Goal: Task Accomplishment & Management: Use online tool/utility

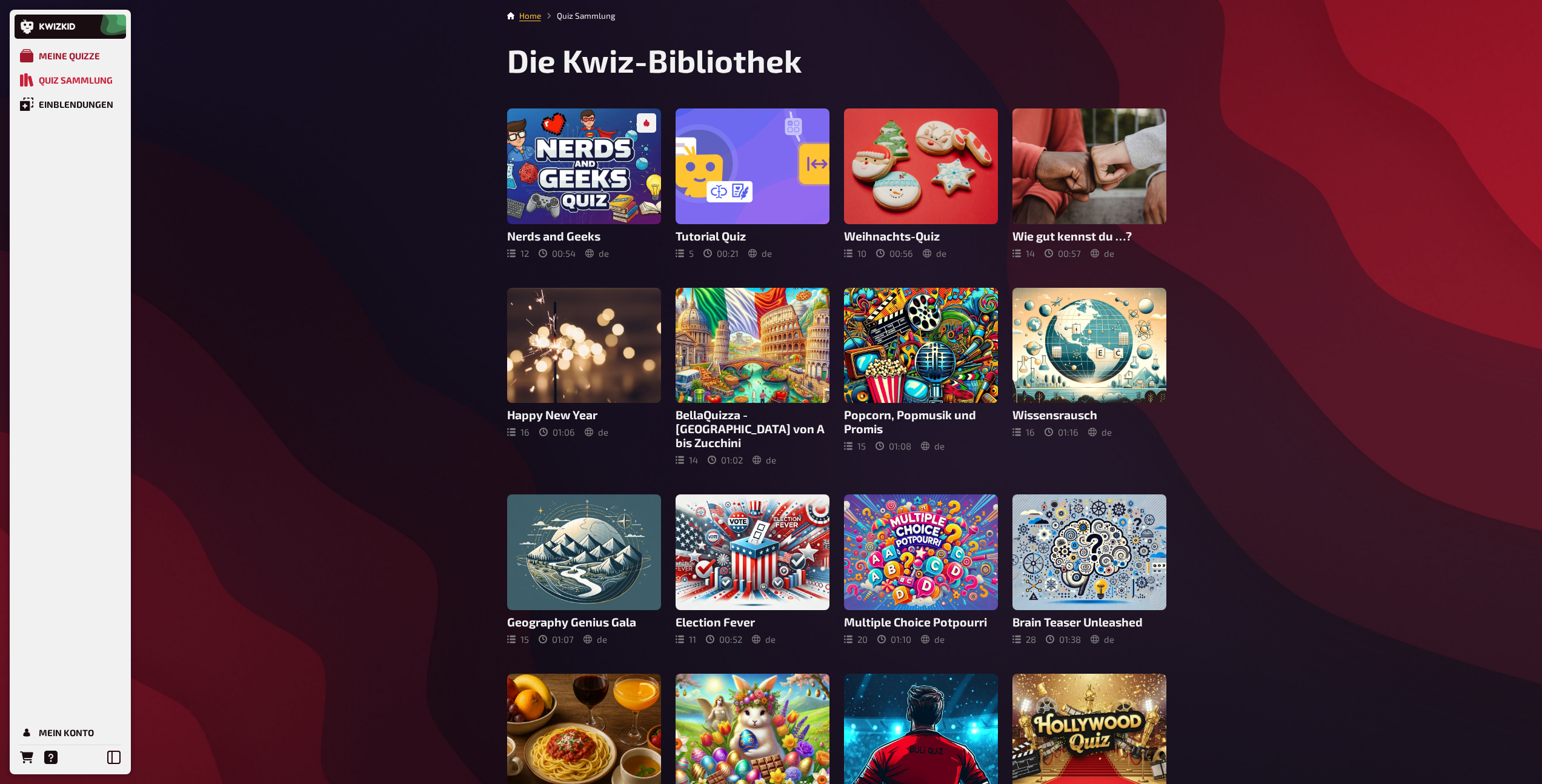
click at [83, 57] on div "Meine Quizze" at bounding box center [69, 55] width 61 height 11
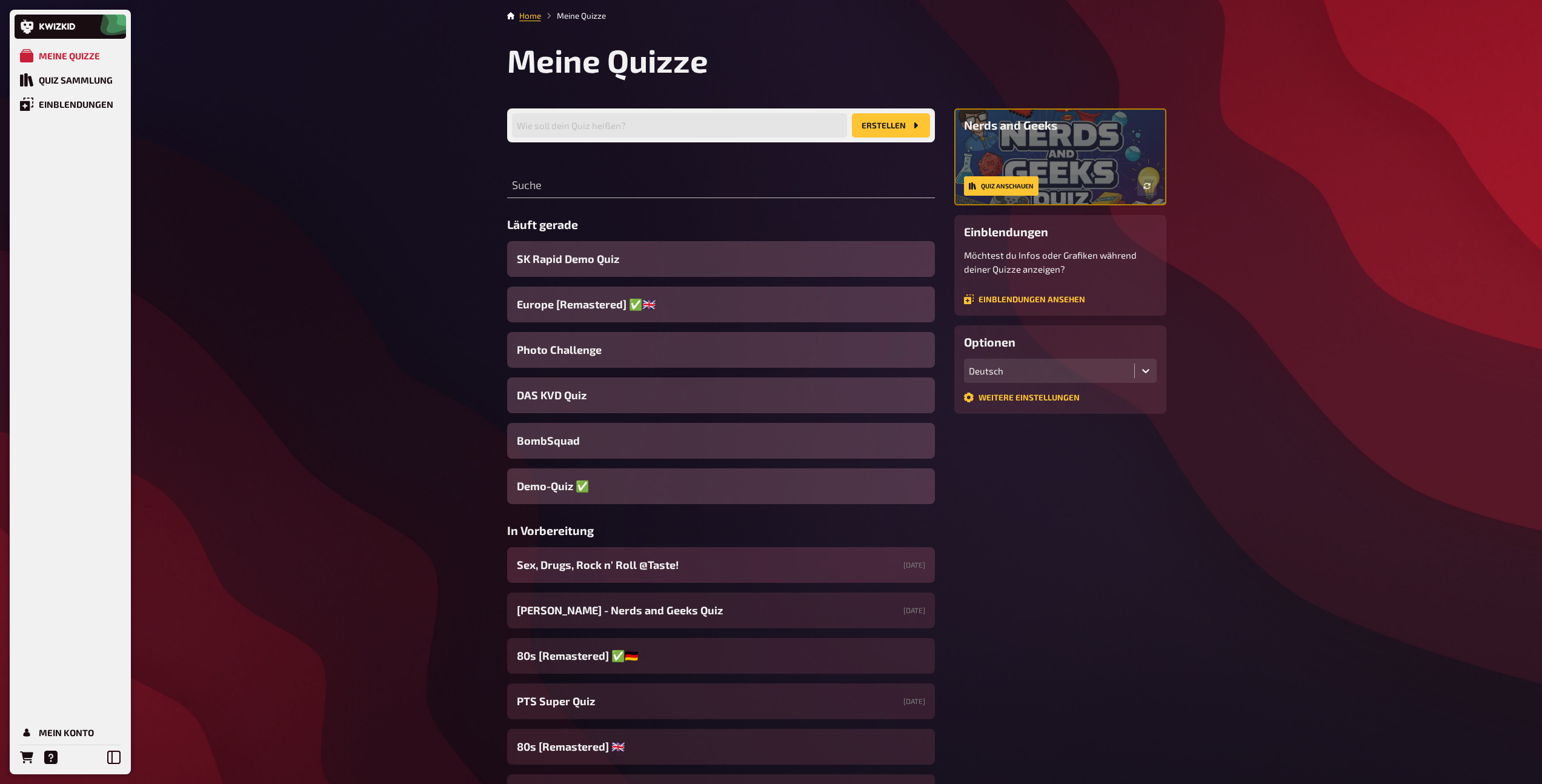
click at [636, 569] on span "Sex, Drugs, Rock n' Roll @Taste!" at bounding box center [598, 565] width 162 height 16
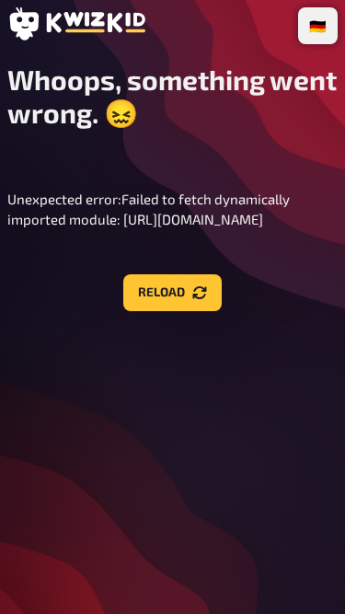
click at [266, 133] on div "Whoops, something went wrong. 😖 Unexpected error: Failed to fetch dynamically i…" at bounding box center [172, 187] width 330 height 249
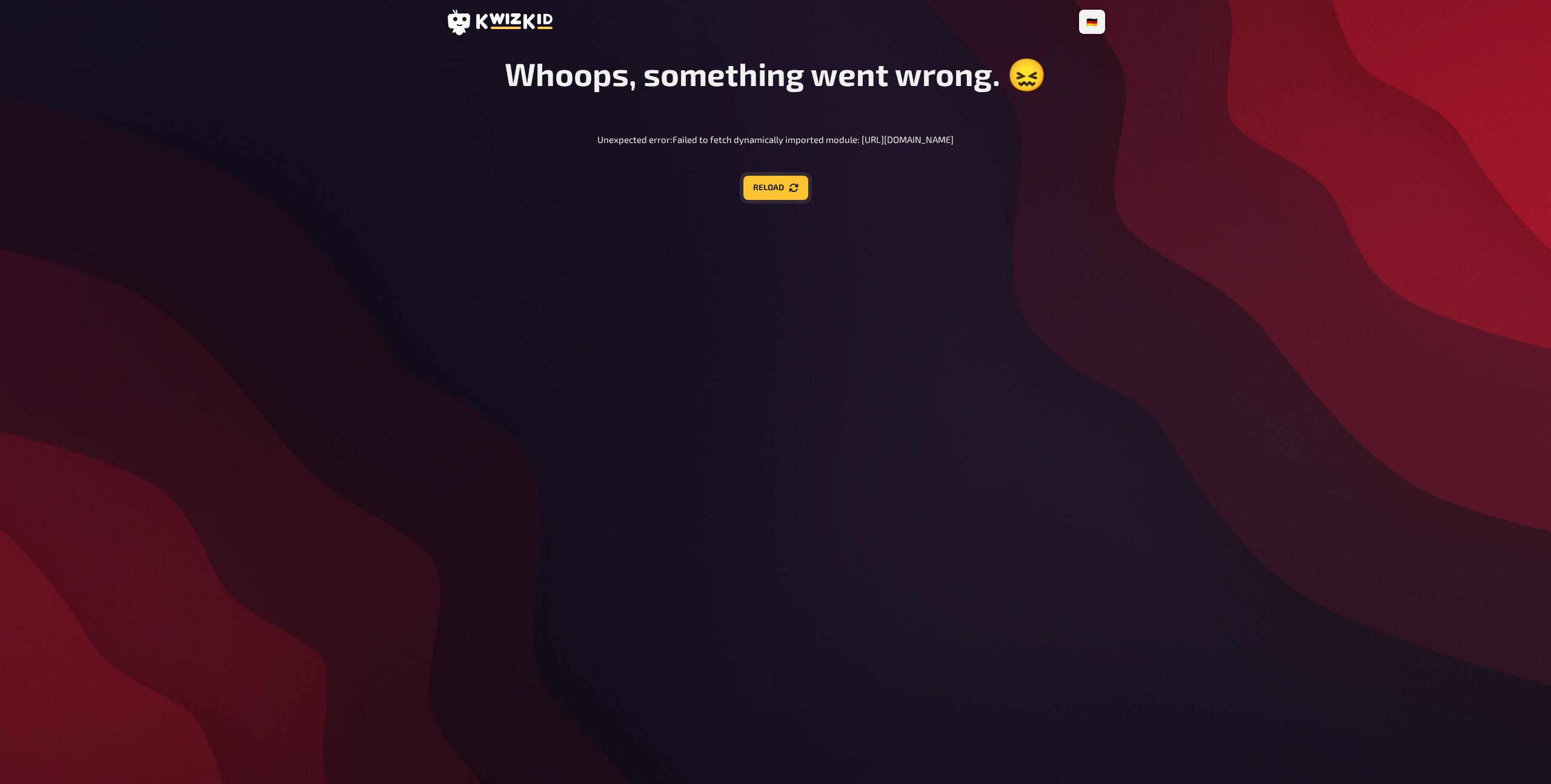
click at [774, 192] on button "Reload" at bounding box center [776, 188] width 65 height 24
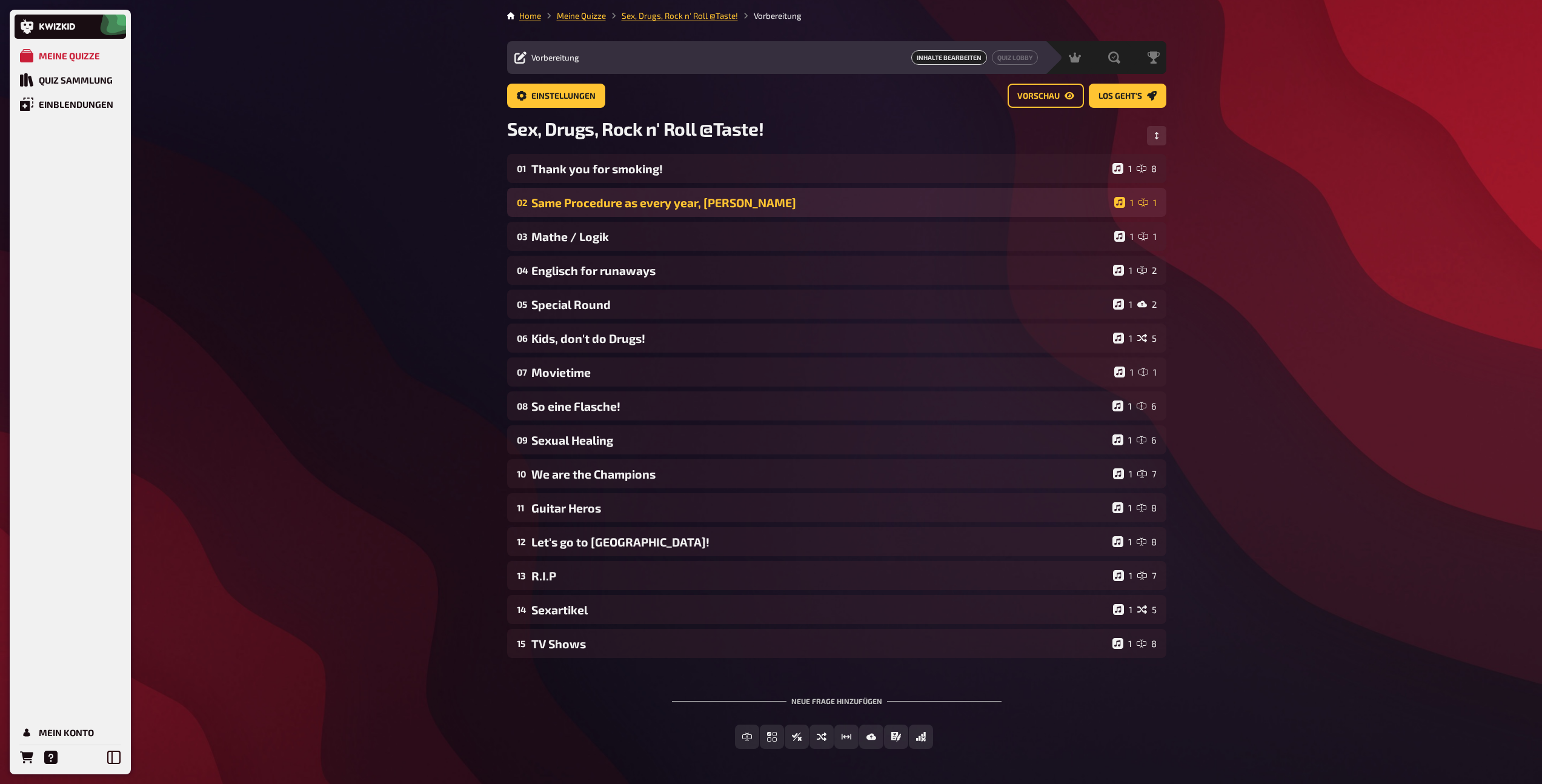
click at [683, 205] on div "Same Procedure as every year, [PERSON_NAME]" at bounding box center [820, 202] width 578 height 14
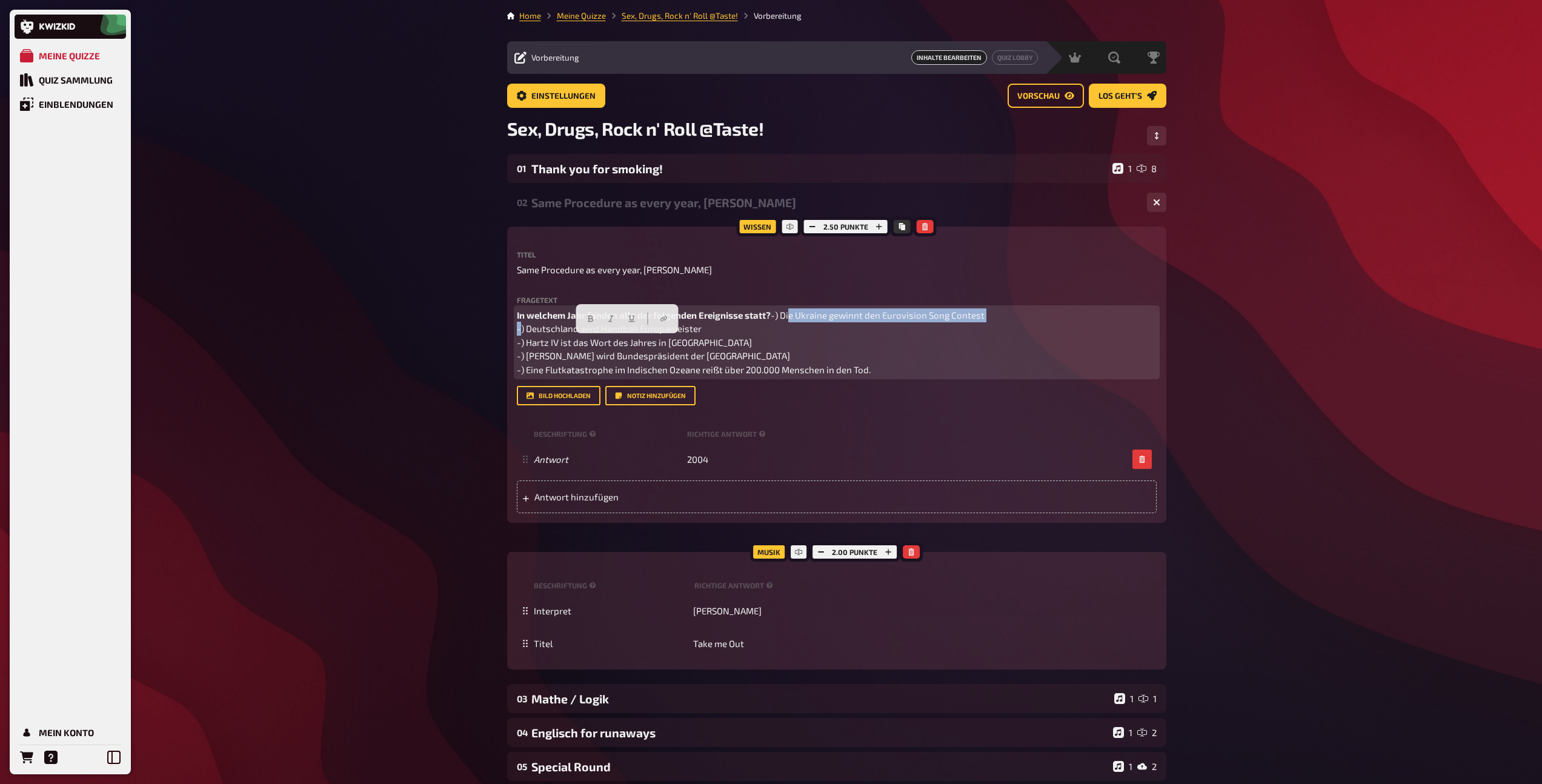
drag, startPoint x: 737, startPoint y: 344, endPoint x: 527, endPoint y: 342, distance: 210.0
click at [527, 342] on p "In welchem Jahr fanden alle der folgenden Ereignisse statt? -) Die Ukraine gewi…" at bounding box center [837, 342] width 640 height 68
drag, startPoint x: 706, startPoint y: 356, endPoint x: 527, endPoint y: 359, distance: 179.0
click at [527, 359] on p "In welchem Jahr fanden alle der folgenden Ereignisse statt? -) El [PERSON_NAME]…" at bounding box center [837, 342] width 640 height 68
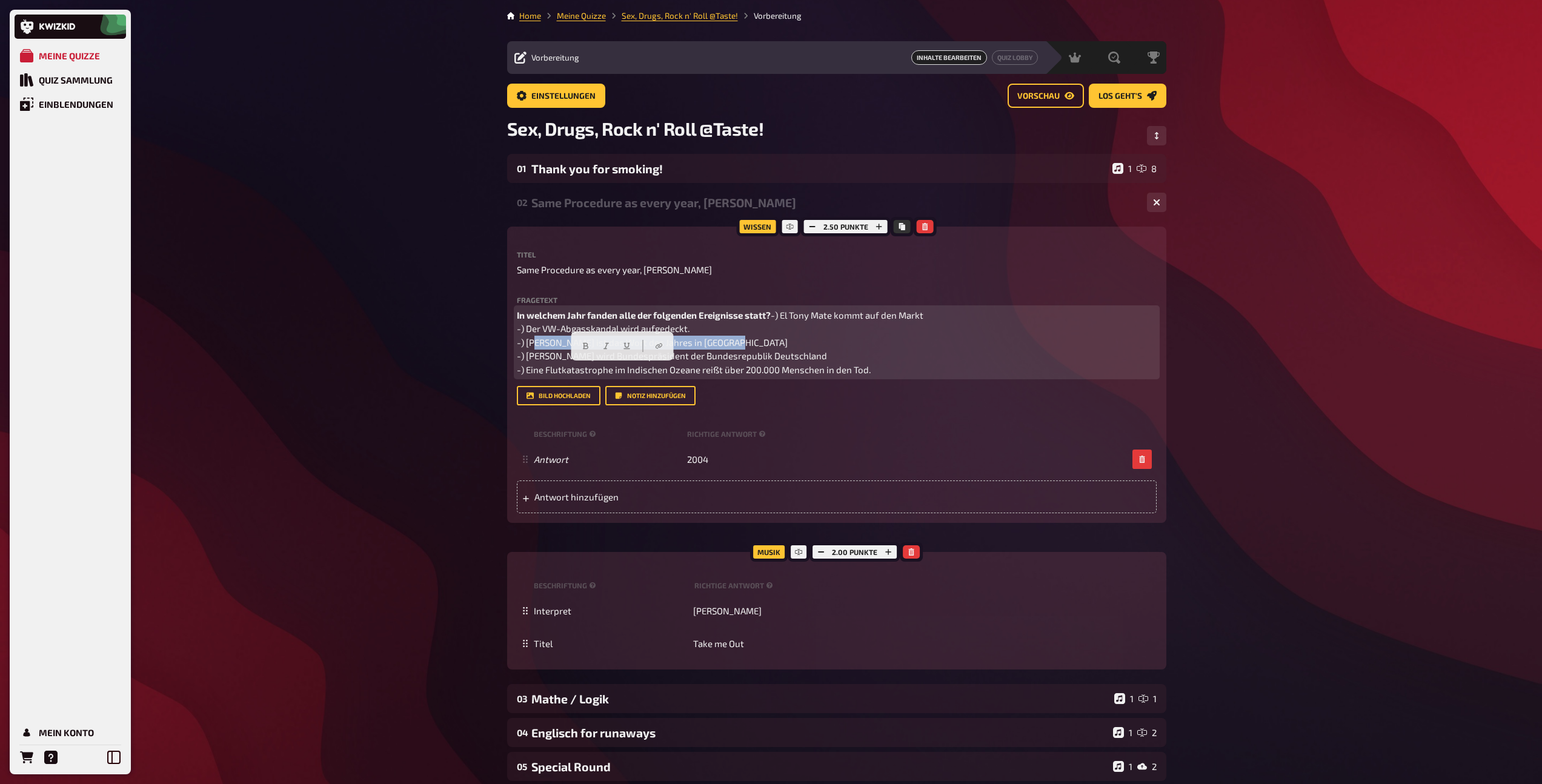
drag, startPoint x: 722, startPoint y: 369, endPoint x: 527, endPoint y: 370, distance: 195.0
click at [527, 370] on p "In welchem Jahr fanden alle der folgenden Ereignisse statt? -) El Tony Mate kom…" at bounding box center [837, 342] width 640 height 68
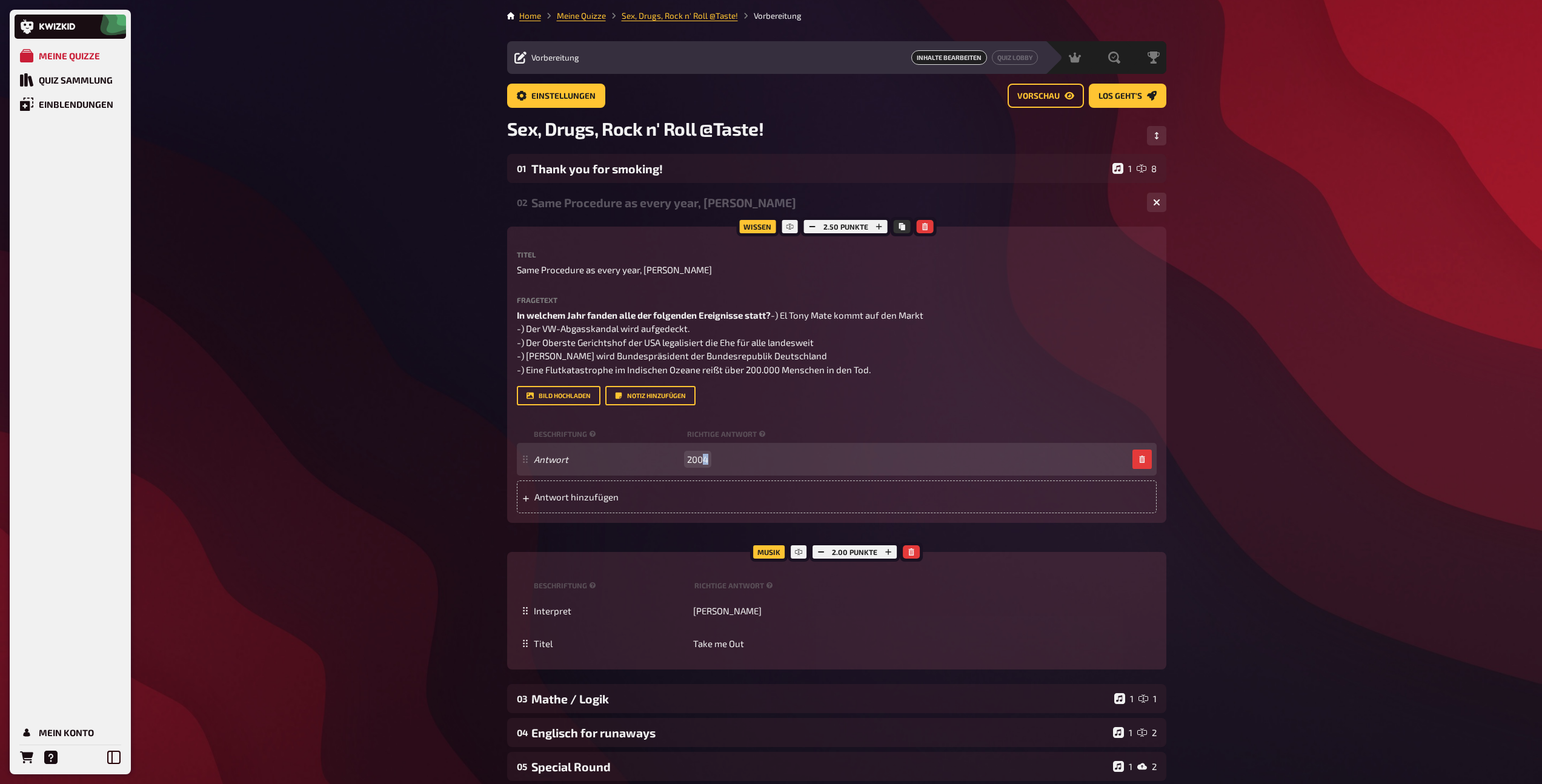
click at [706, 465] on span "2004" at bounding box center [698, 459] width 21 height 11
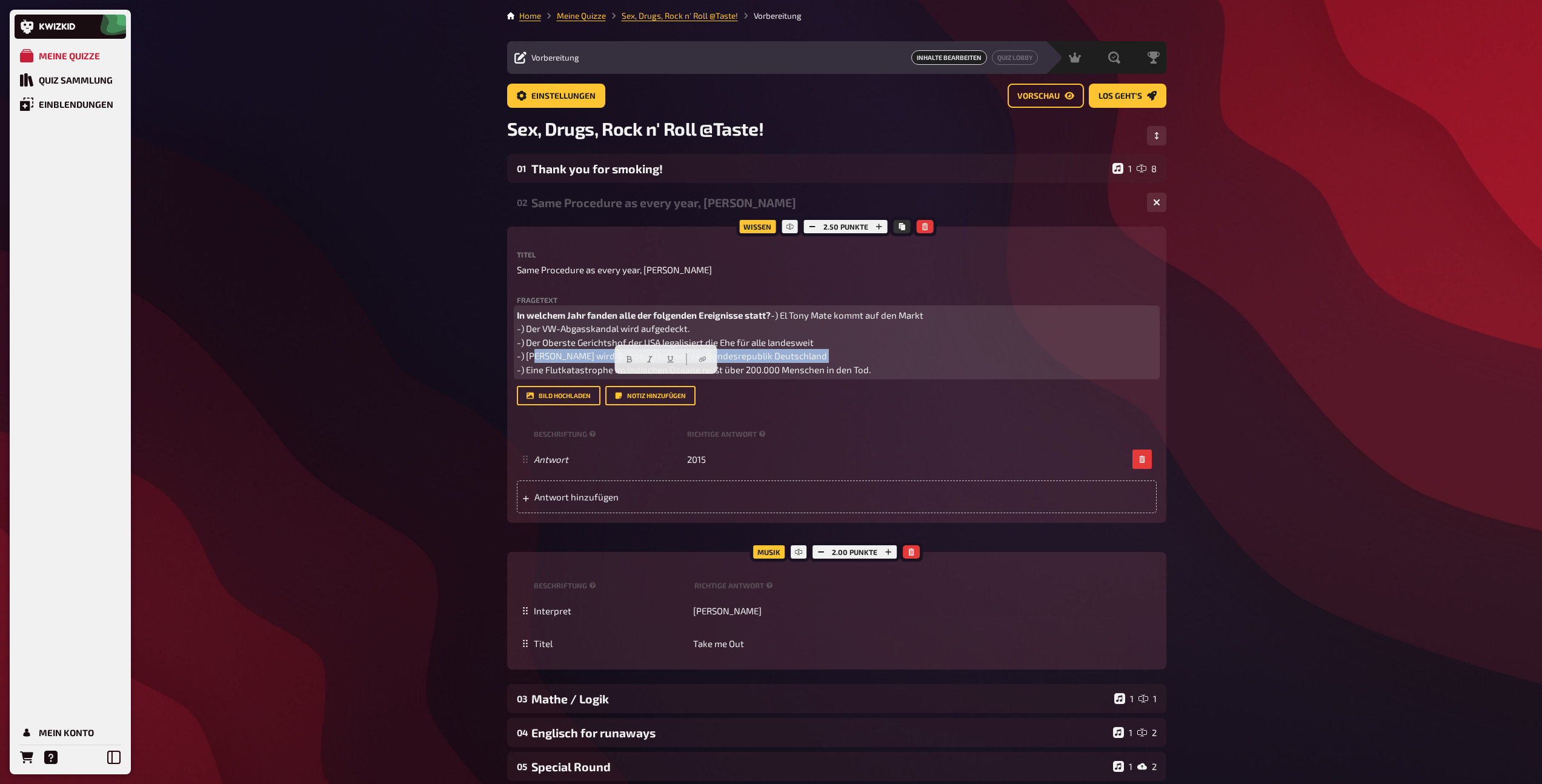
drag, startPoint x: 817, startPoint y: 384, endPoint x: 527, endPoint y: 386, distance: 290.0
click at [527, 377] on p "In welchem Jahr fanden alle der folgenden Ereignisse statt? -) El Tony Mate kom…" at bounding box center [837, 342] width 640 height 68
drag, startPoint x: 849, startPoint y: 400, endPoint x: 527, endPoint y: 396, distance: 322.0
click at [527, 377] on p "In welchem Jahr fanden alle der folgenden Ereignisse statt? -) El Tony Mate kom…" at bounding box center [837, 342] width 640 height 68
click at [658, 377] on p "In welchem Jahr fanden alle der folgenden Ereignisse statt? -) El Tony Mate kom…" at bounding box center [837, 342] width 640 height 68
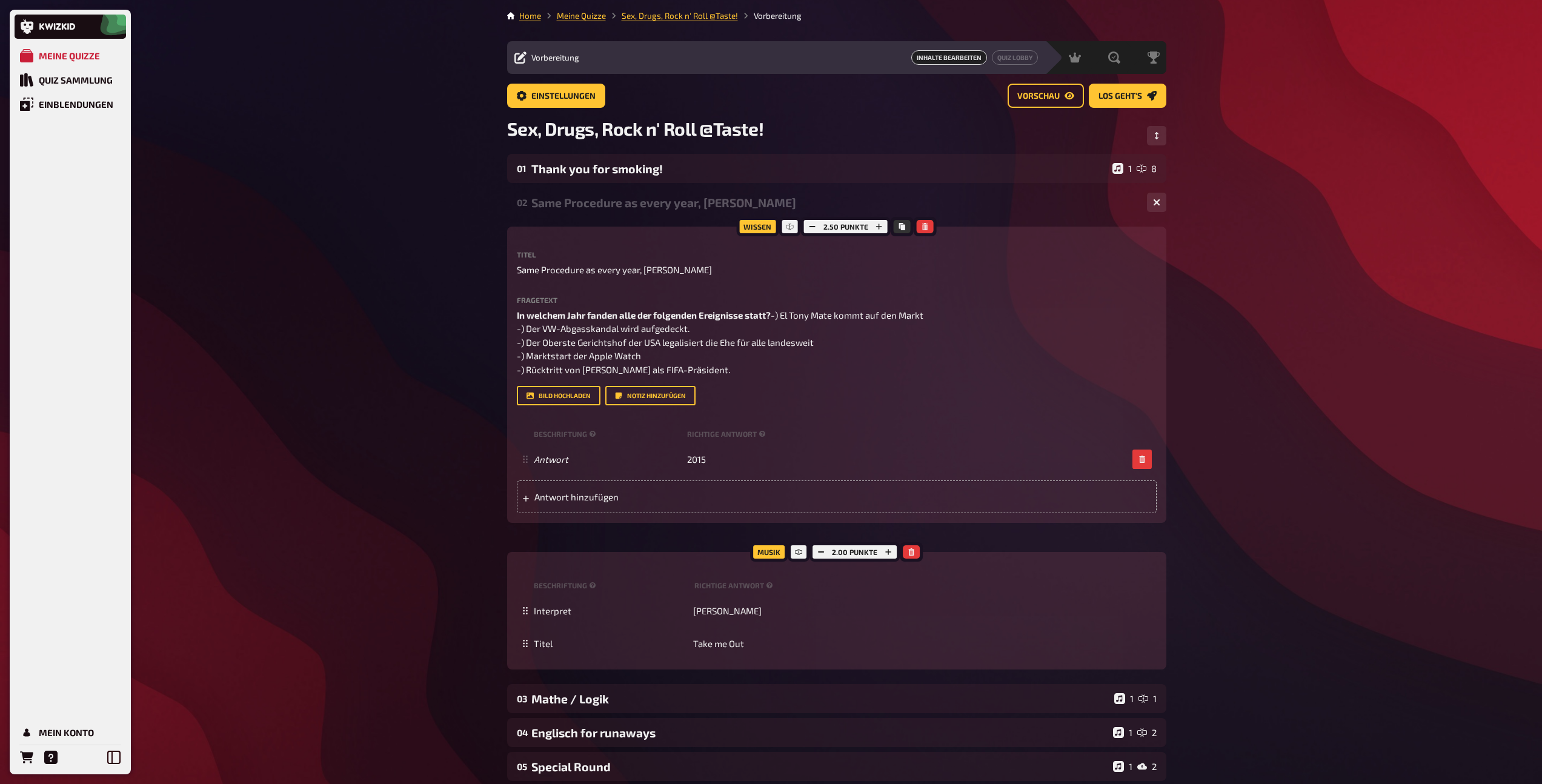
click at [611, 205] on div "Same Procedure as every year, [PERSON_NAME]" at bounding box center [834, 202] width 606 height 14
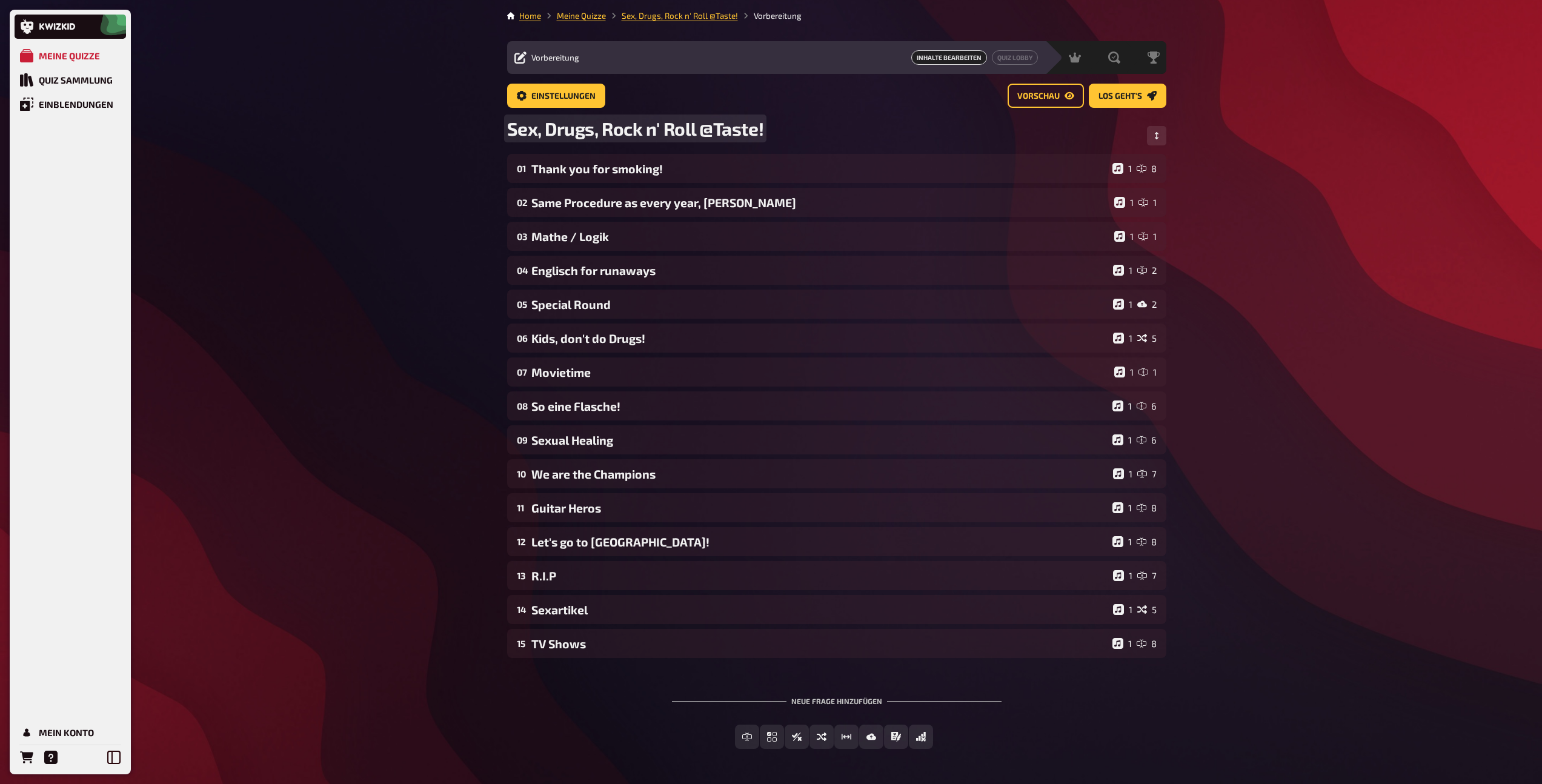
click at [577, 131] on span "Sex, Drugs, Rock n' Roll @Taste!" at bounding box center [635, 128] width 257 height 22
click at [751, 736] on span "Freitext Eingabe" at bounding box center [755, 737] width 74 height 9
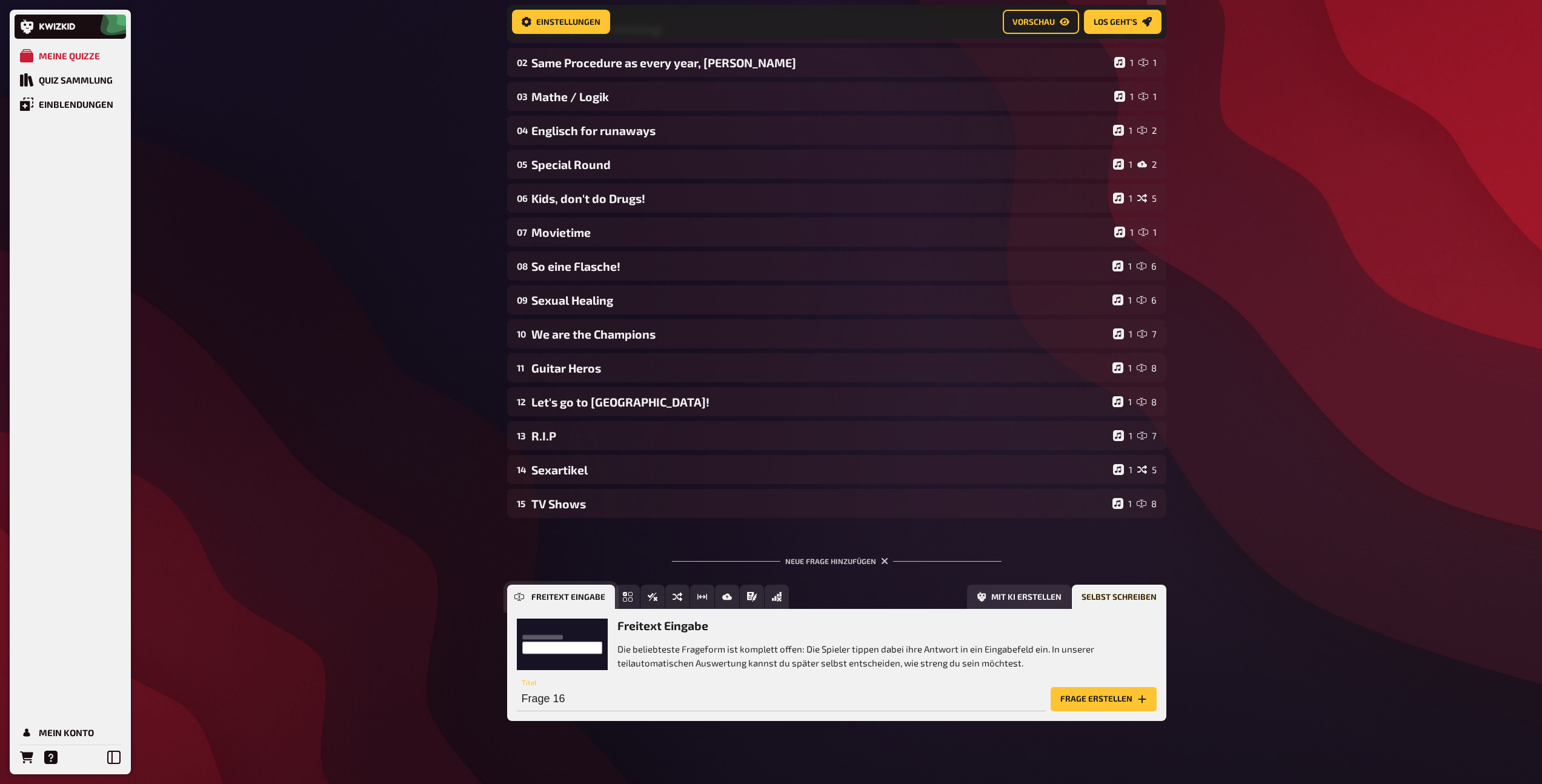
scroll to position [156, 0]
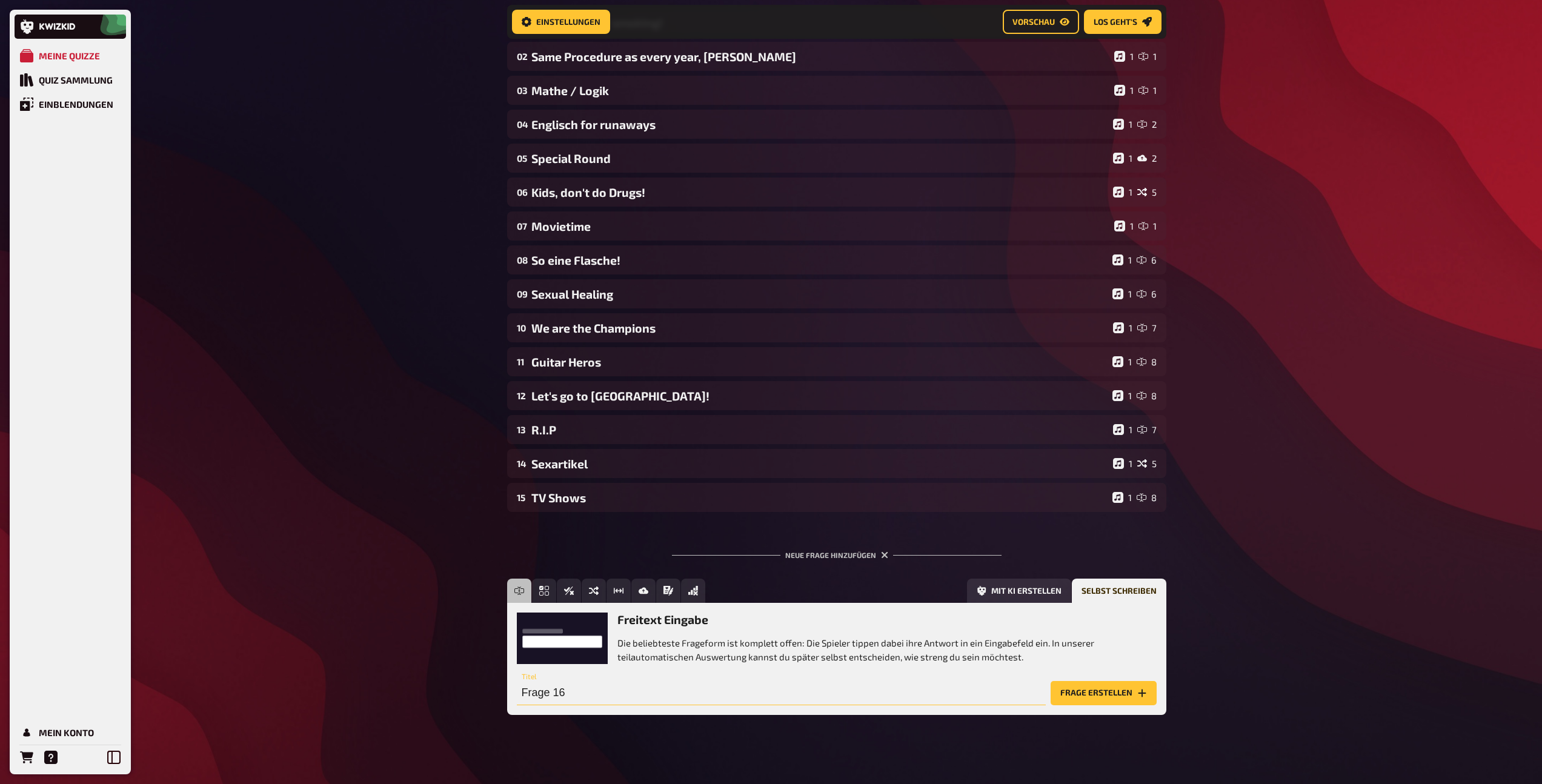
click at [662, 689] on input "Frage 16" at bounding box center [781, 693] width 529 height 24
type input "El [PERSON_NAME]"
click at [1084, 697] on button "Frage erstellen" at bounding box center [1103, 693] width 106 height 24
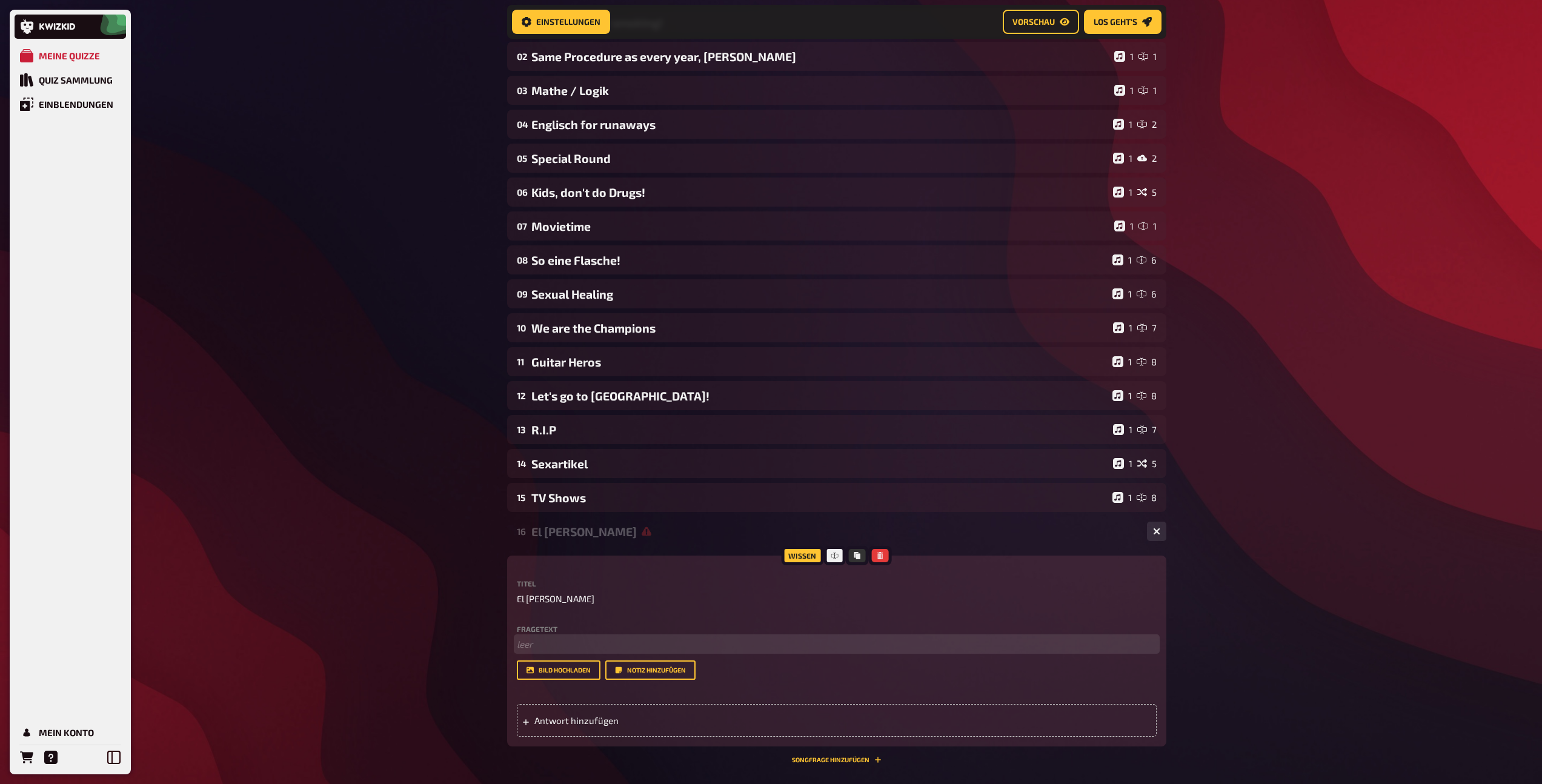
click at [523, 647] on p "﻿ leer" at bounding box center [837, 644] width 640 height 14
click at [570, 723] on span "Antwort hinzufügen" at bounding box center [629, 720] width 188 height 11
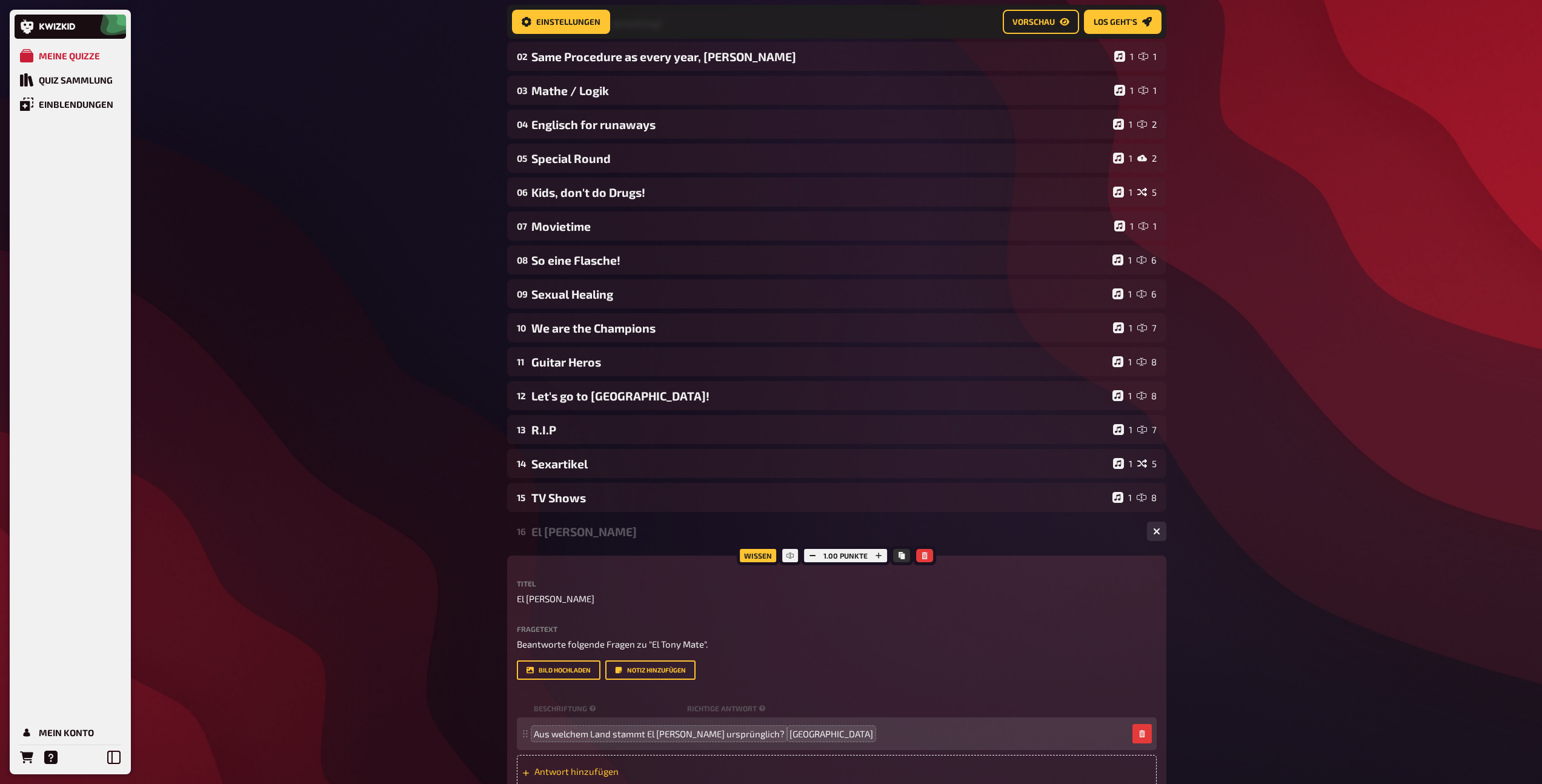
click at [559, 772] on span "Antwort hinzufügen" at bounding box center [629, 771] width 188 height 11
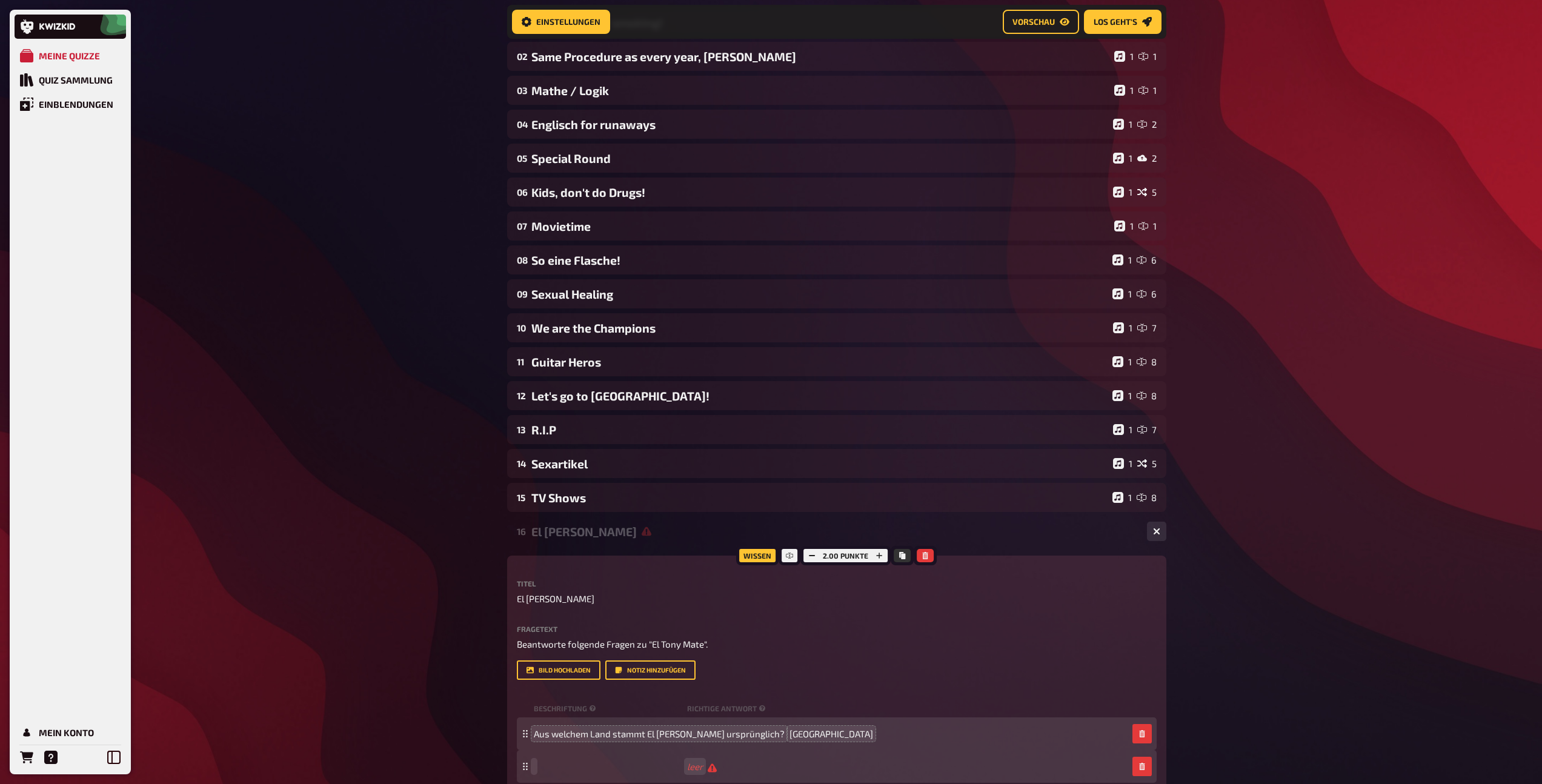
paste span
click at [873, 766] on span "leer" at bounding box center [888, 766] width 30 height 11
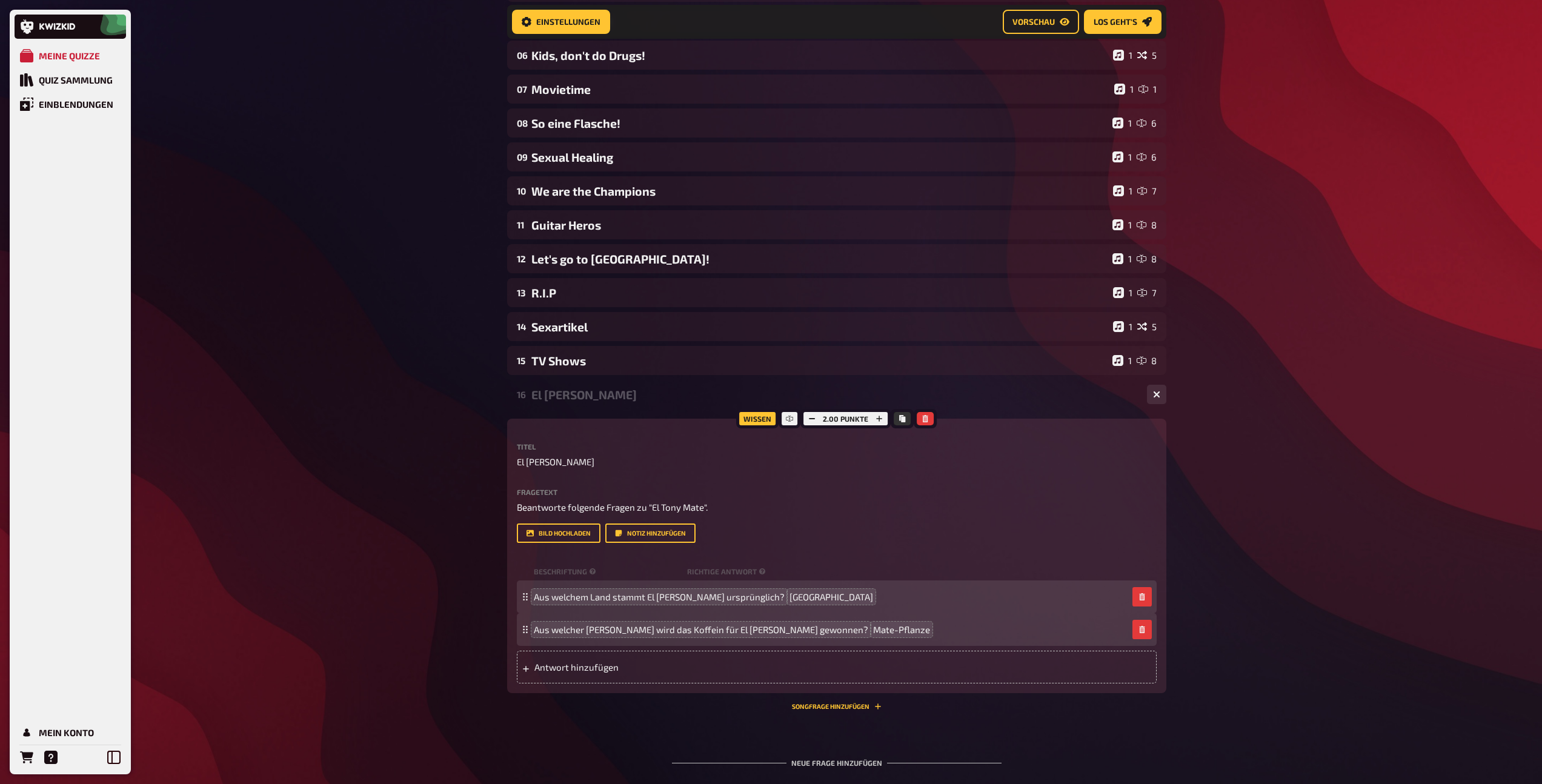
scroll to position [397, 0]
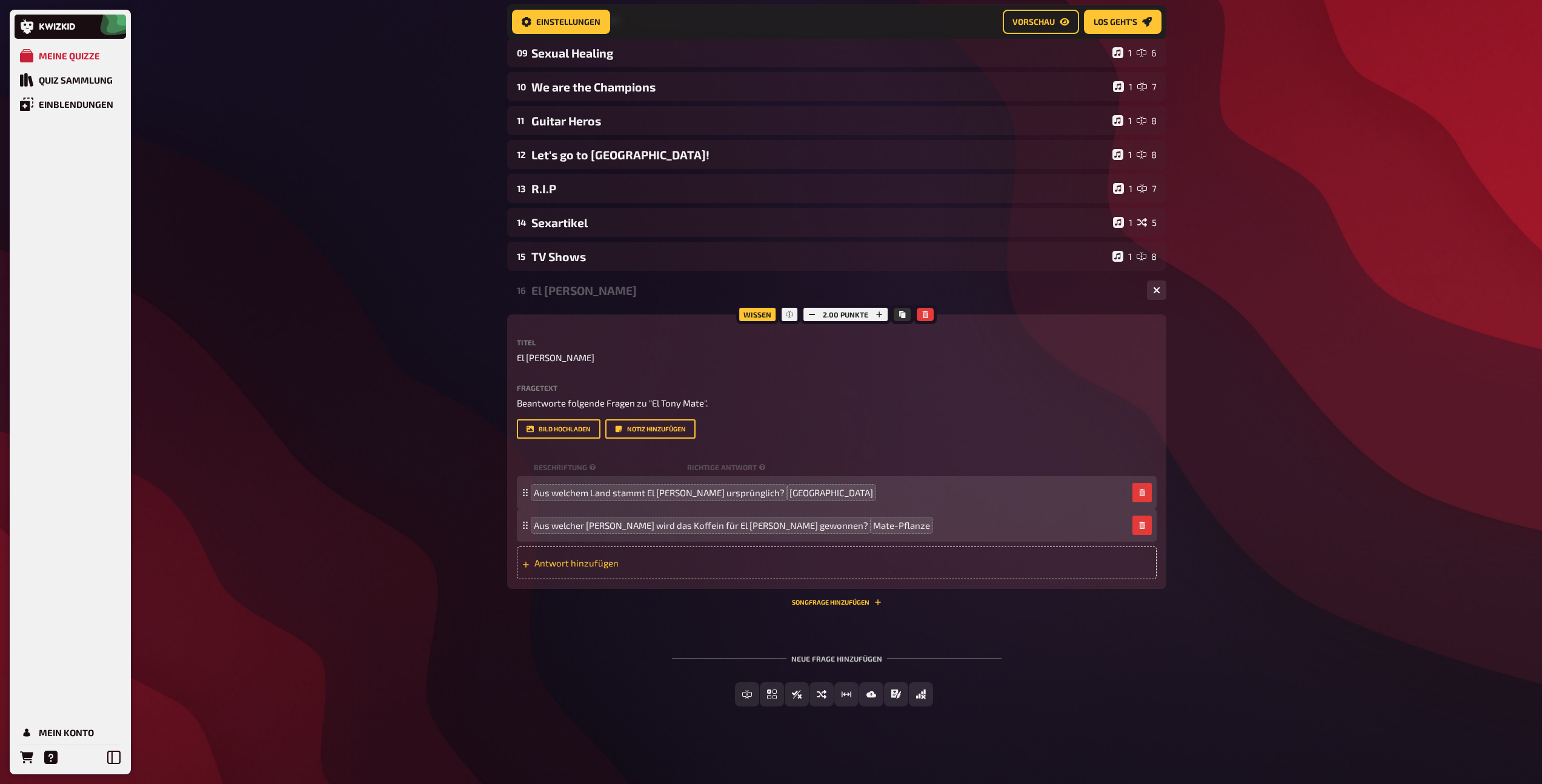
click at [570, 565] on span "Antwort hinzufügen" at bounding box center [629, 563] width 188 height 11
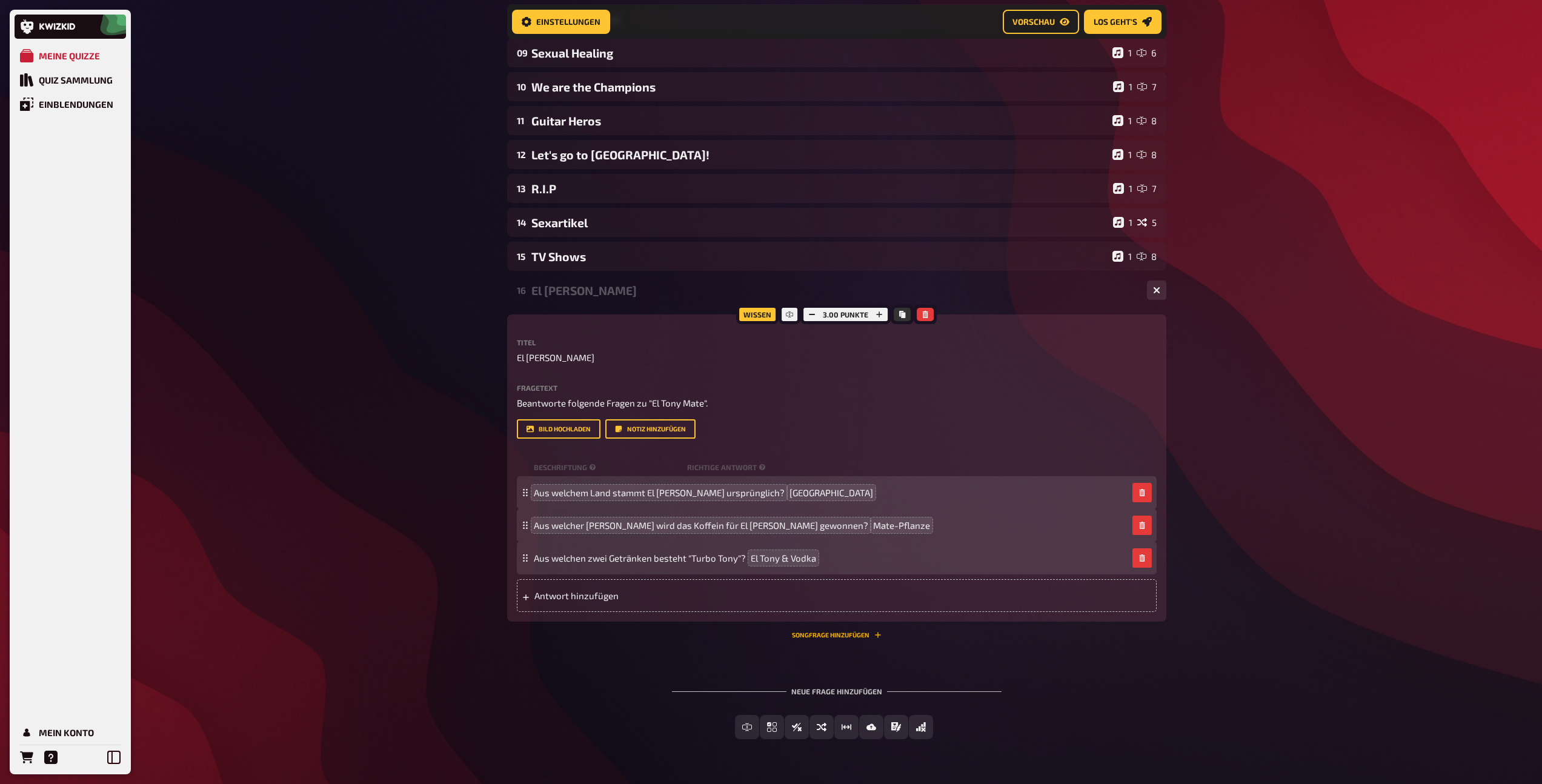
click at [827, 635] on button "Songfrage hinzufügen" at bounding box center [837, 635] width 90 height 7
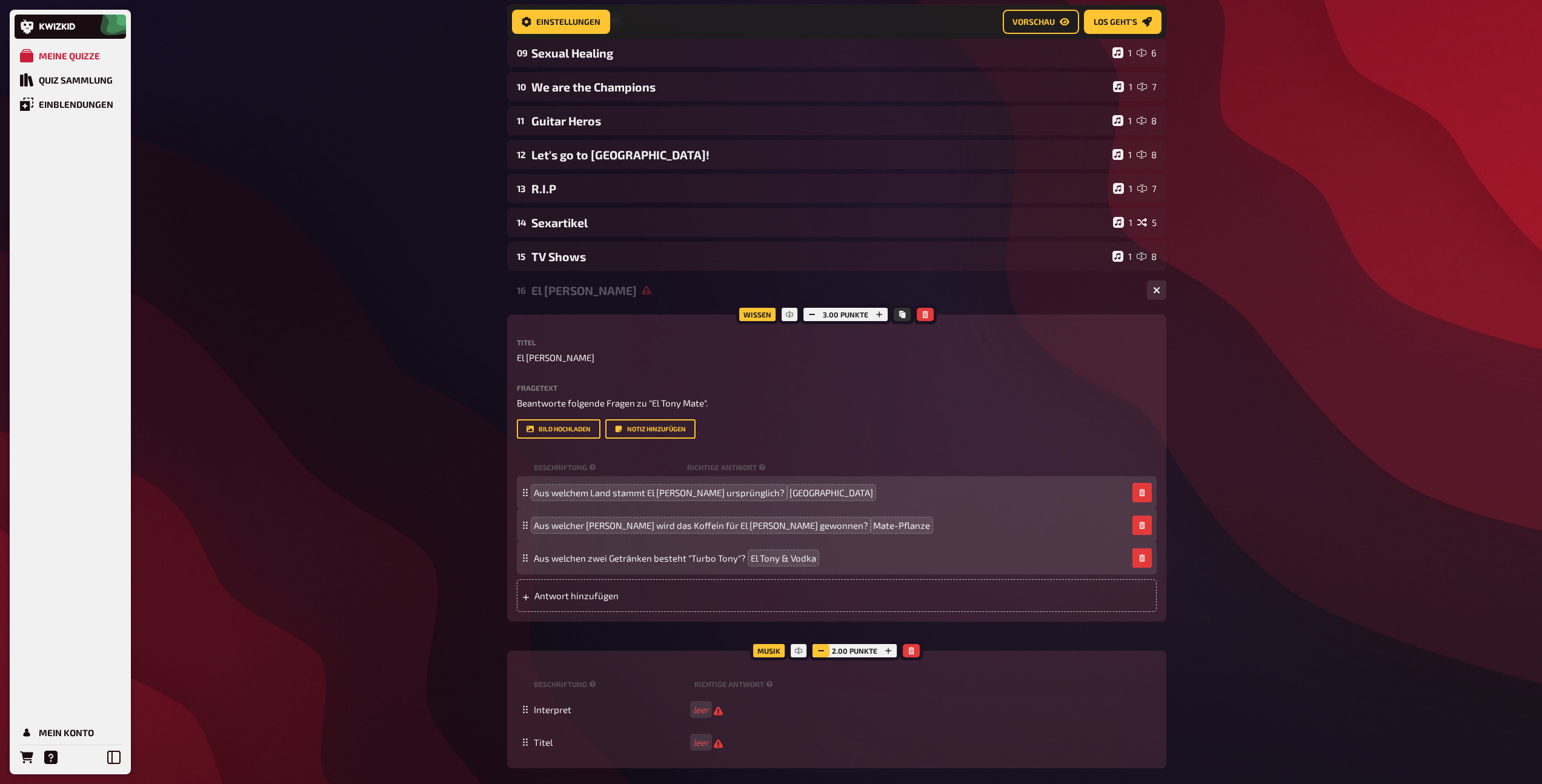
click at [823, 648] on icon "button" at bounding box center [821, 650] width 7 height 7
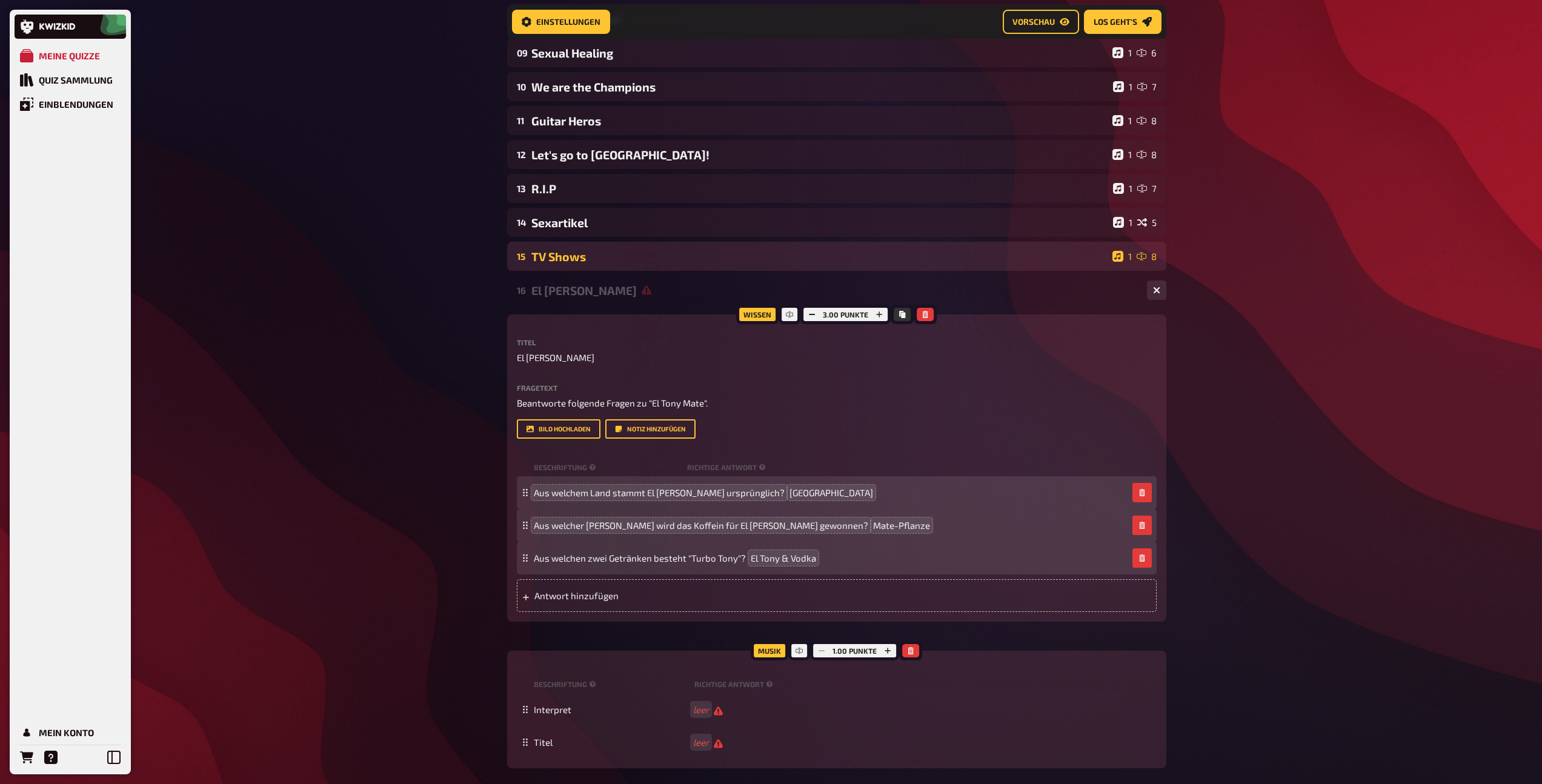
click at [582, 259] on div "TV Shows" at bounding box center [819, 256] width 576 height 14
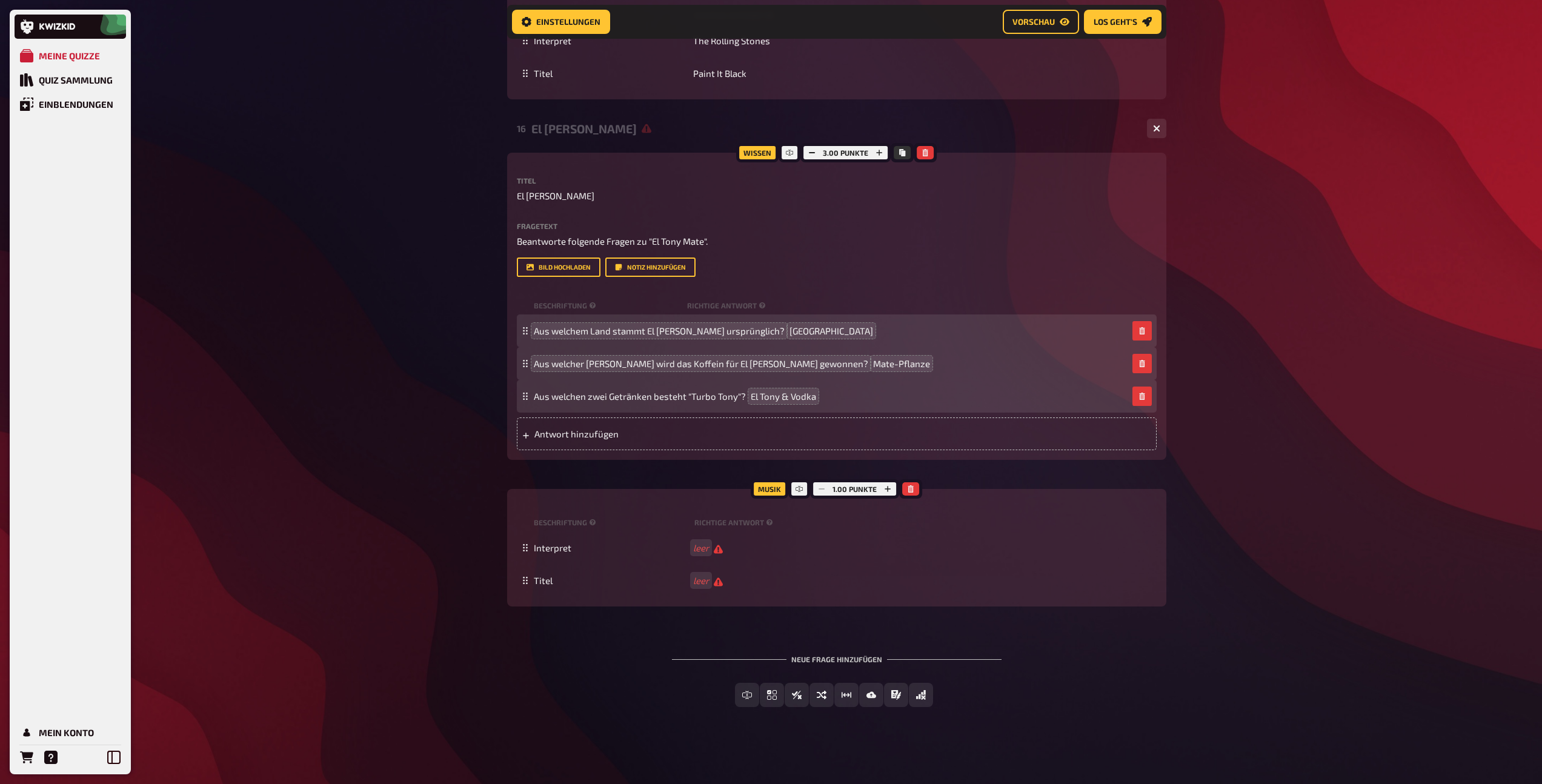
scroll to position [1264, 0]
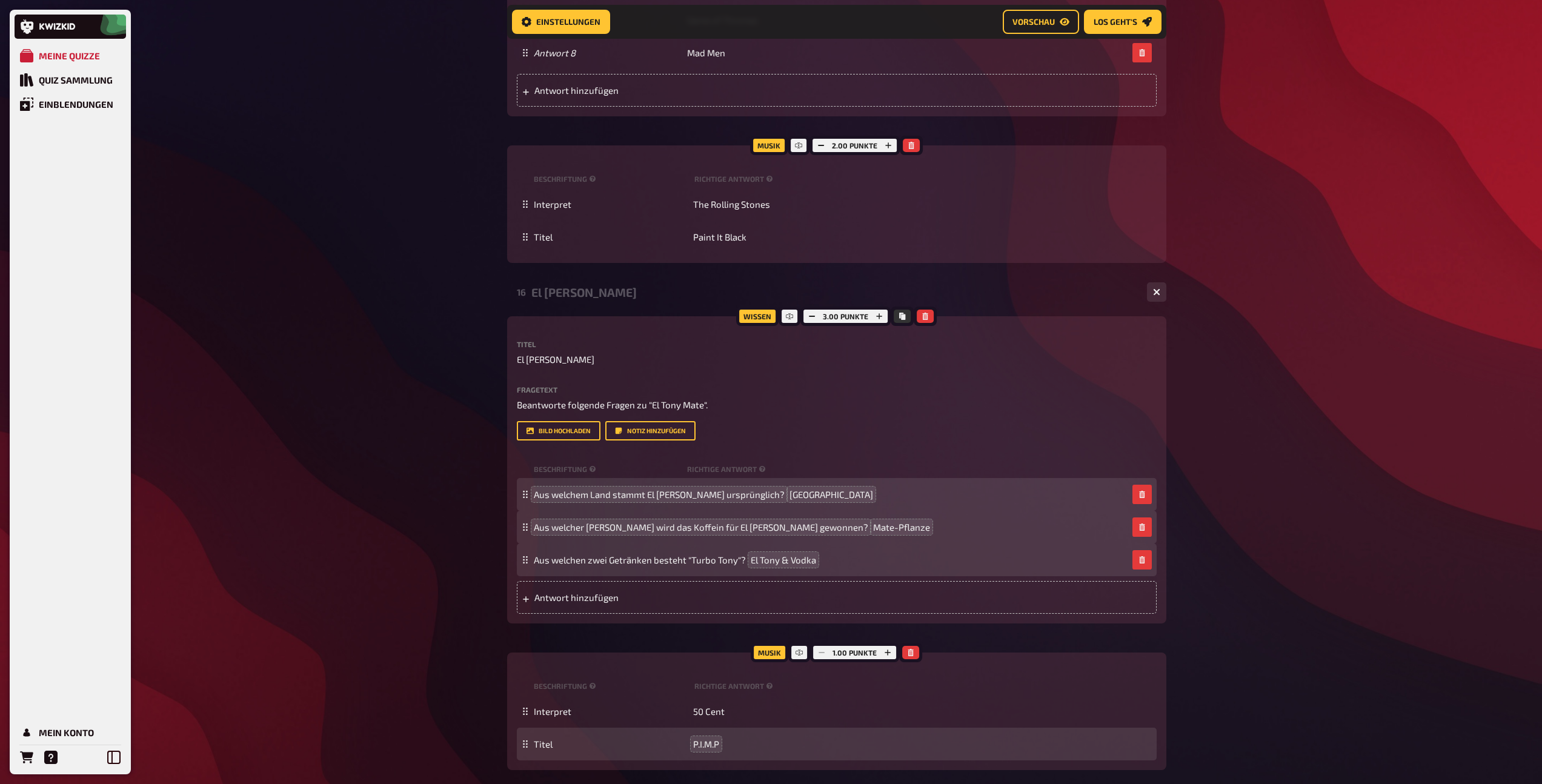
click at [613, 293] on div "El [PERSON_NAME]" at bounding box center [834, 292] width 606 height 14
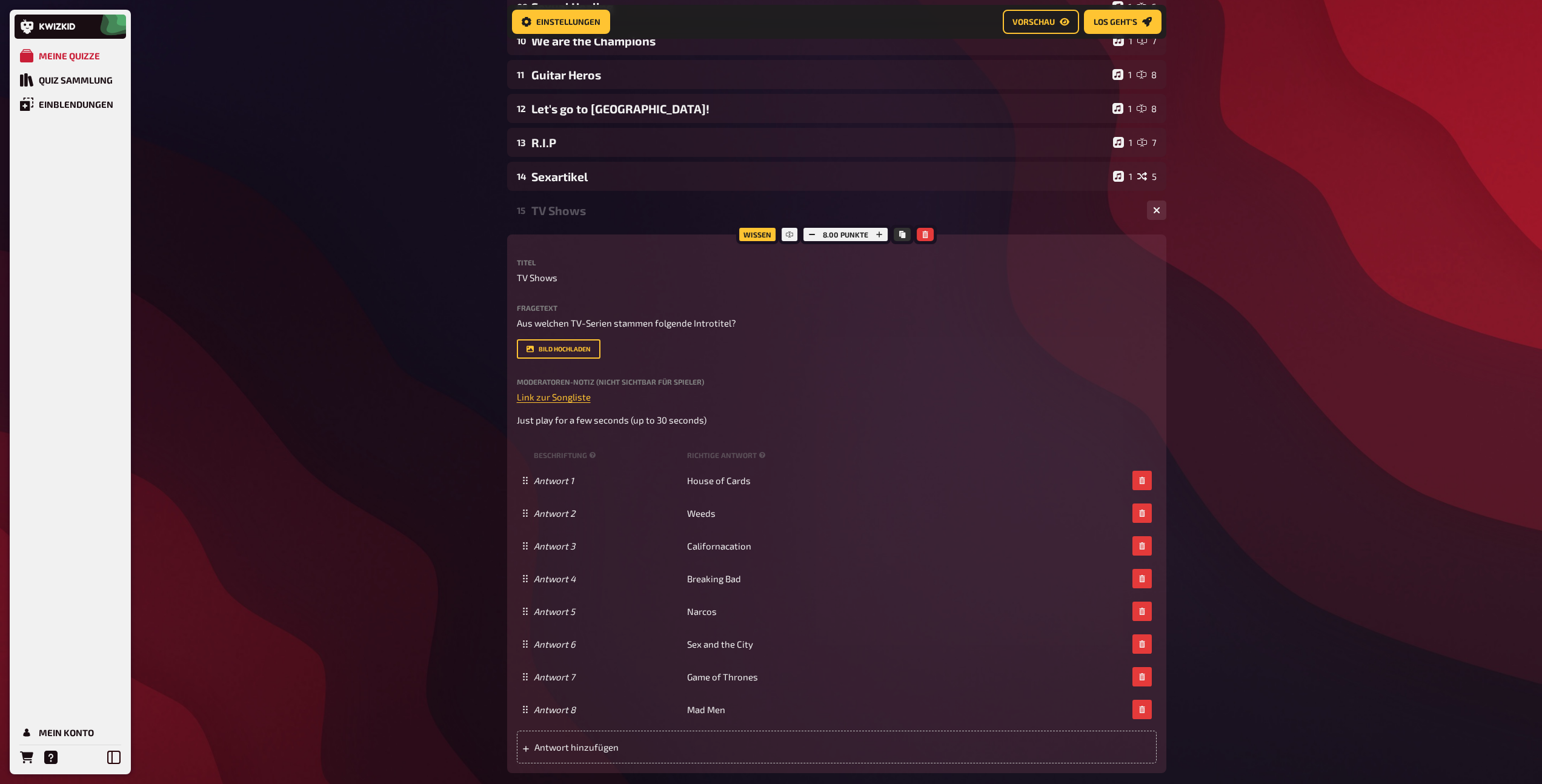
click at [578, 215] on div "TV Shows" at bounding box center [834, 210] width 606 height 14
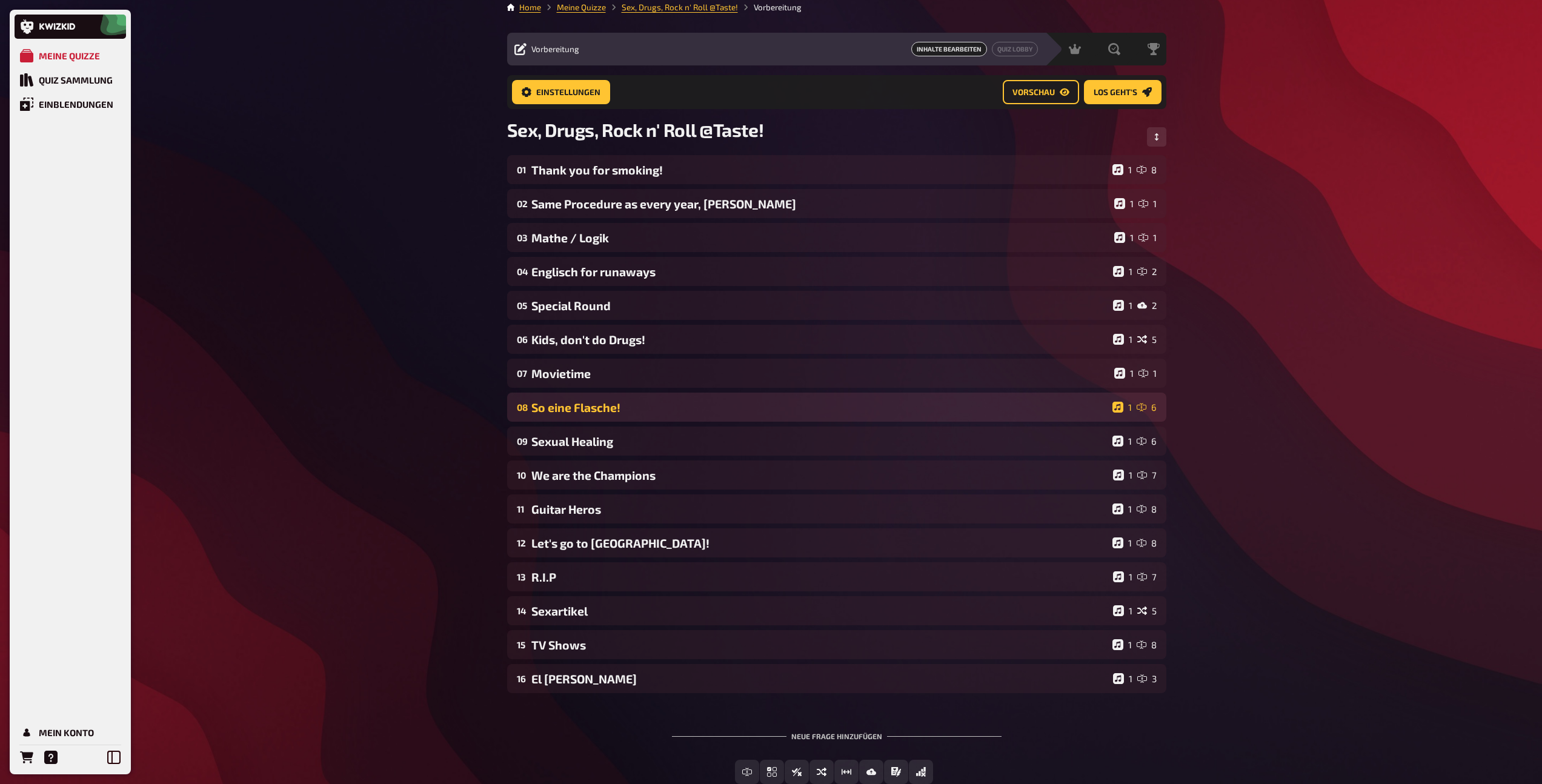
scroll to position [0, 0]
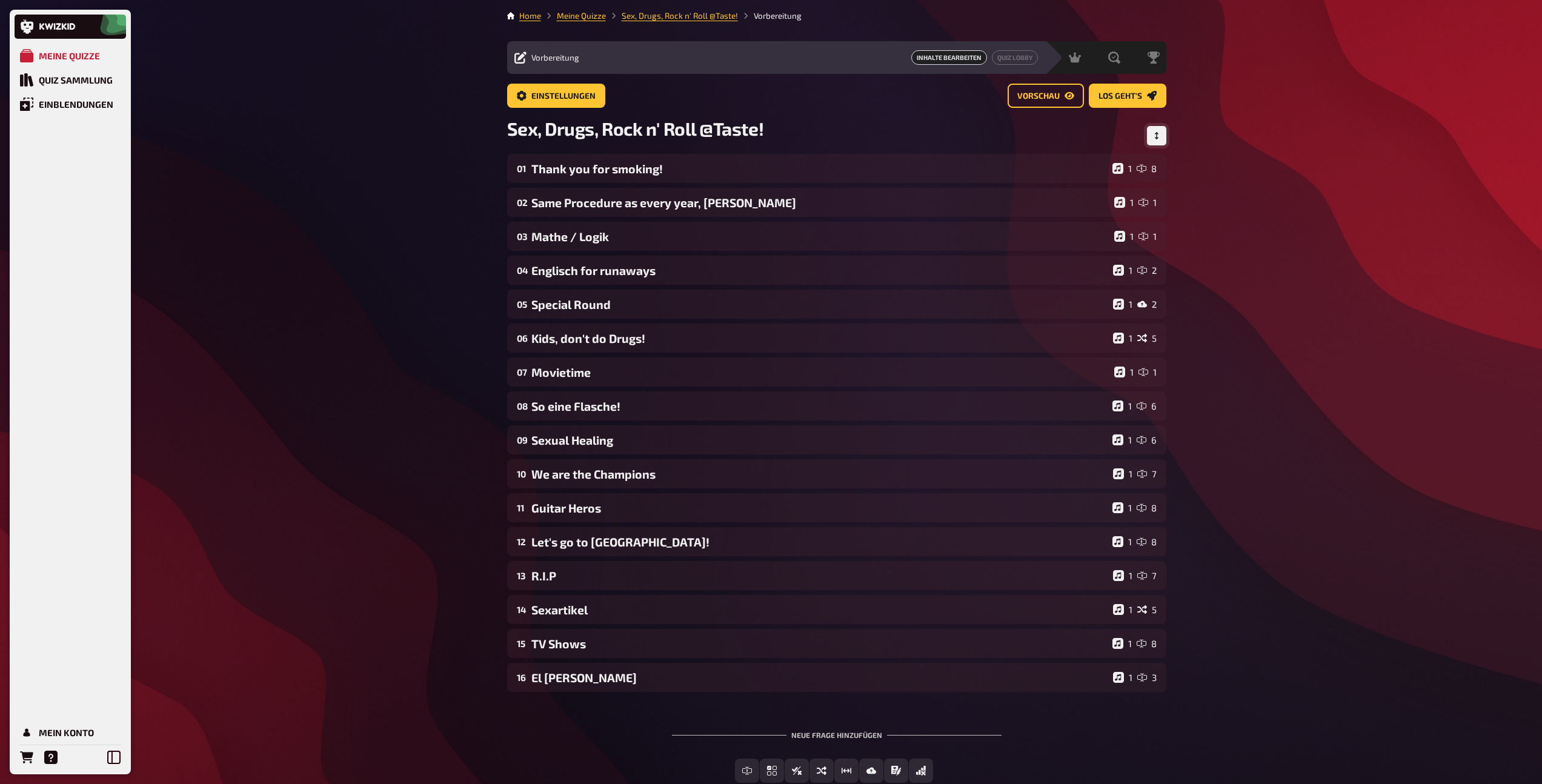
click at [1159, 131] on button "Reihenfolge anpassen" at bounding box center [1156, 135] width 19 height 19
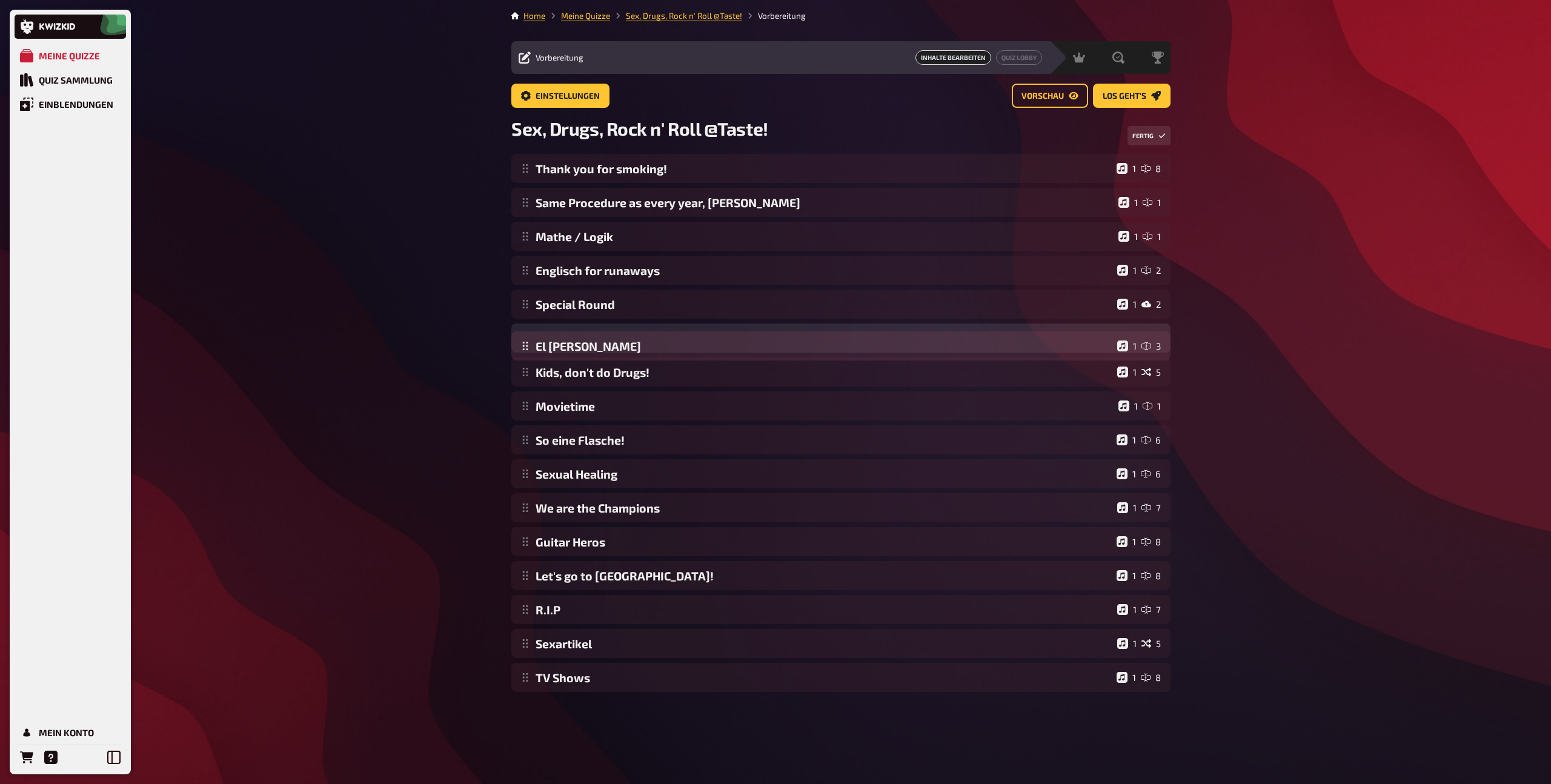
drag, startPoint x: 529, startPoint y: 677, endPoint x: 540, endPoint y: 346, distance: 331.2
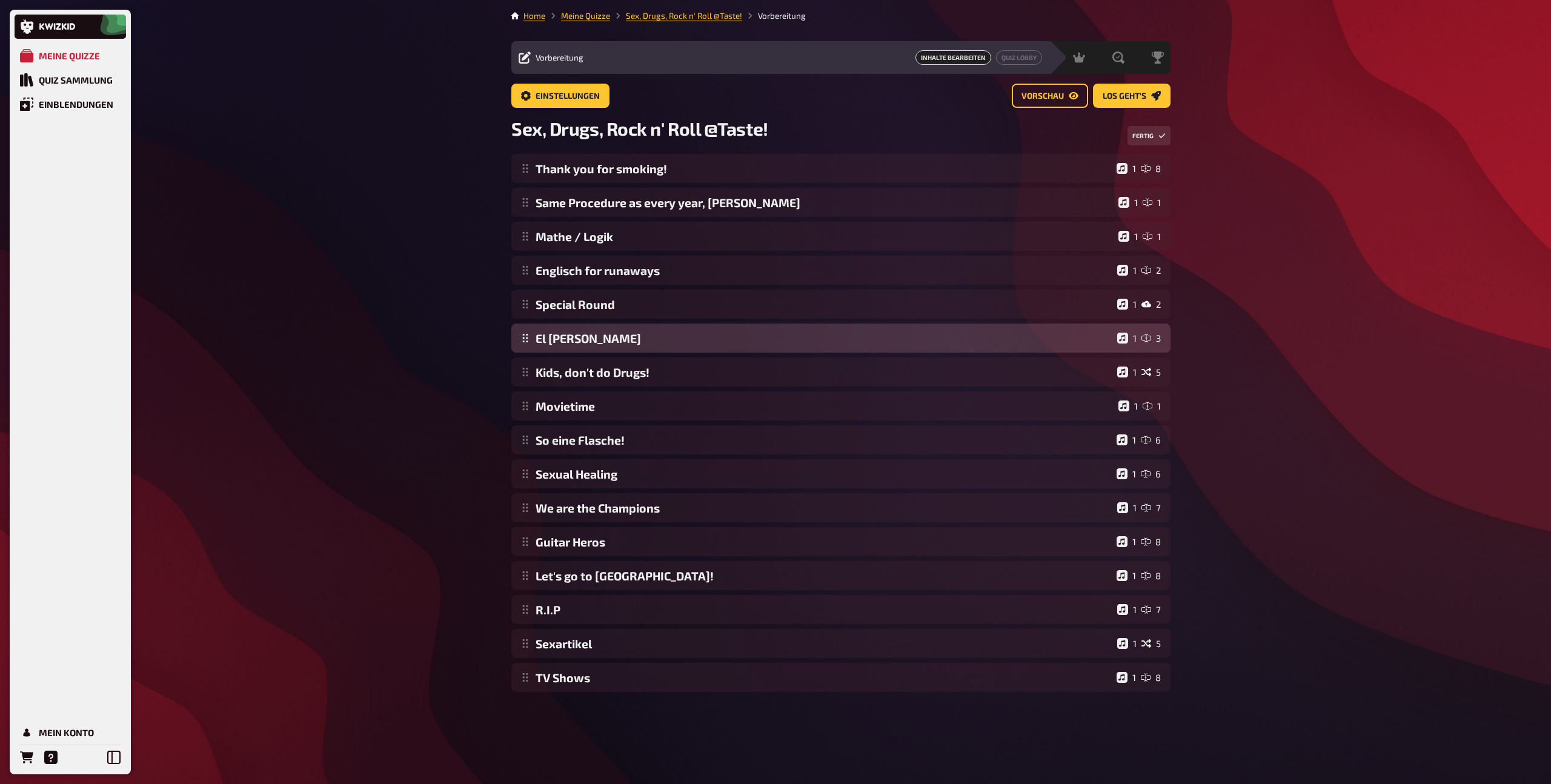
click at [540, 346] on div "Thank you for smoking! 1 8 Same Procedure as every year, [PERSON_NAME] 1 1 Math…" at bounding box center [841, 423] width 659 height 538
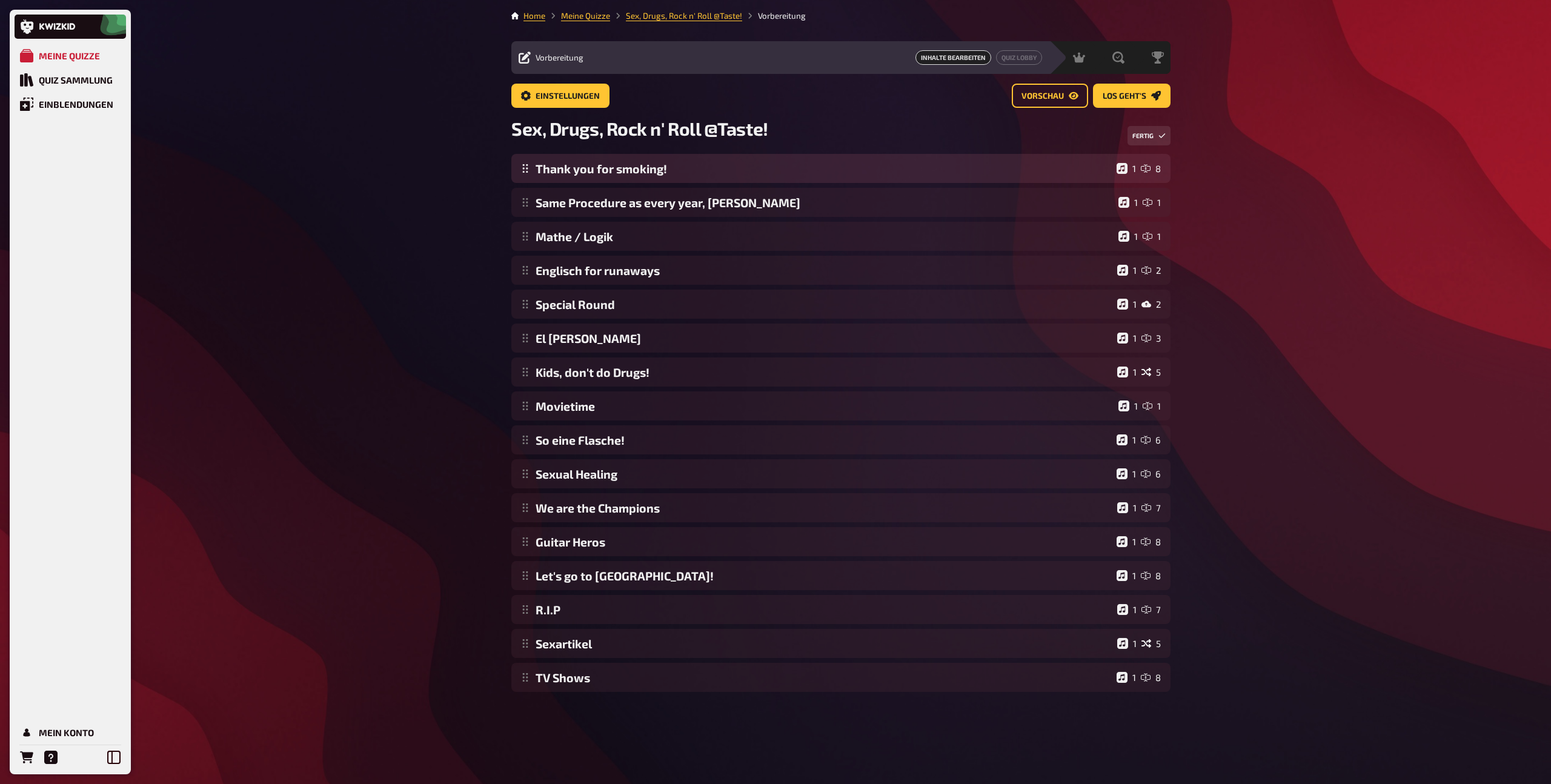
click at [674, 168] on div "Thank you for smoking! 1 8 Same Procedure as every year, [PERSON_NAME] 1 1 Math…" at bounding box center [841, 423] width 659 height 538
click at [1157, 127] on button "Fertig" at bounding box center [1149, 135] width 43 height 19
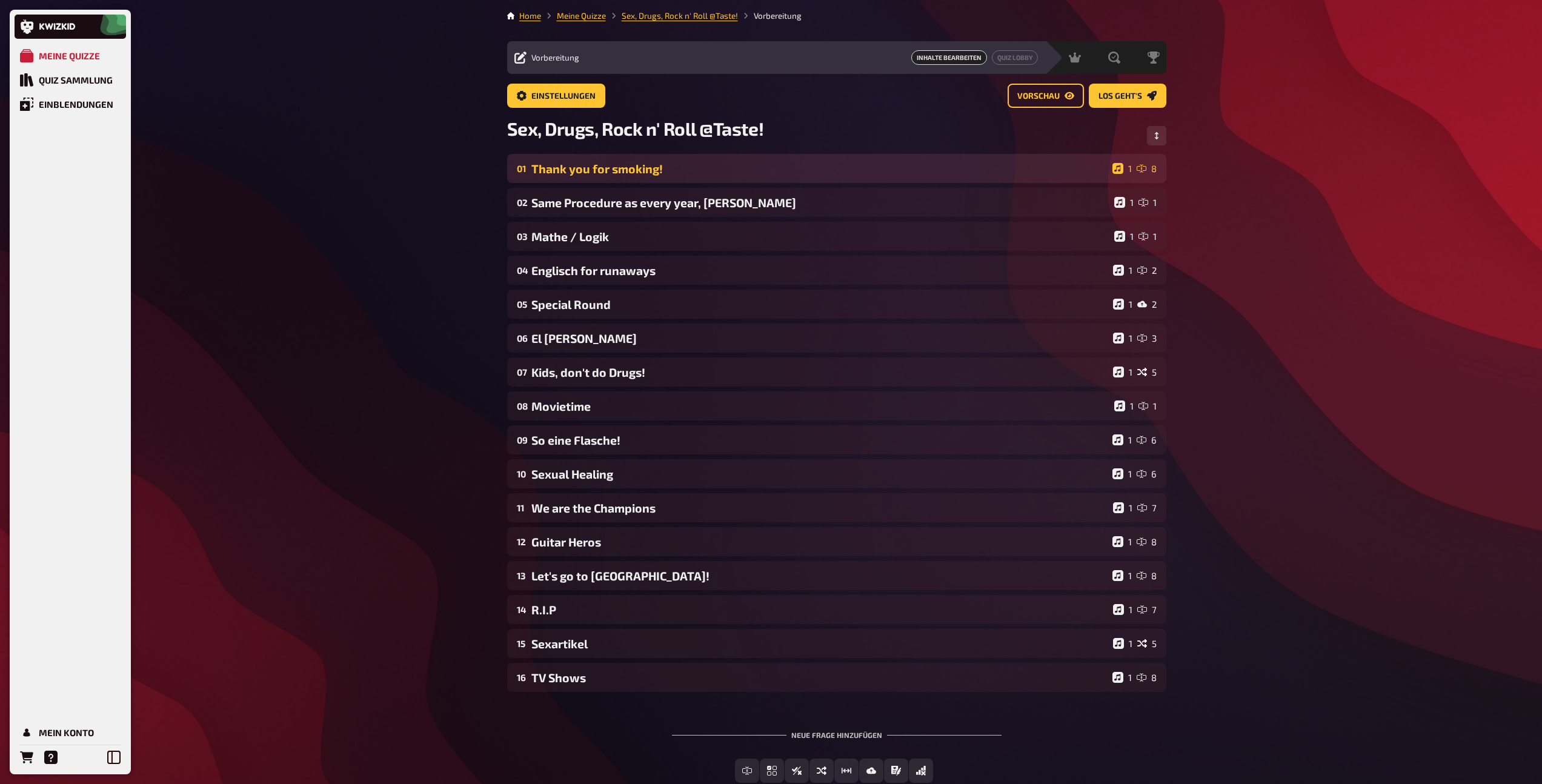
click at [733, 167] on div "Thank you for smoking!" at bounding box center [819, 169] width 576 height 14
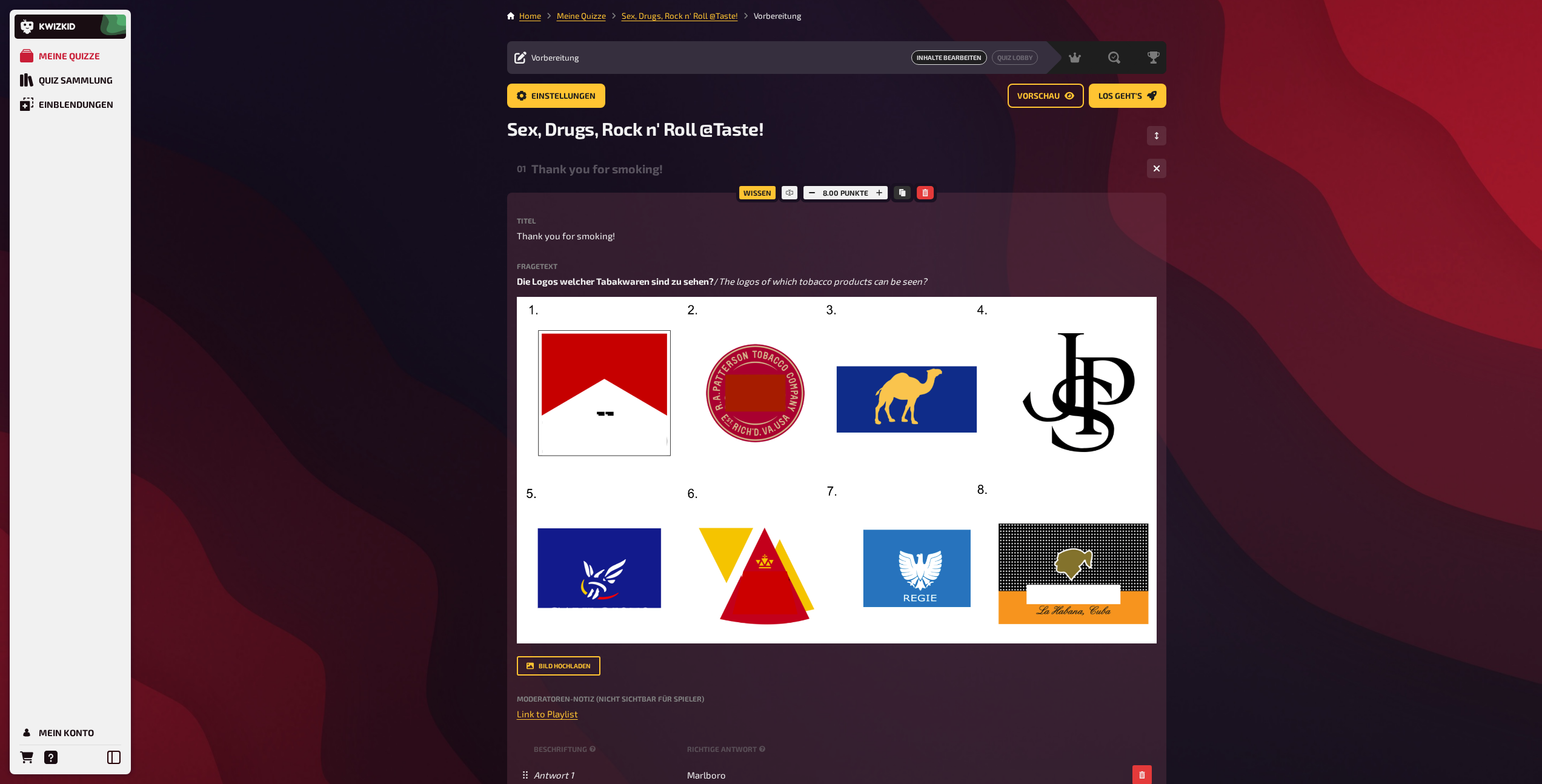
click at [696, 176] on div "01 Thank you for smoking! 1 8" at bounding box center [836, 169] width 659 height 29
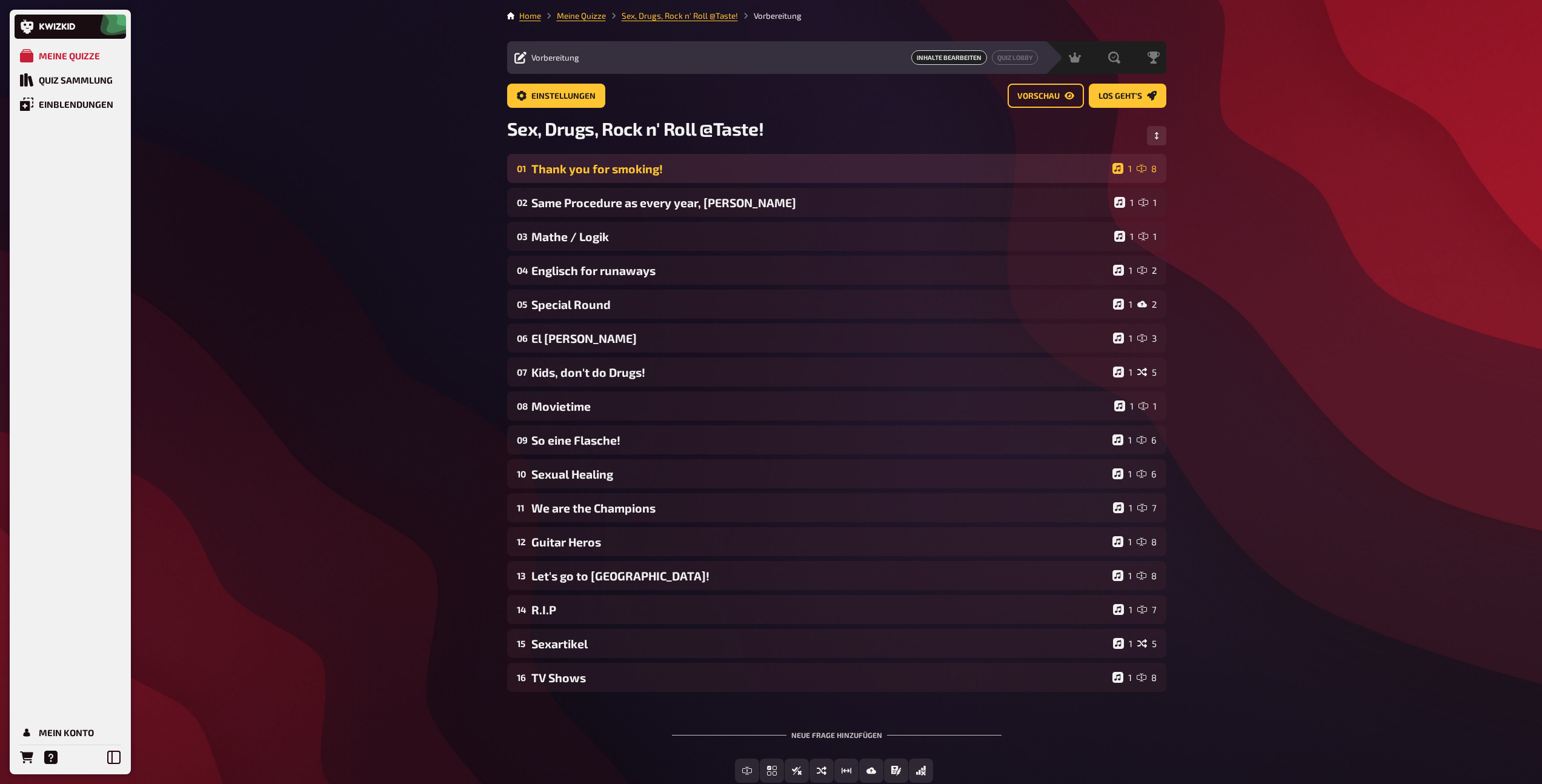
click at [674, 178] on div "01 Thank you for smoking! 1 8" at bounding box center [836, 169] width 659 height 29
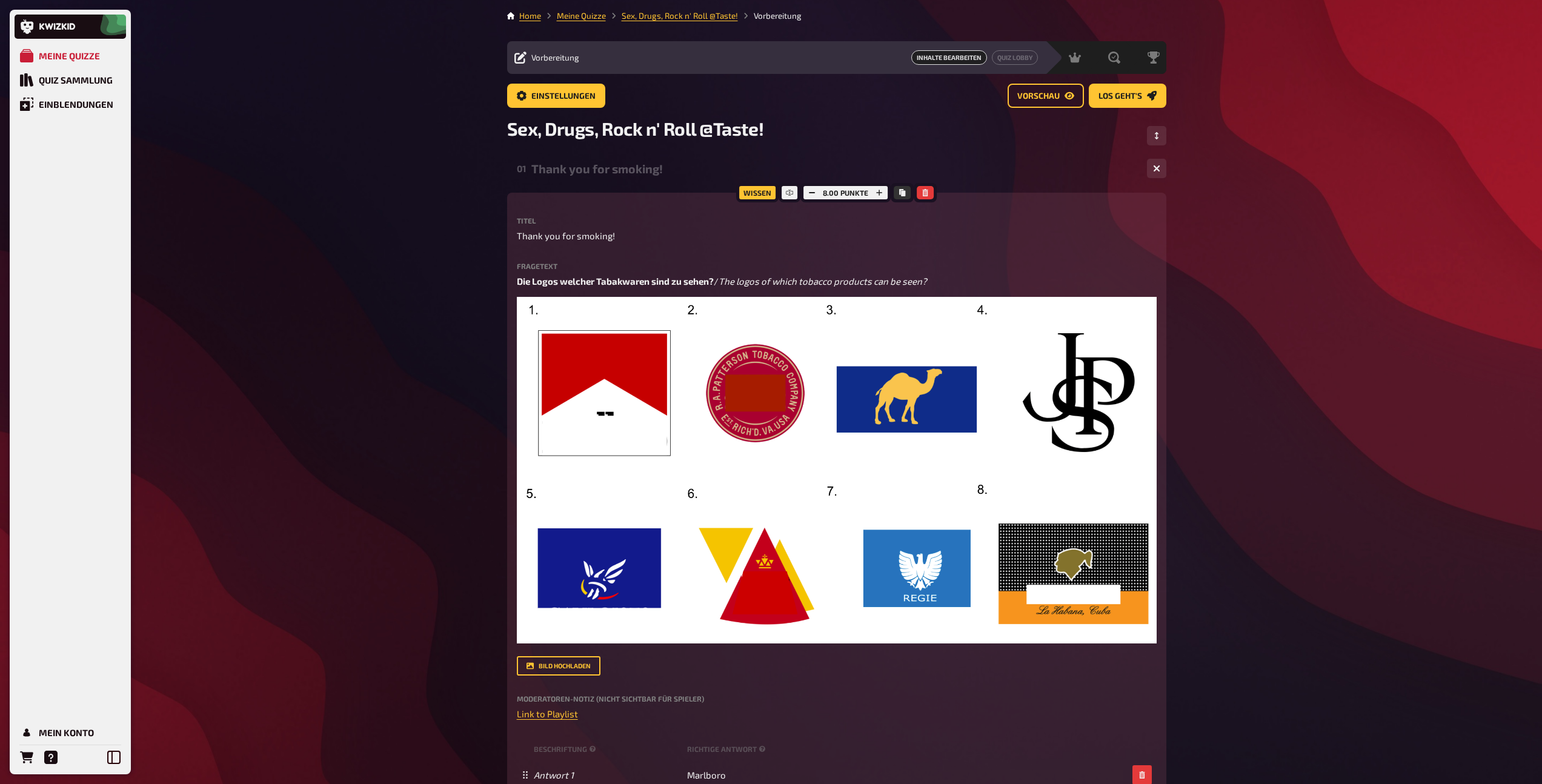
click at [627, 172] on div "Thank you for smoking!" at bounding box center [834, 169] width 606 height 14
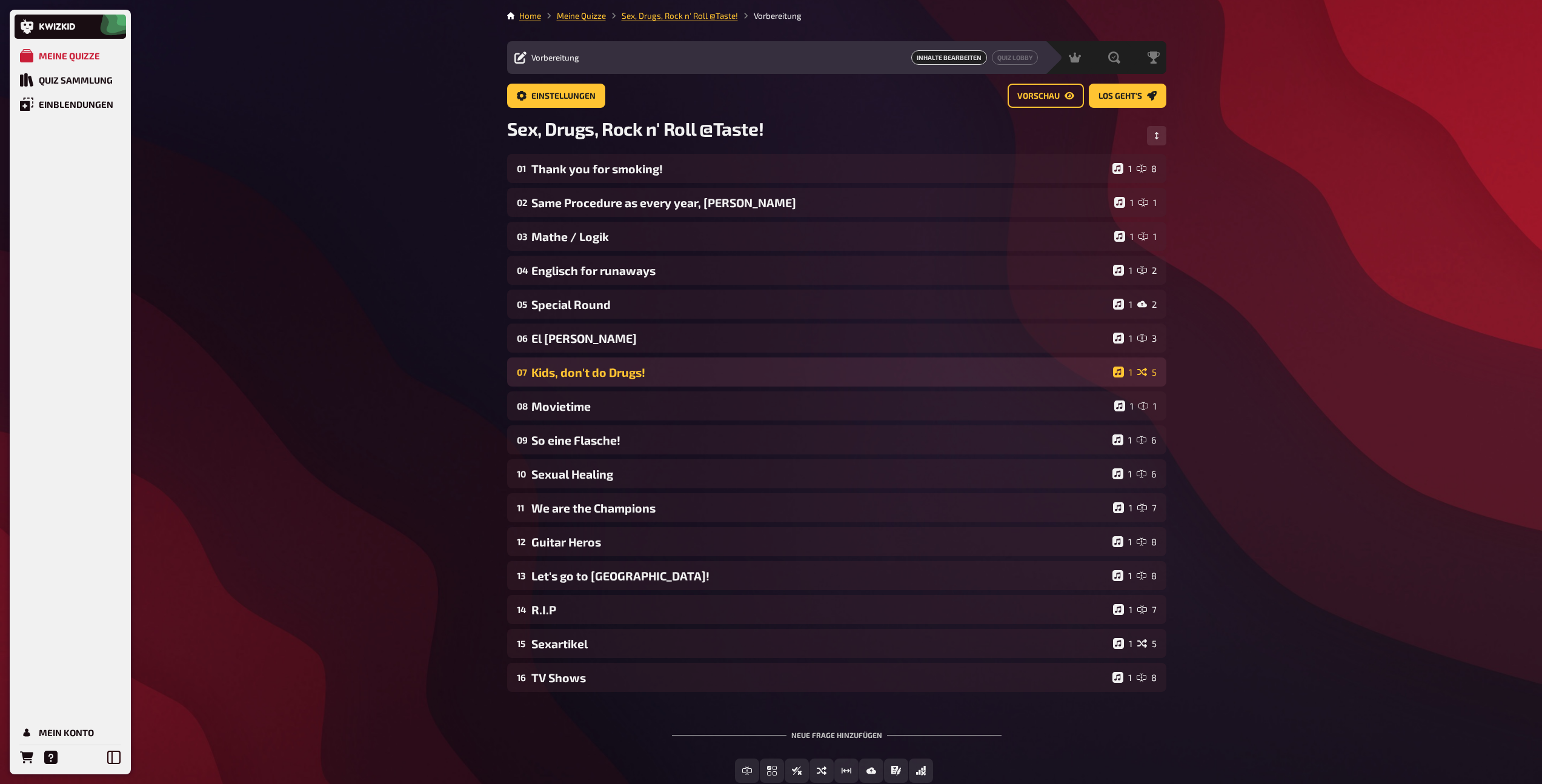
click at [633, 366] on div "Kids, don't do Drugs!" at bounding box center [820, 372] width 577 height 14
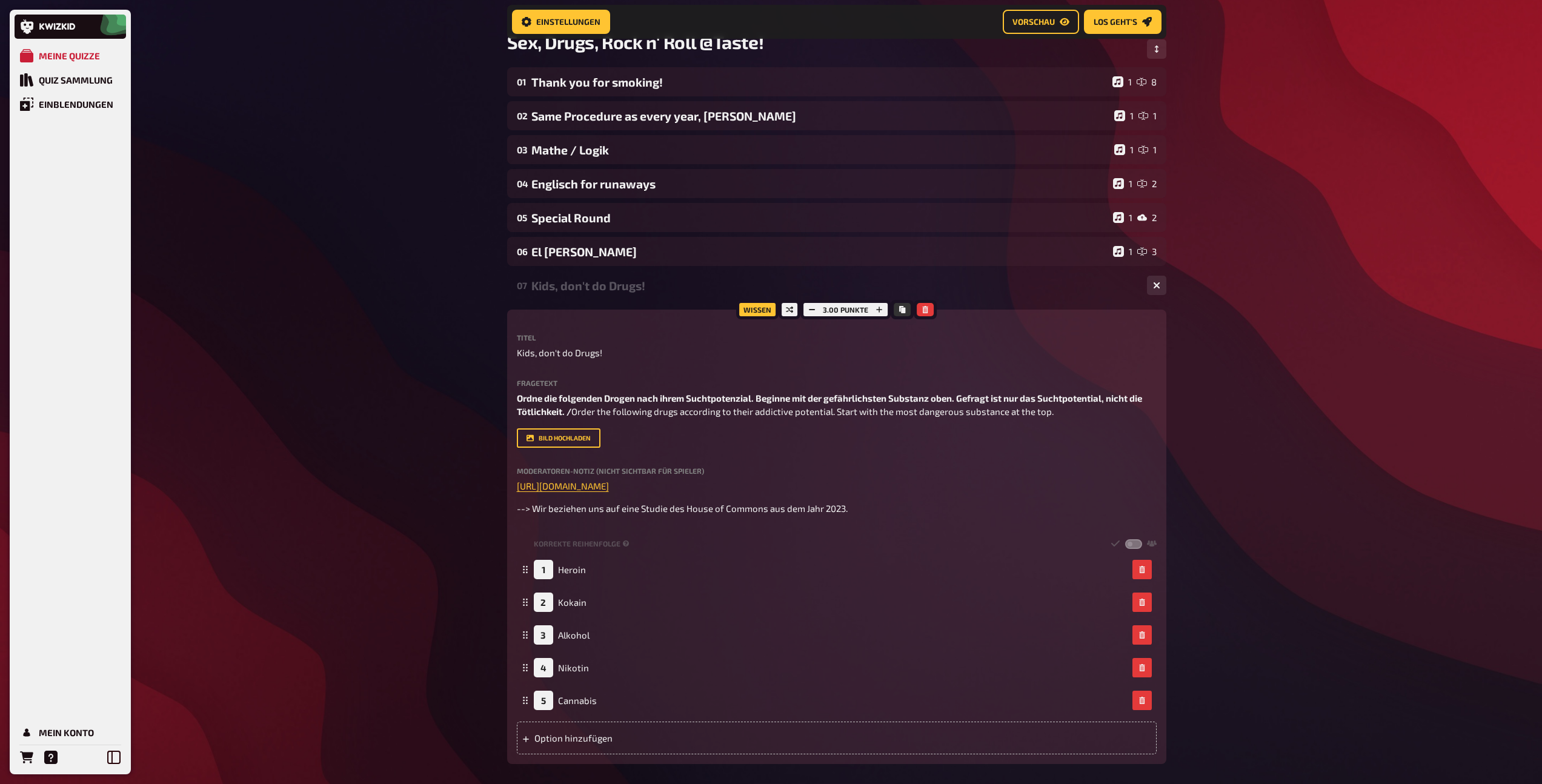
scroll to position [95, 0]
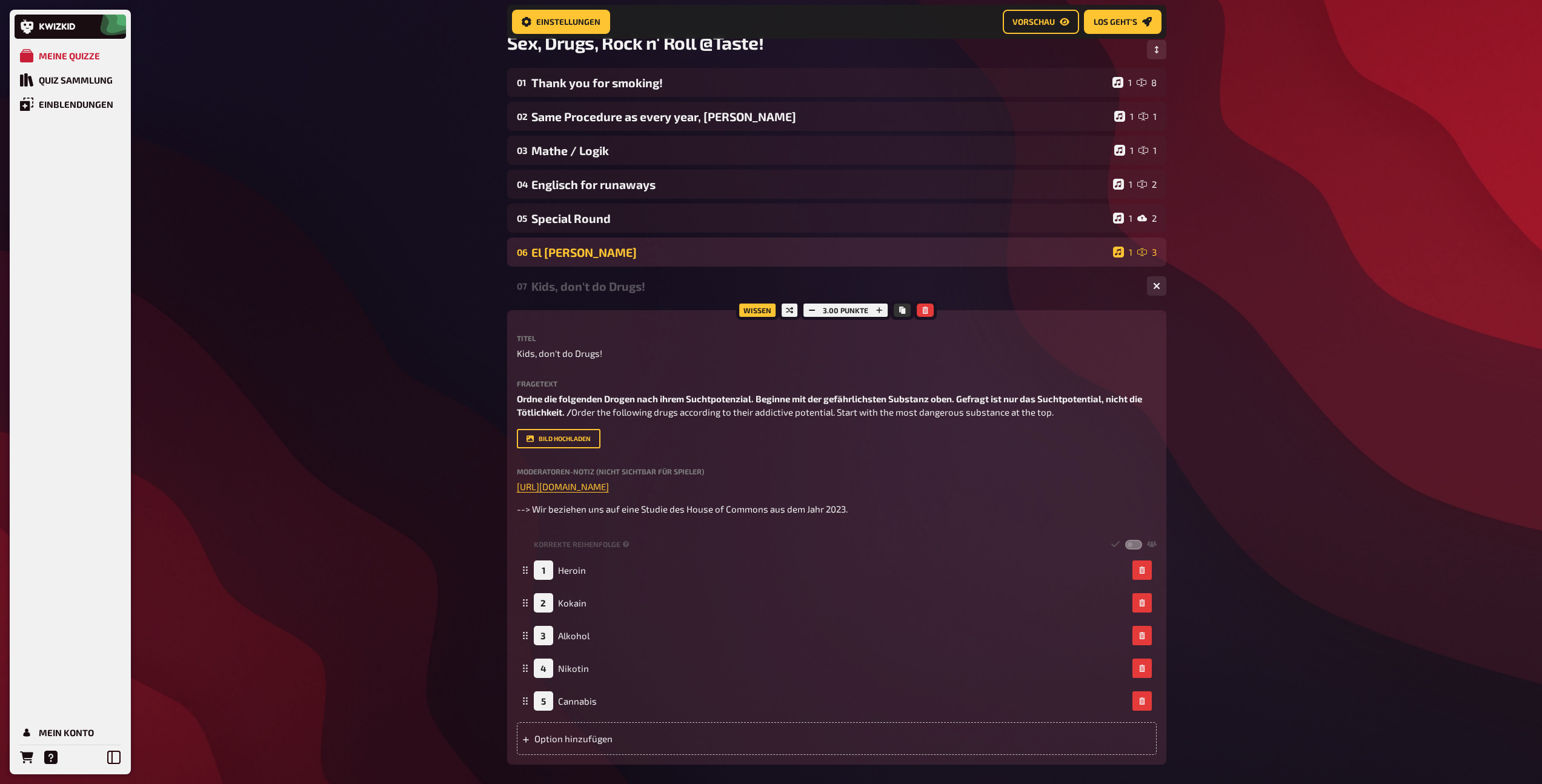
click at [613, 252] on div "El [PERSON_NAME]" at bounding box center [820, 252] width 577 height 14
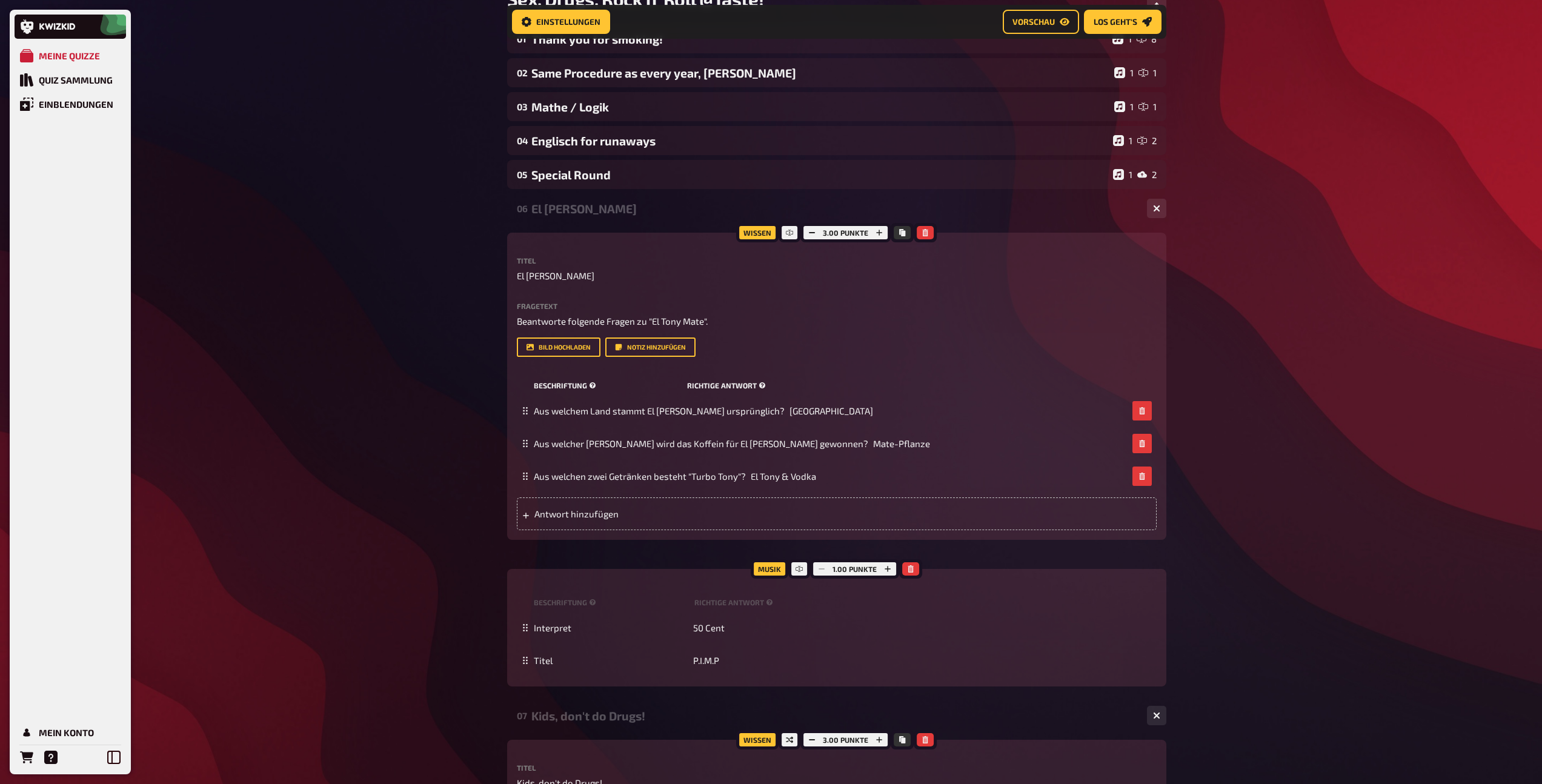
scroll to position [0, 0]
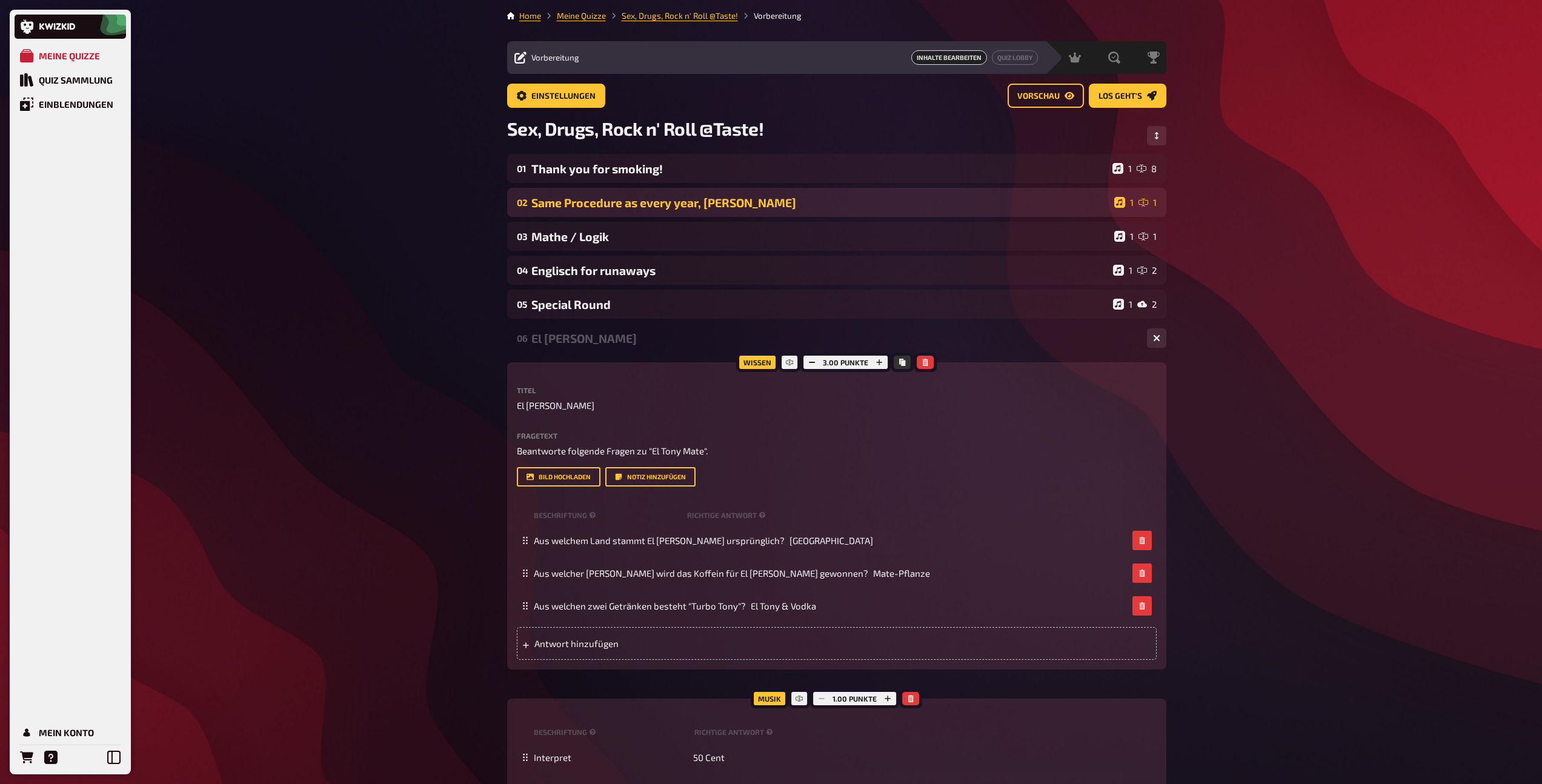
click at [640, 203] on div "Same Procedure as every year, [PERSON_NAME]" at bounding box center [820, 202] width 578 height 14
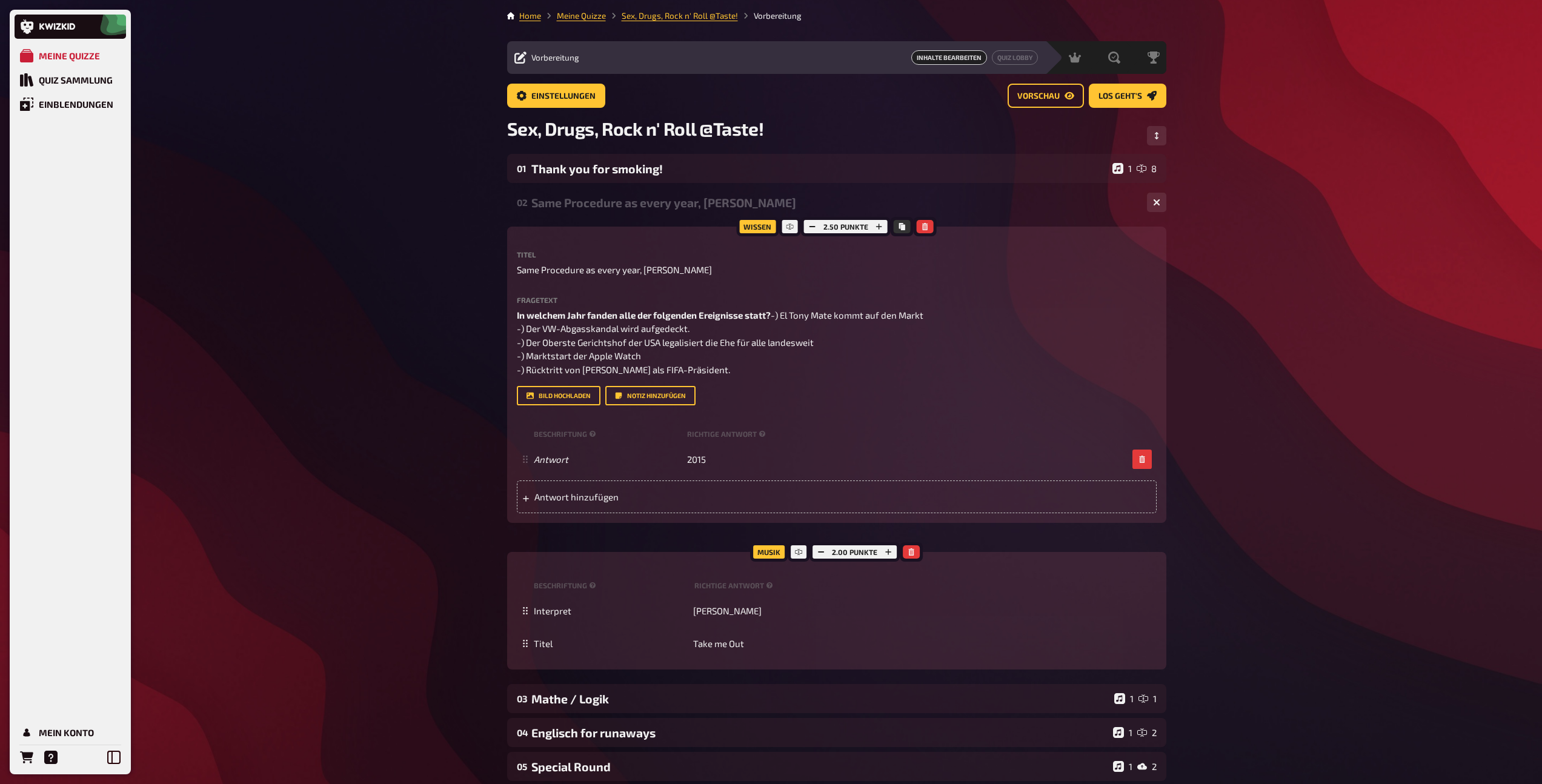
click at [648, 203] on div "Same Procedure as every year, [PERSON_NAME]" at bounding box center [834, 202] width 606 height 14
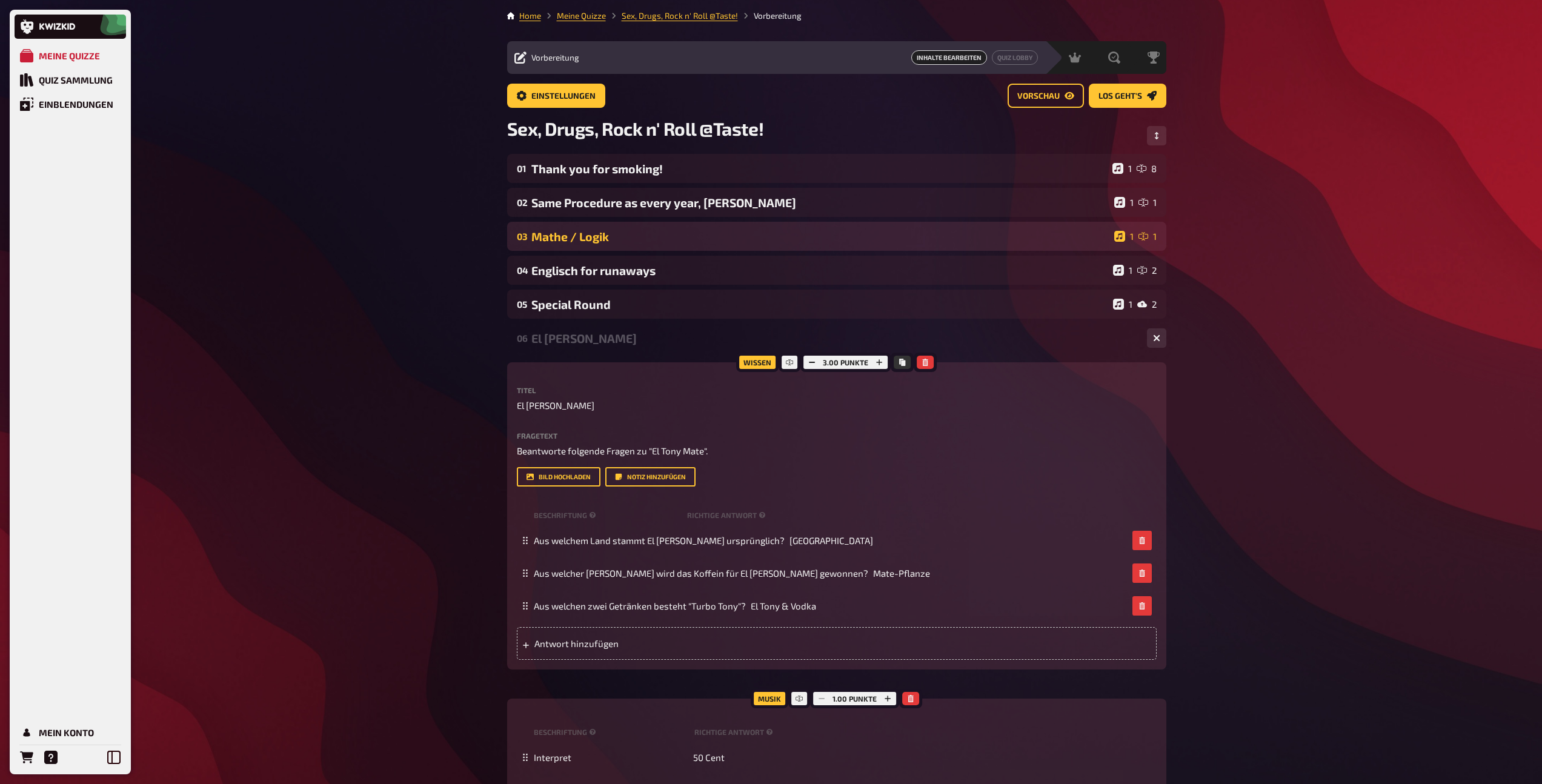
click at [643, 242] on div "Mathe / Logik" at bounding box center [820, 236] width 578 height 14
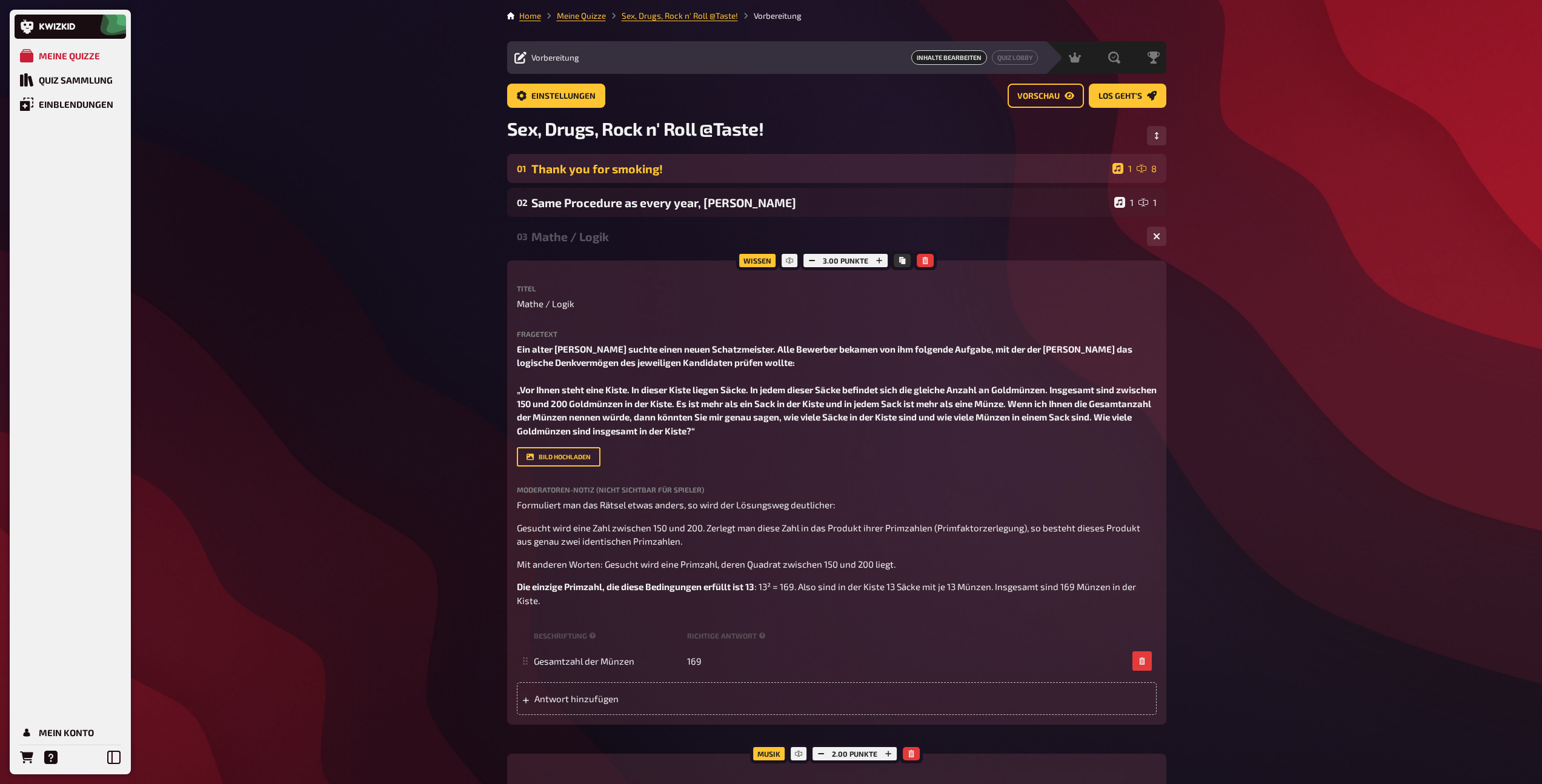
click at [683, 171] on div "Thank you for smoking!" at bounding box center [819, 169] width 576 height 14
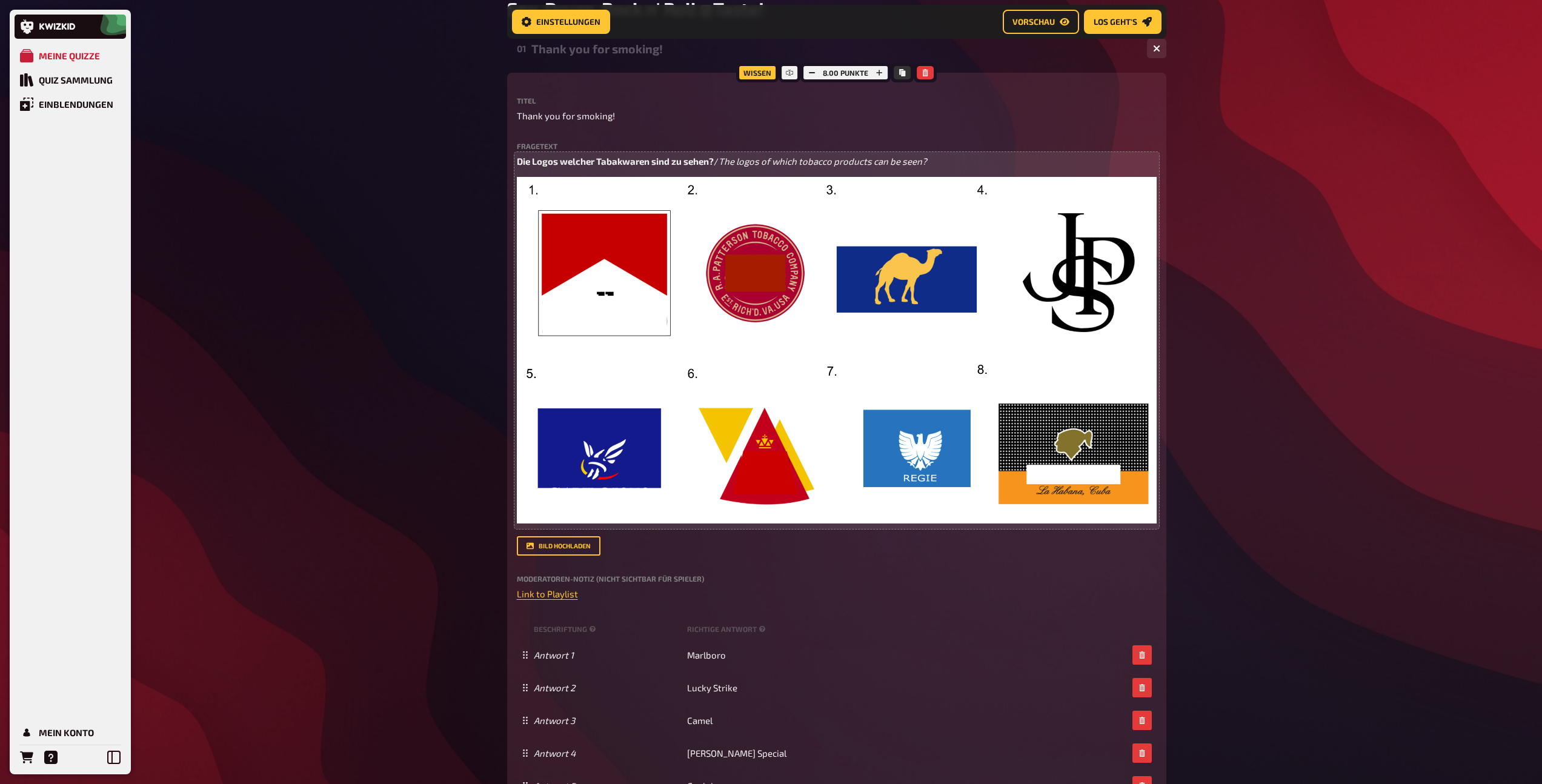
scroll to position [582, 0]
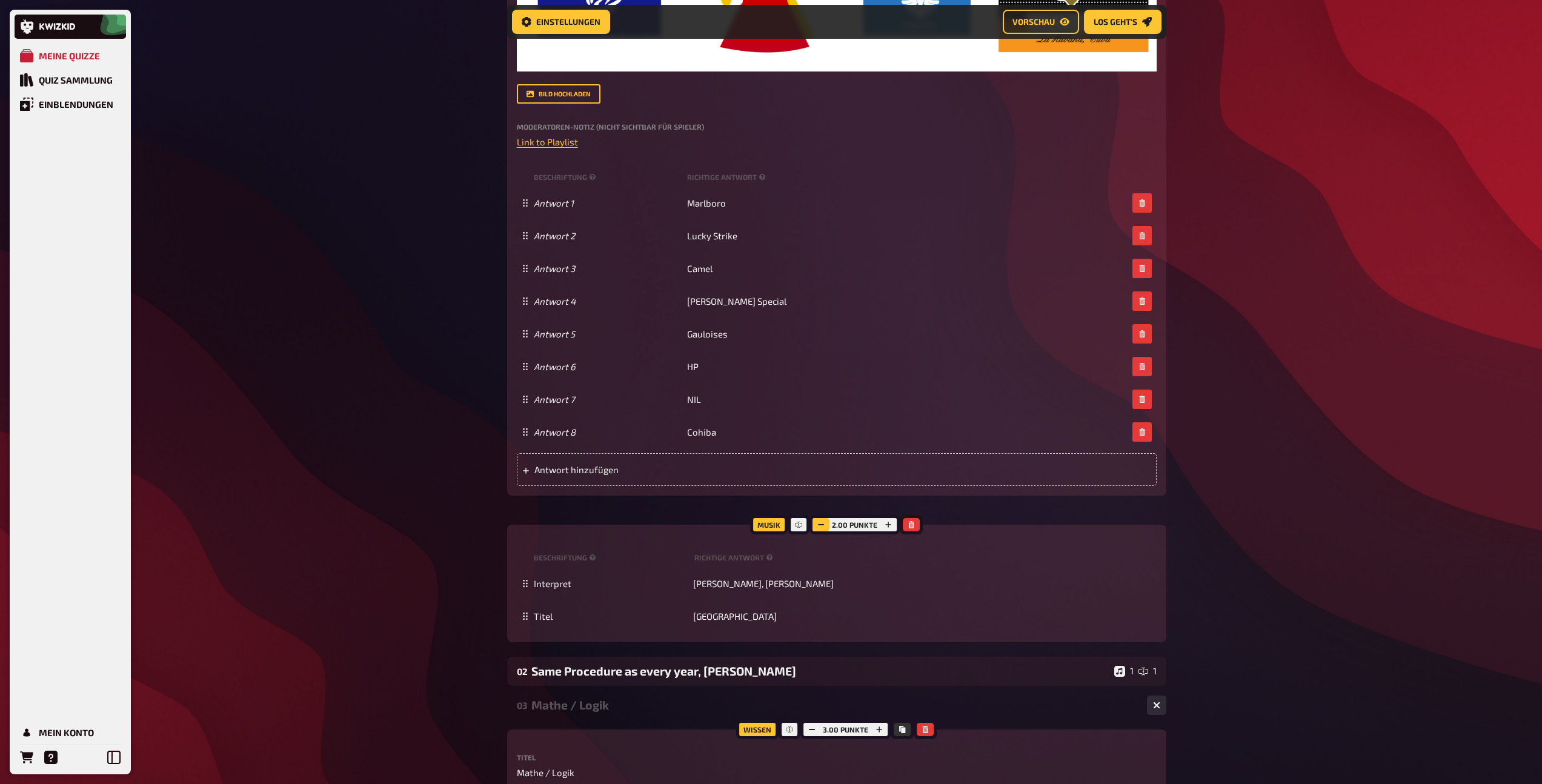
click at [824, 524] on rect "button" at bounding box center [821, 525] width 6 height 1
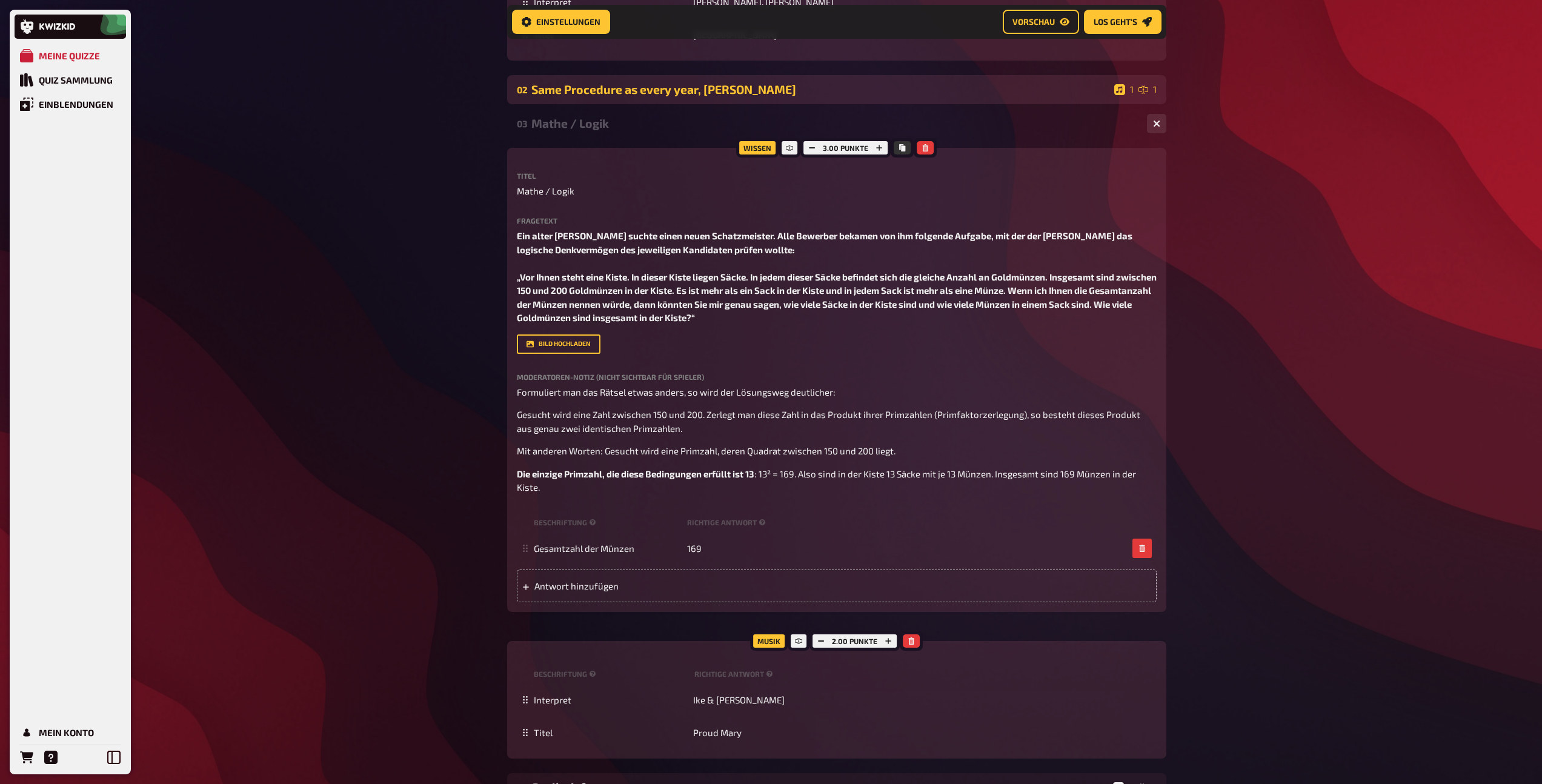
click at [781, 101] on div "02 Same Procedure as every year, [PERSON_NAME] 1 1" at bounding box center [836, 90] width 659 height 29
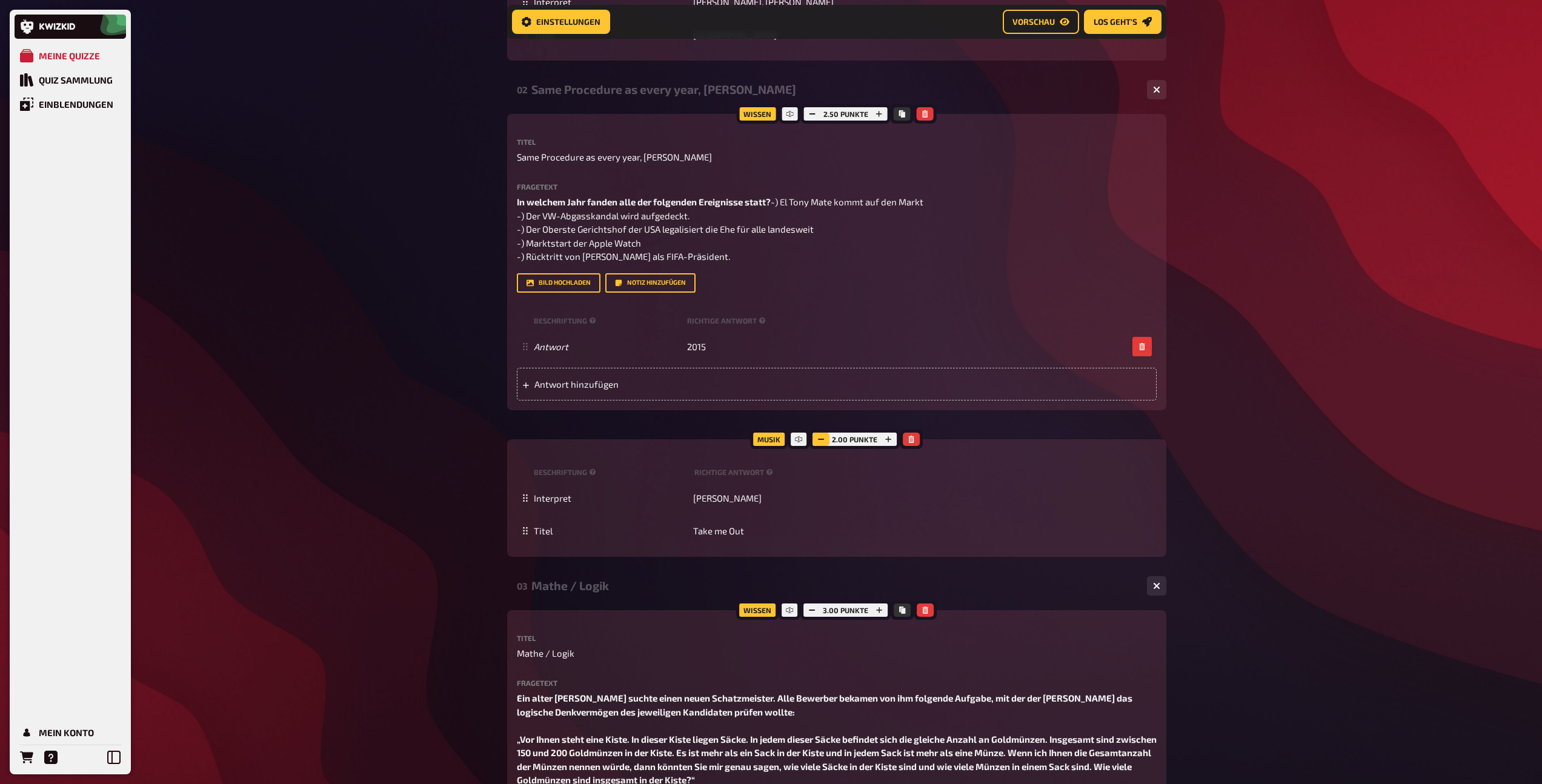
click at [826, 446] on button "button" at bounding box center [821, 439] width 17 height 13
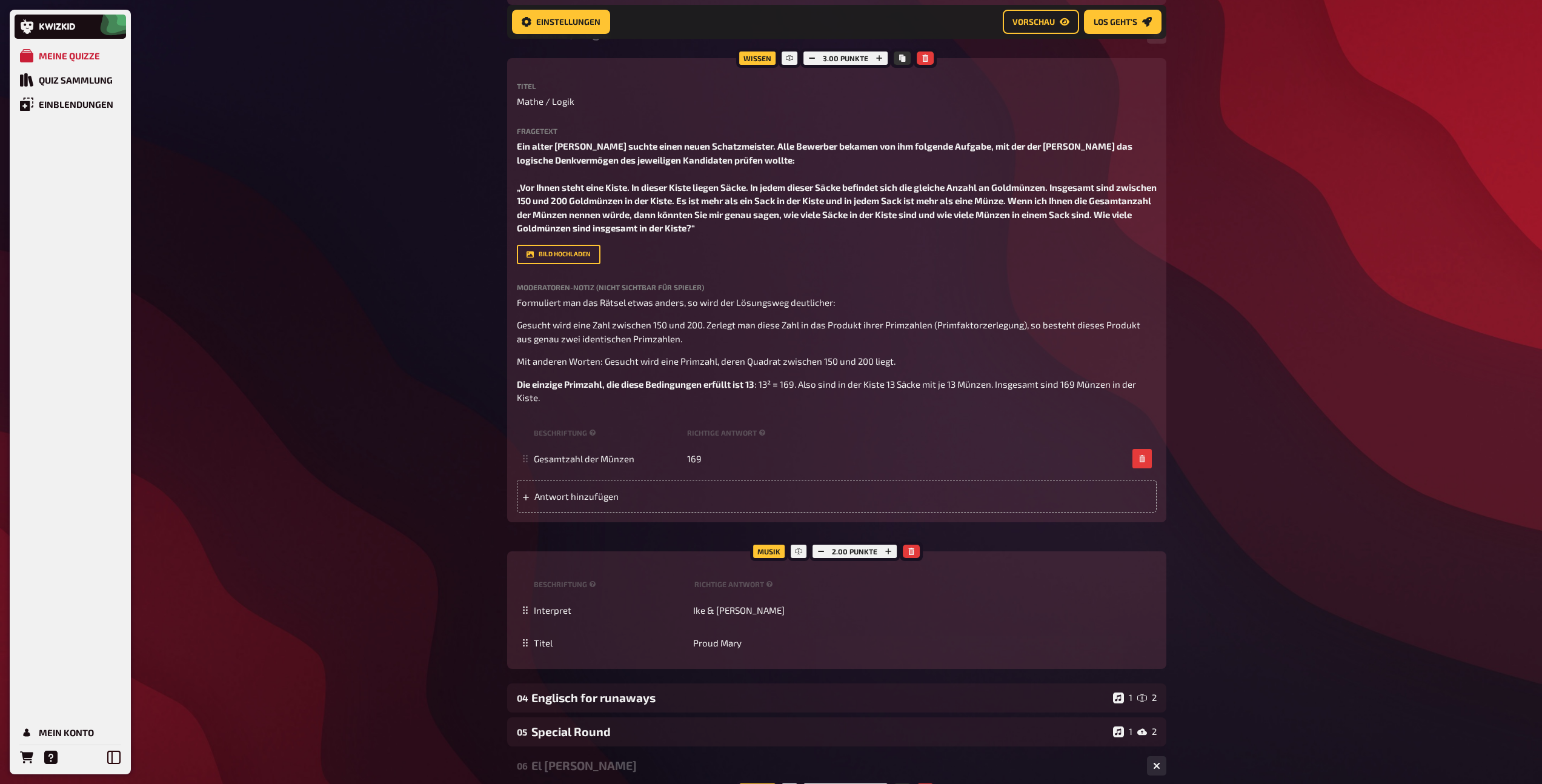
scroll to position [1730, 0]
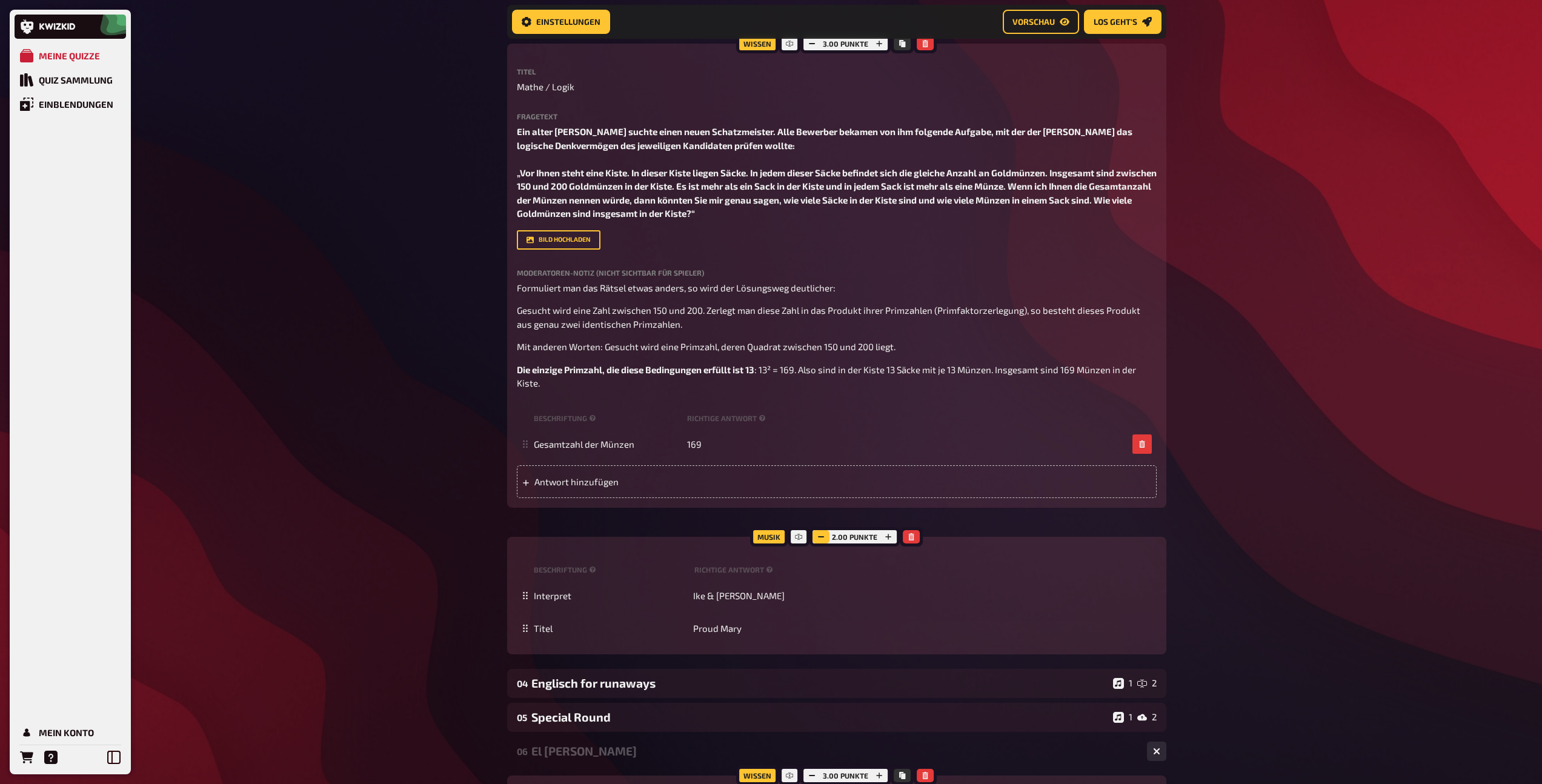
click at [818, 540] on icon "button" at bounding box center [821, 536] width 7 height 7
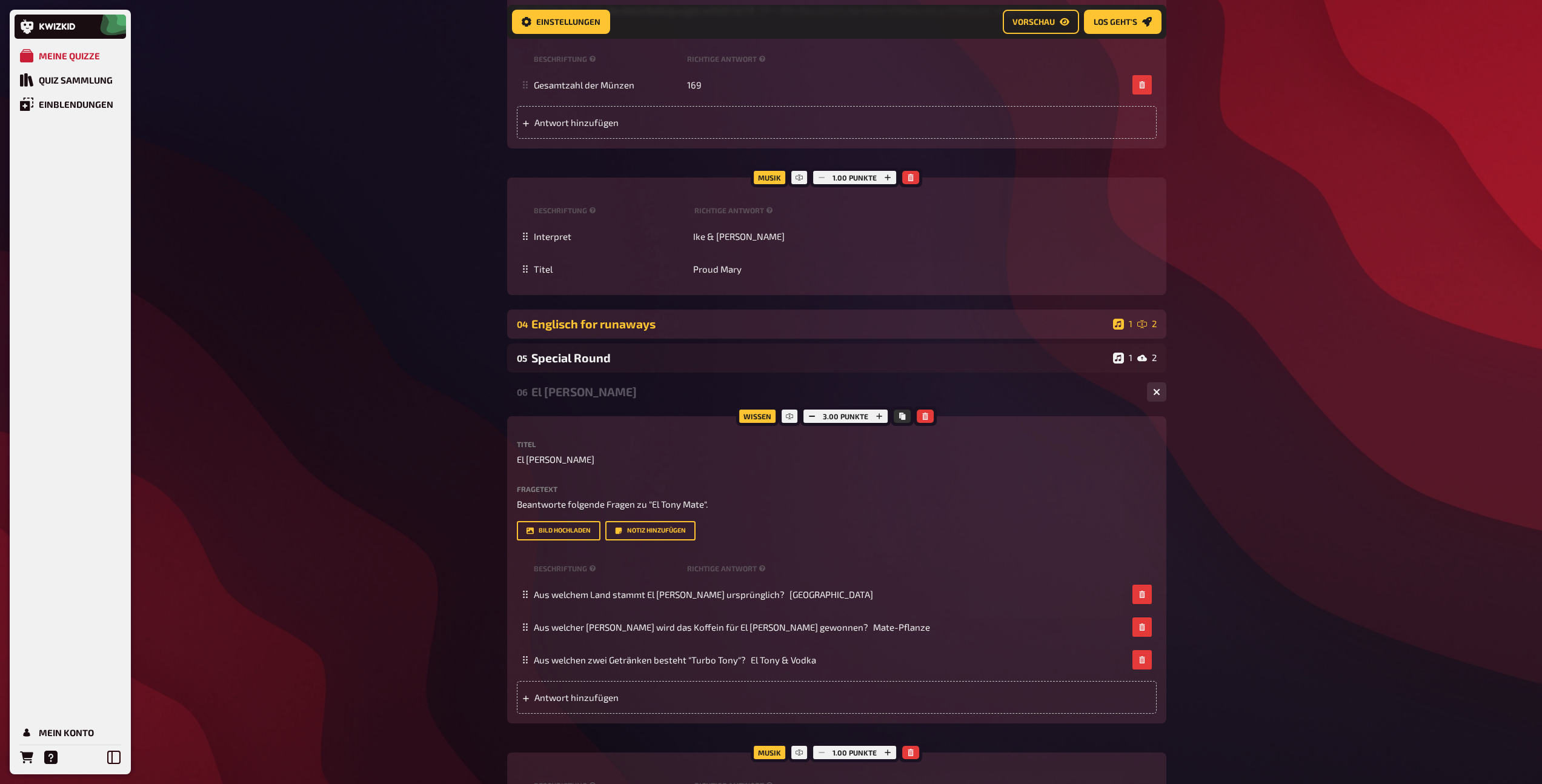
click at [800, 331] on div "Englisch for runaways" at bounding box center [820, 323] width 577 height 14
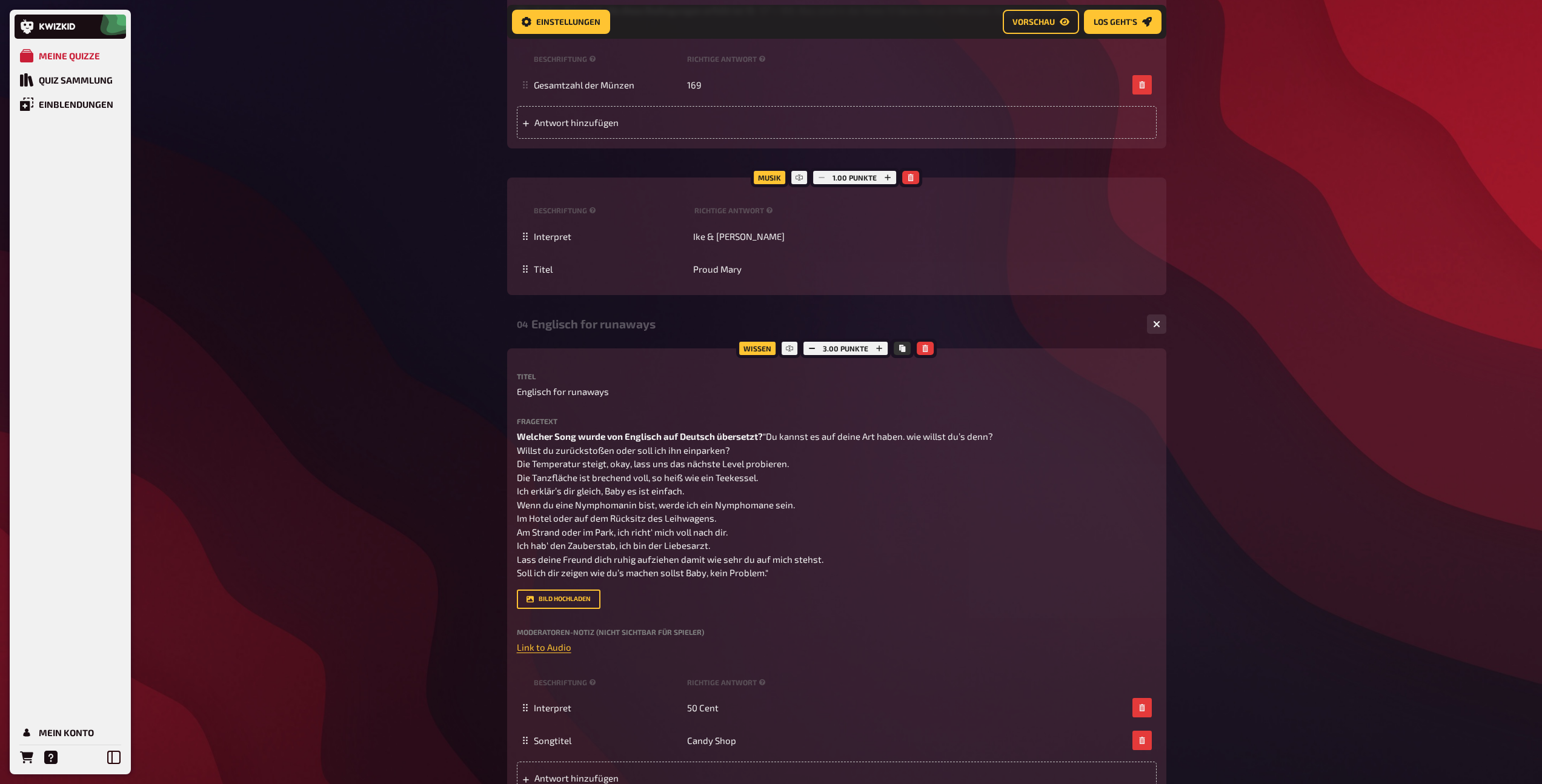
scroll to position [2661, 0]
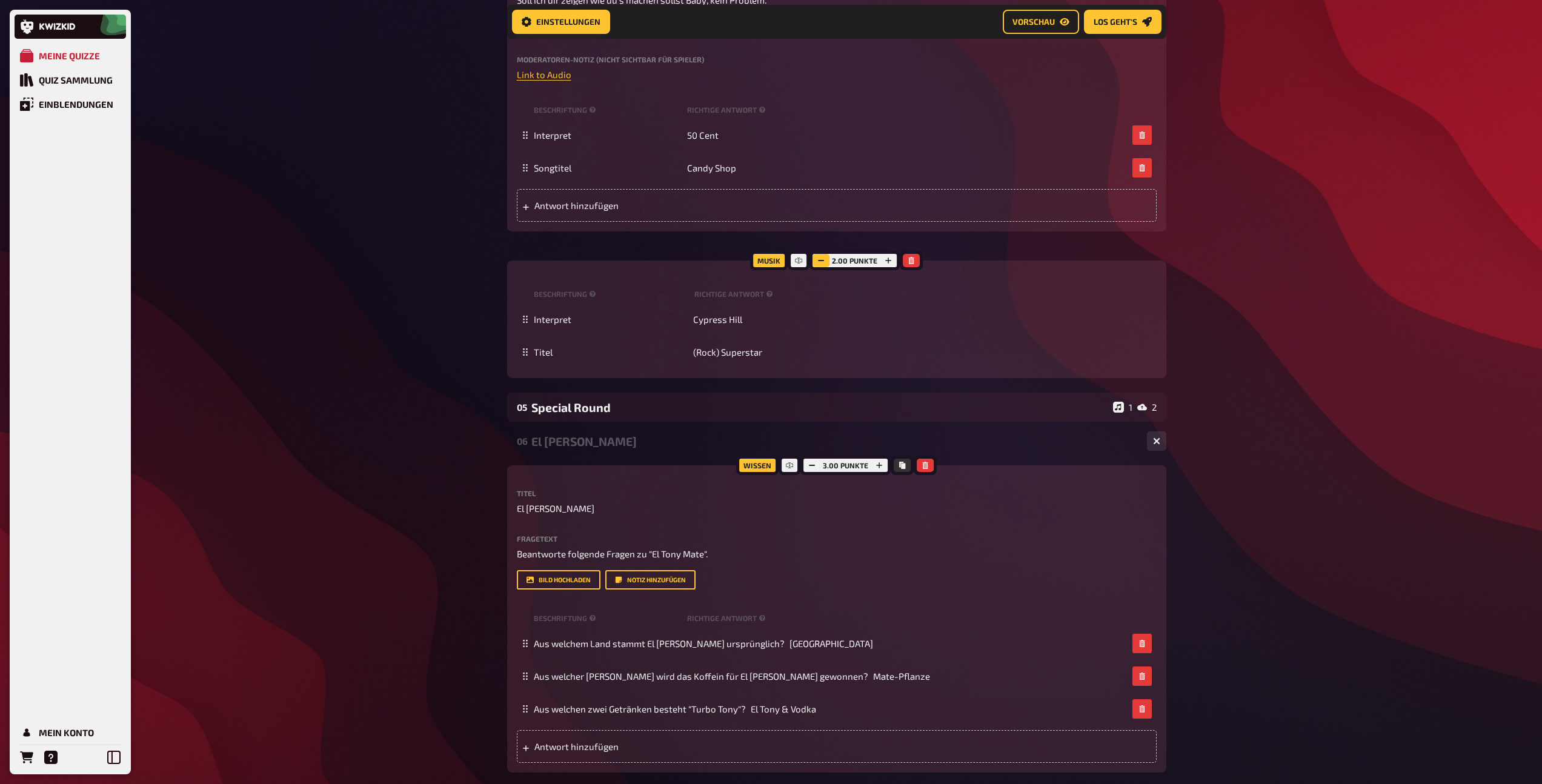
click at [821, 264] on icon "button" at bounding box center [821, 260] width 7 height 7
click at [814, 415] on div "Special Round" at bounding box center [820, 407] width 577 height 14
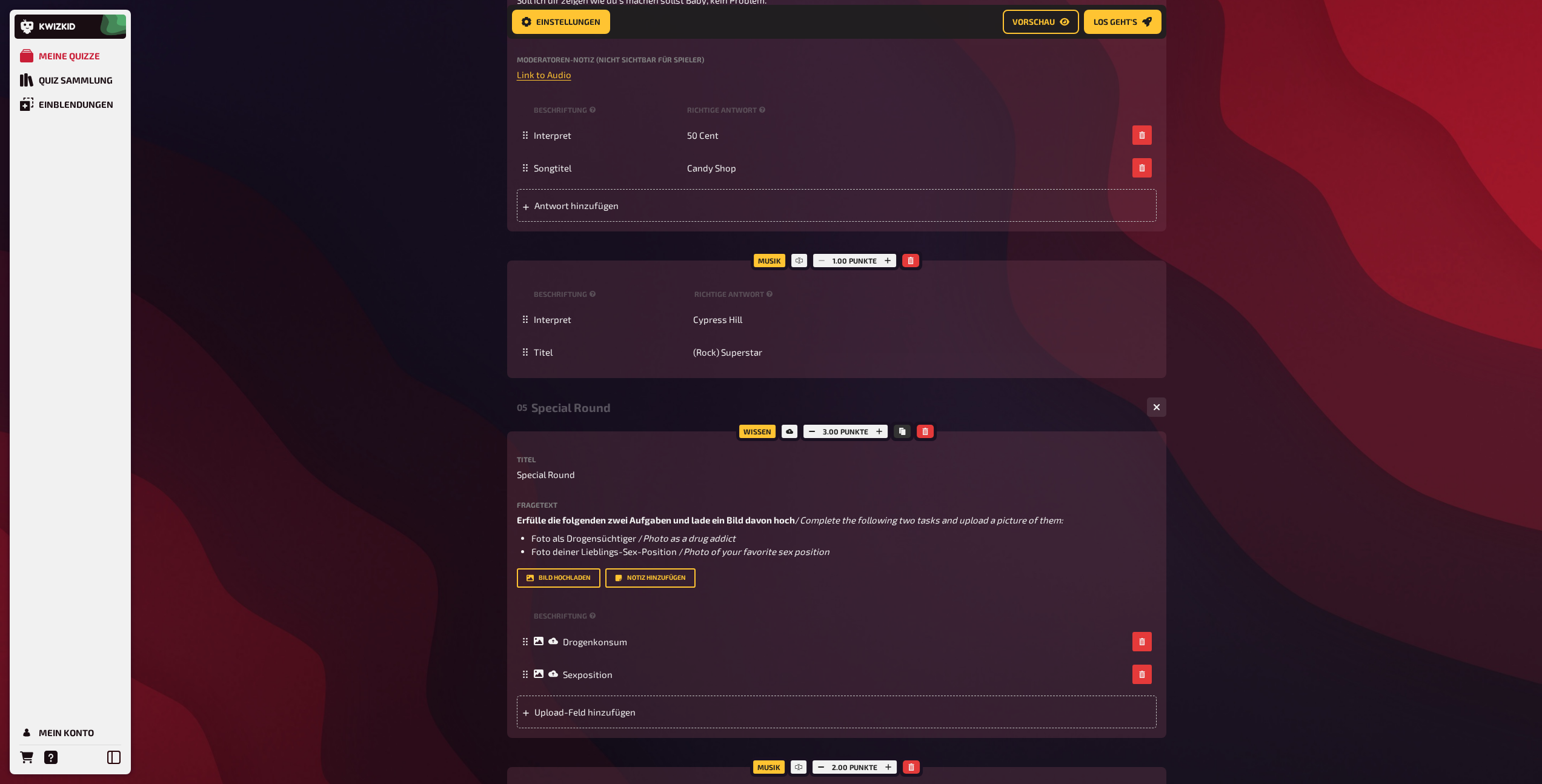
scroll to position [3020, 0]
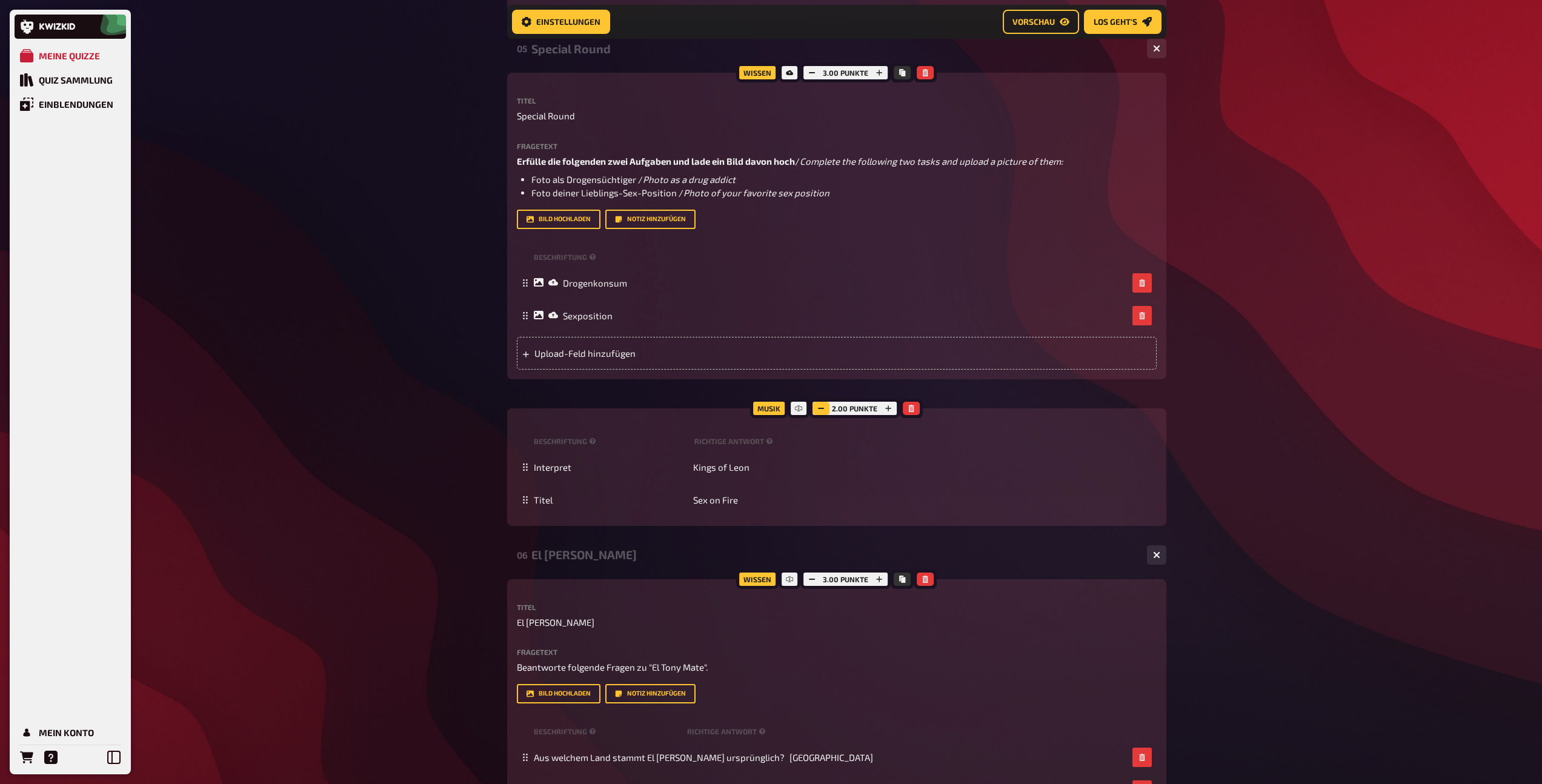
click at [818, 412] on icon "button" at bounding box center [821, 408] width 7 height 7
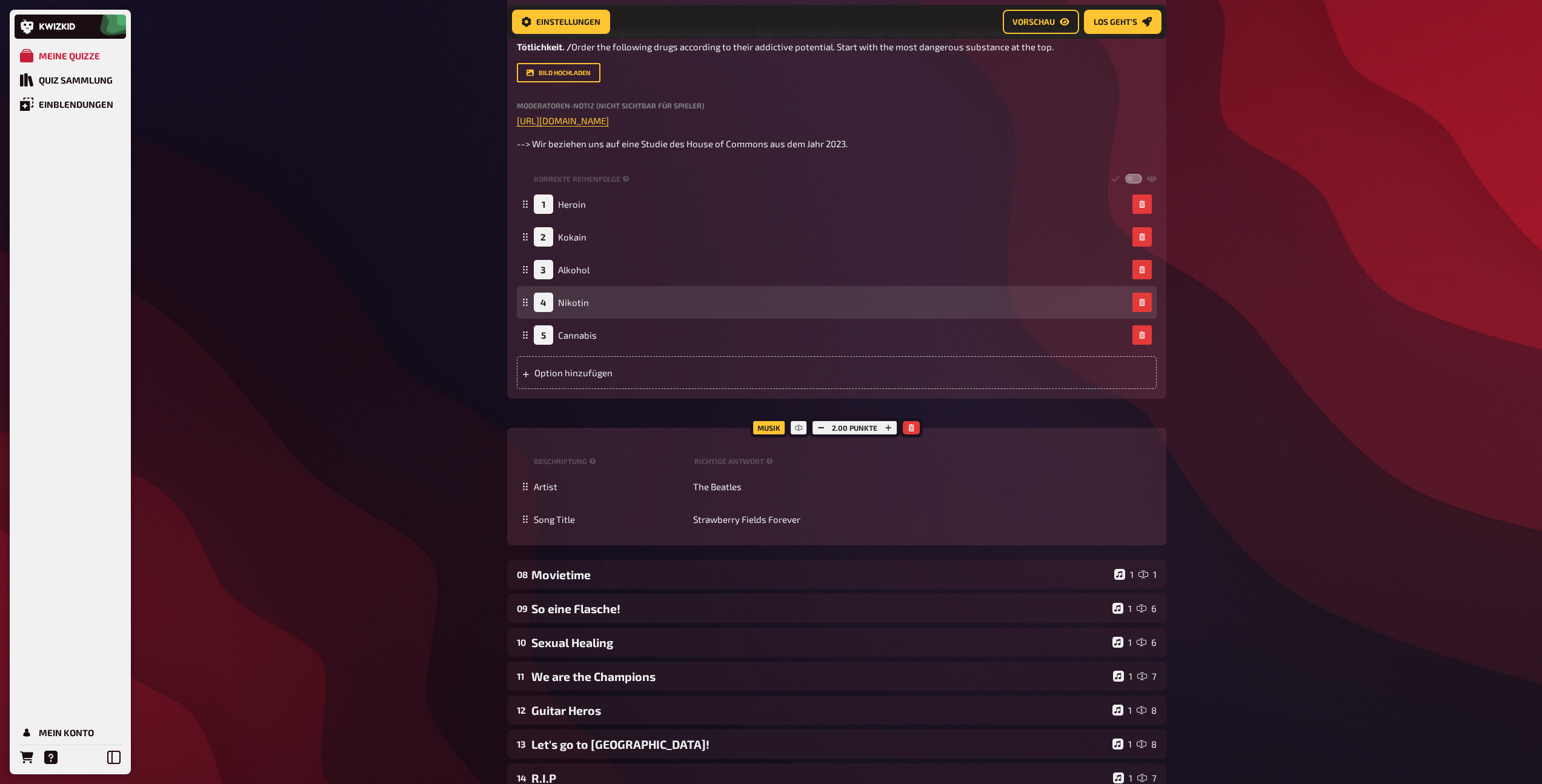
scroll to position [4169, 0]
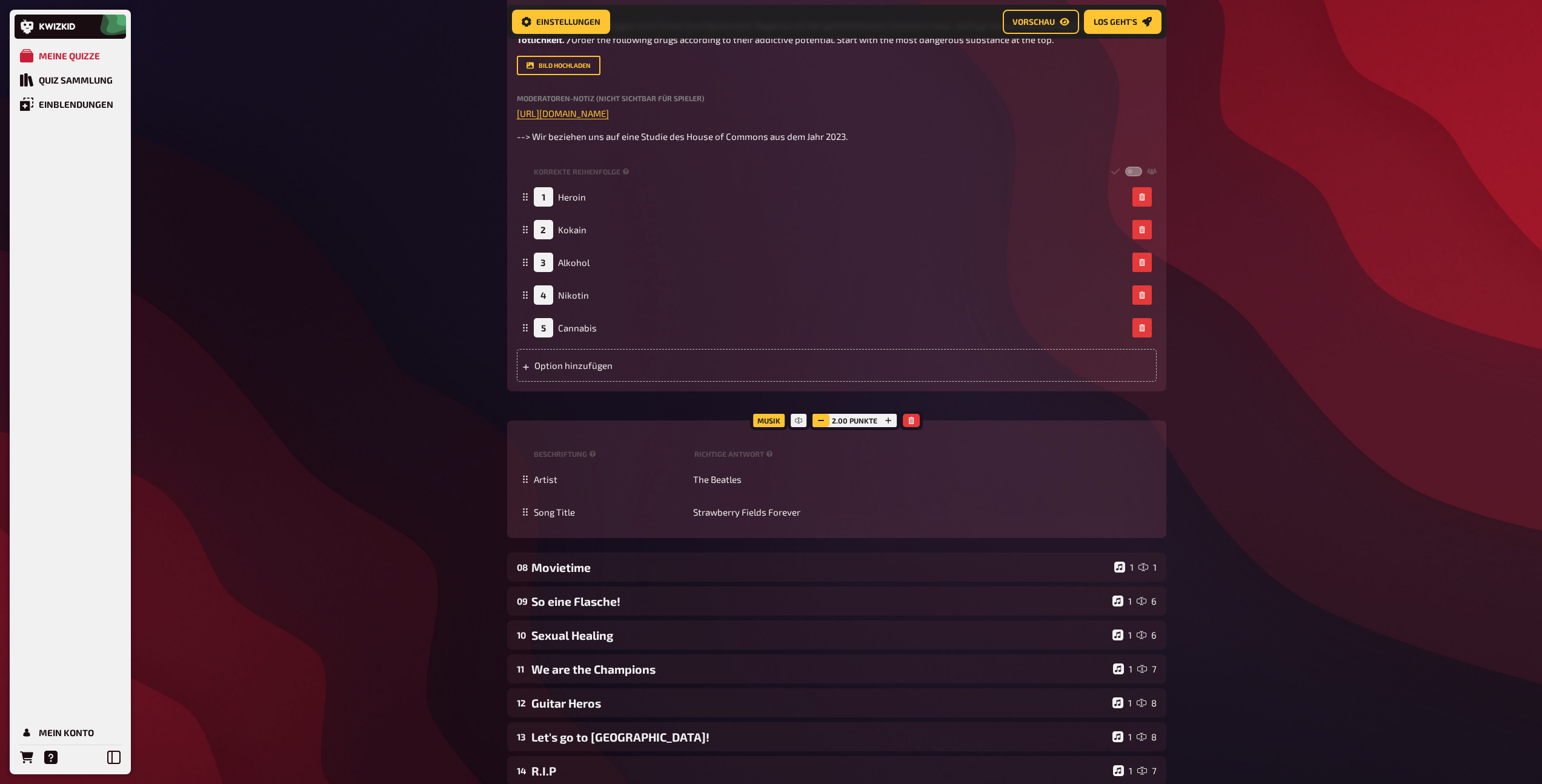
click at [819, 427] on button "button" at bounding box center [821, 421] width 17 height 13
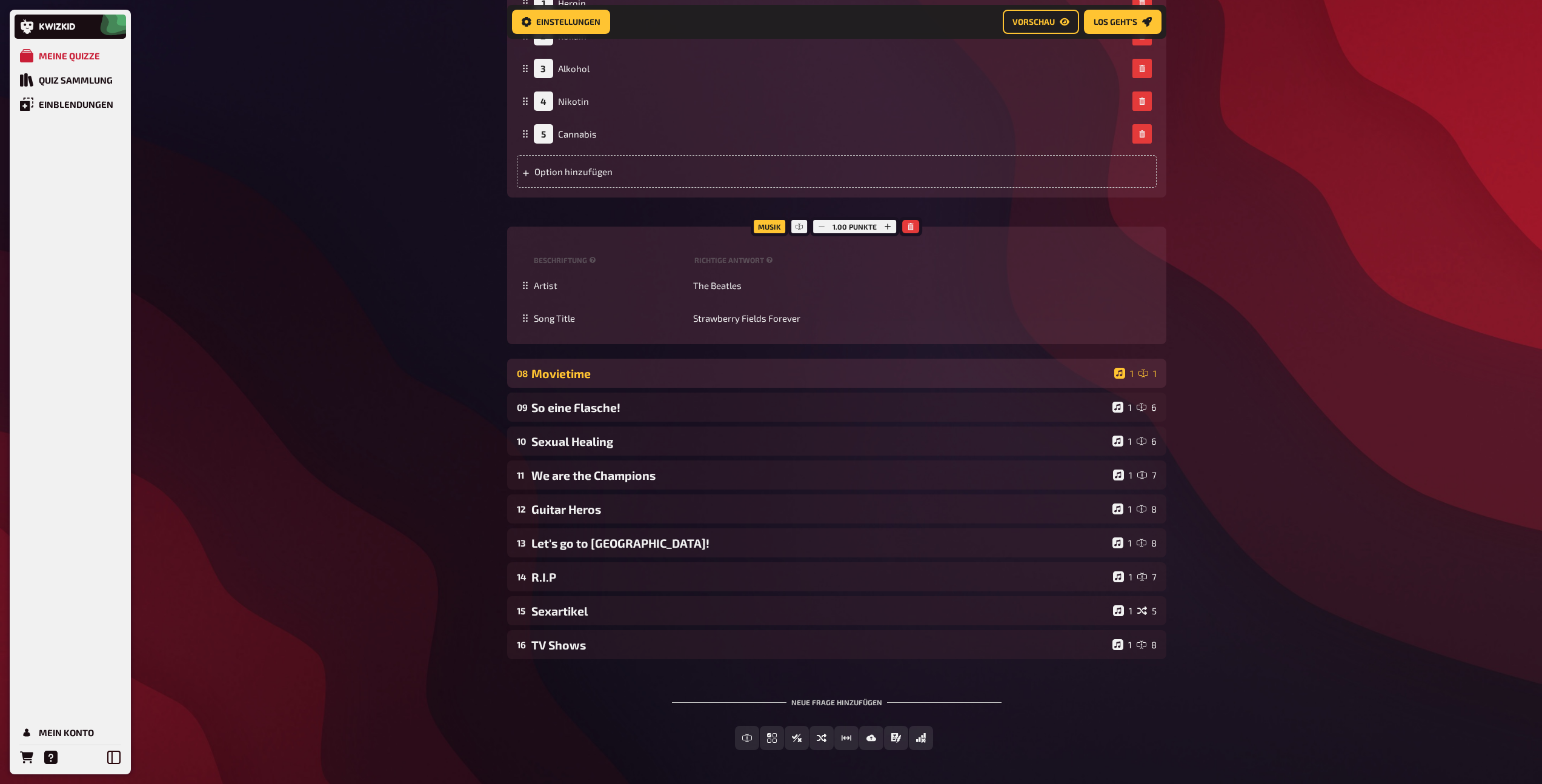
click at [701, 380] on div "Movietime" at bounding box center [820, 373] width 578 height 14
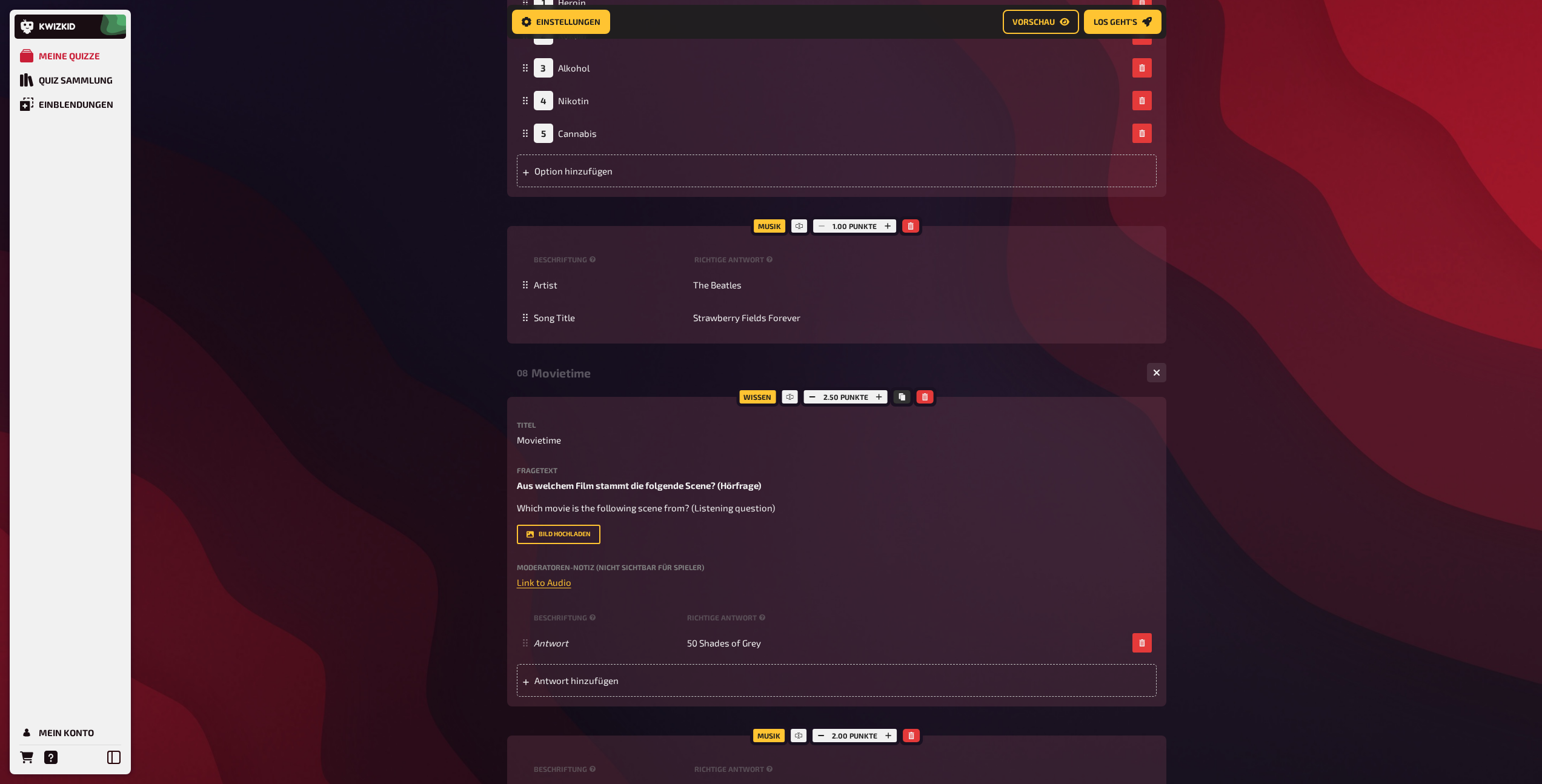
scroll to position [4932, 0]
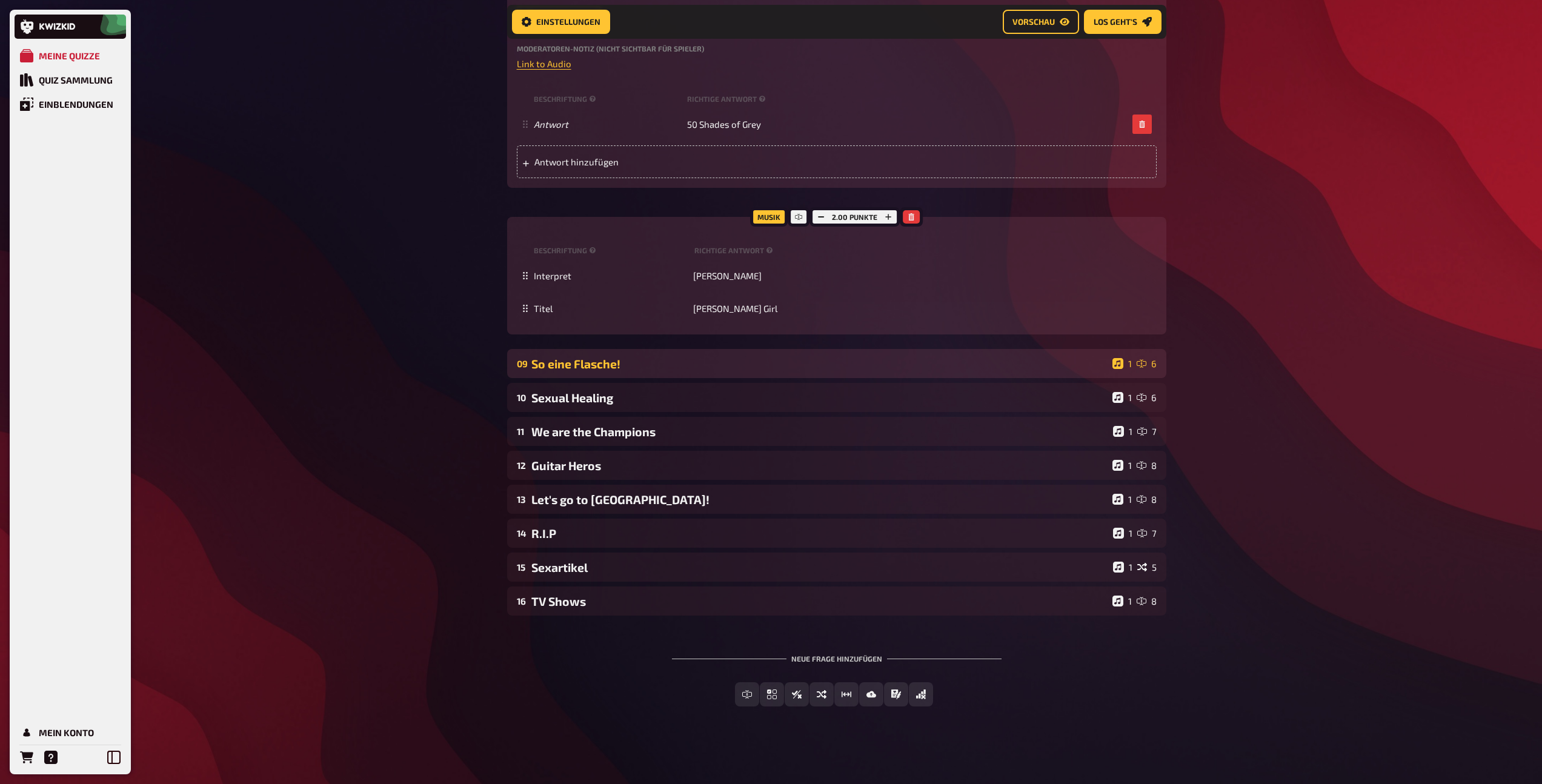
click at [751, 367] on div "So eine Flasche!" at bounding box center [819, 363] width 576 height 14
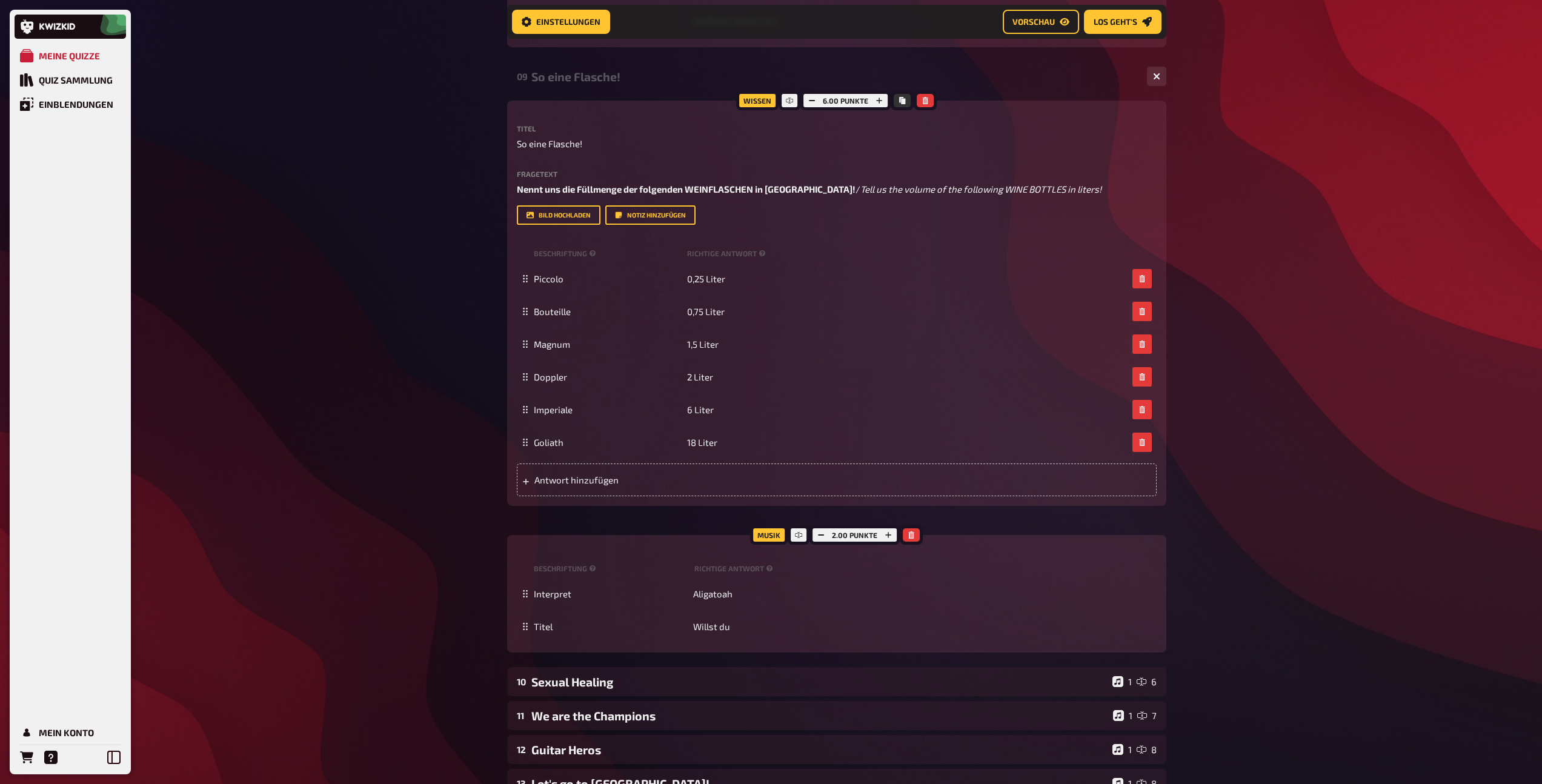
scroll to position [5360, 0]
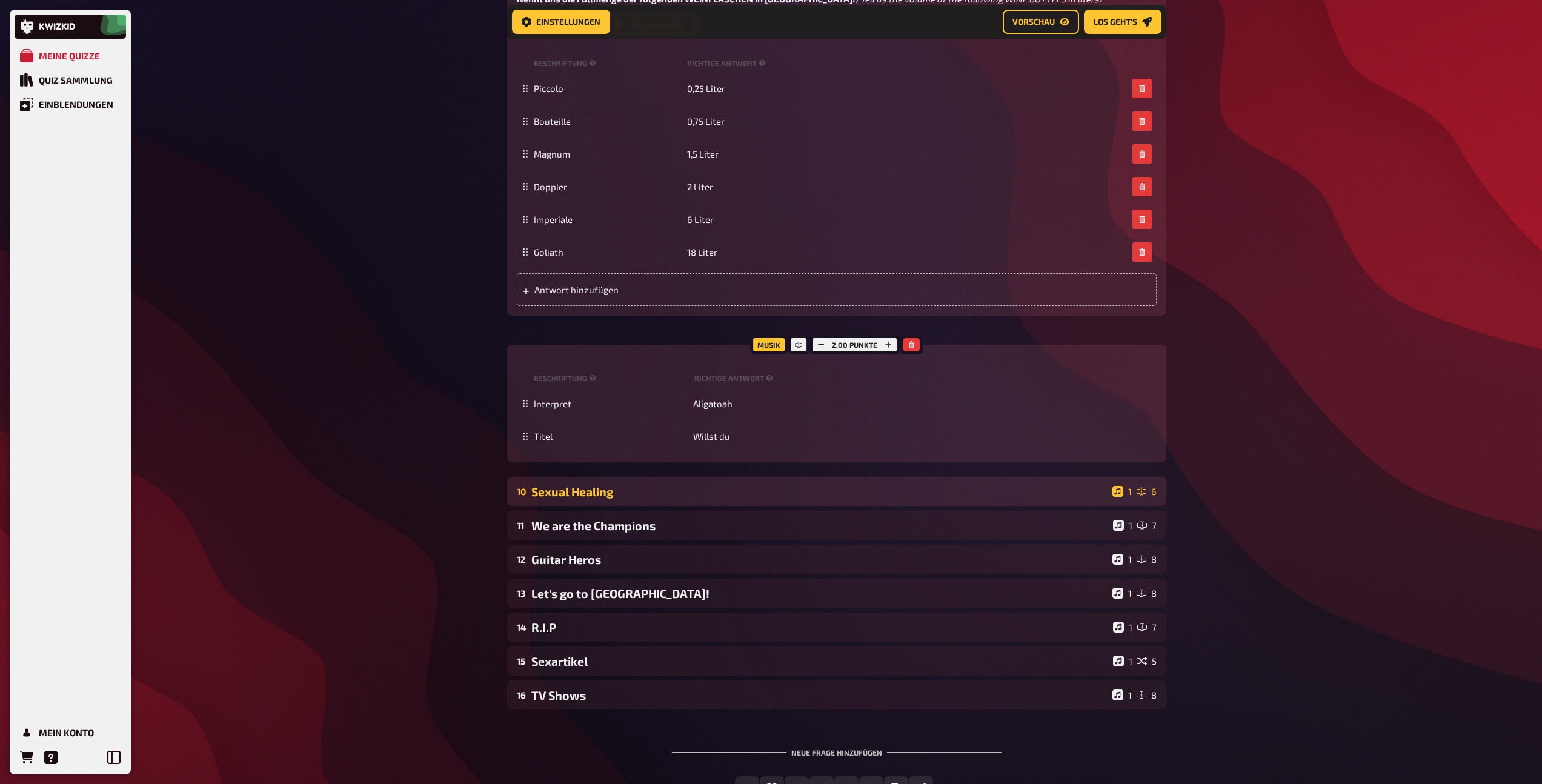
click at [617, 498] on div "Sexual Healing" at bounding box center [819, 491] width 576 height 14
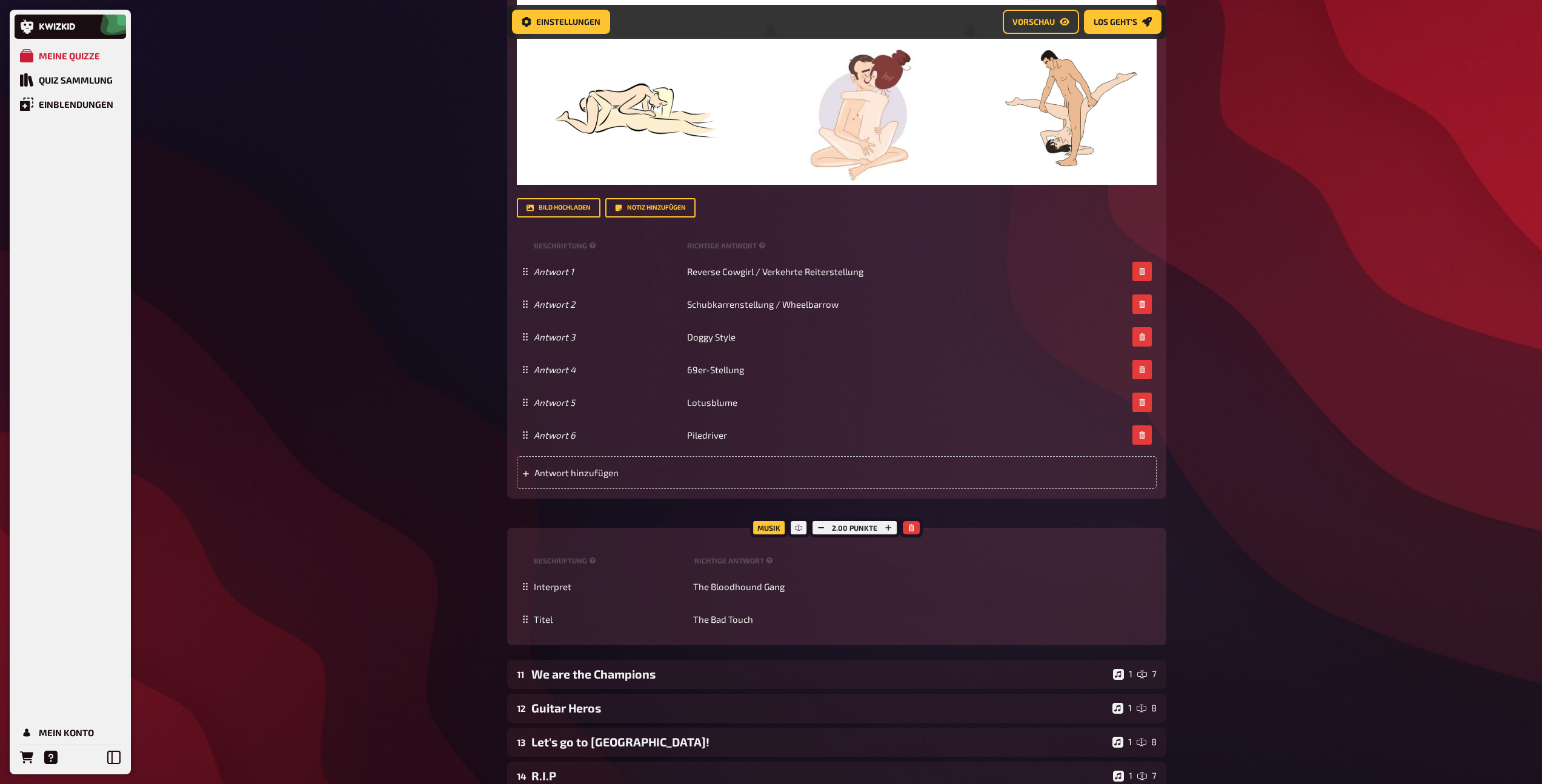
scroll to position [6422, 0]
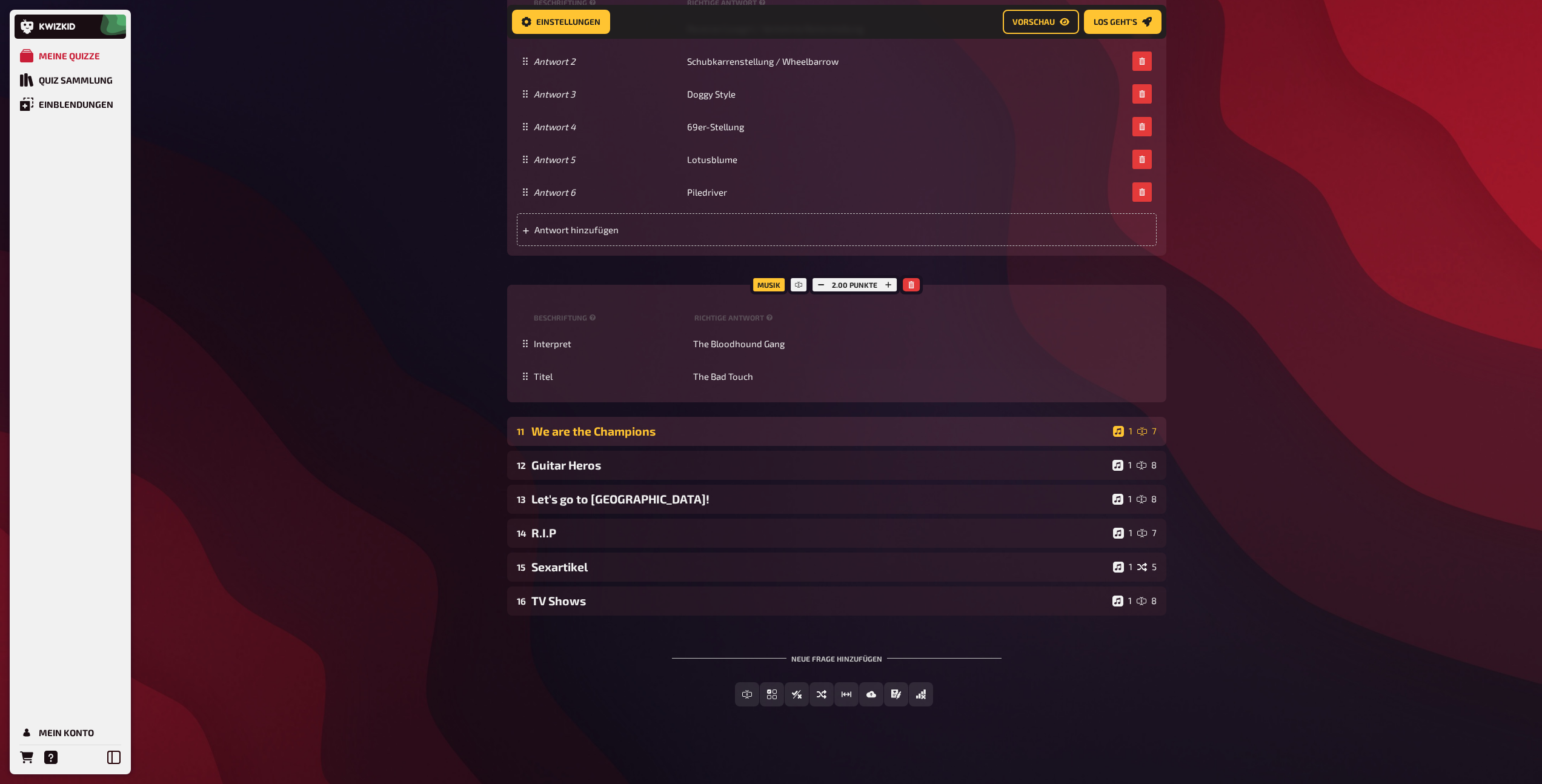
click at [697, 438] on div "We are the Champions" at bounding box center [820, 431] width 577 height 14
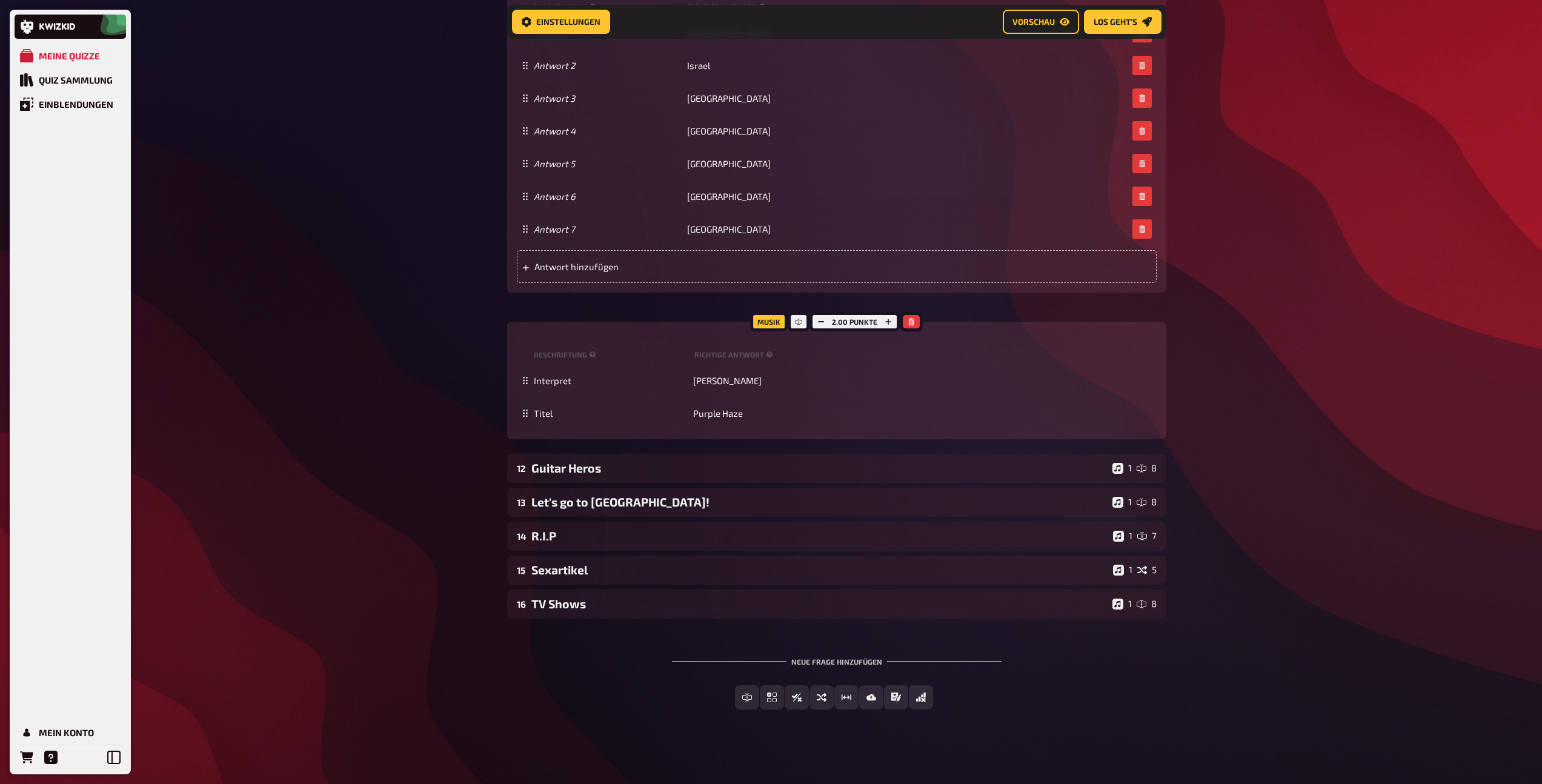
scroll to position [7159, 0]
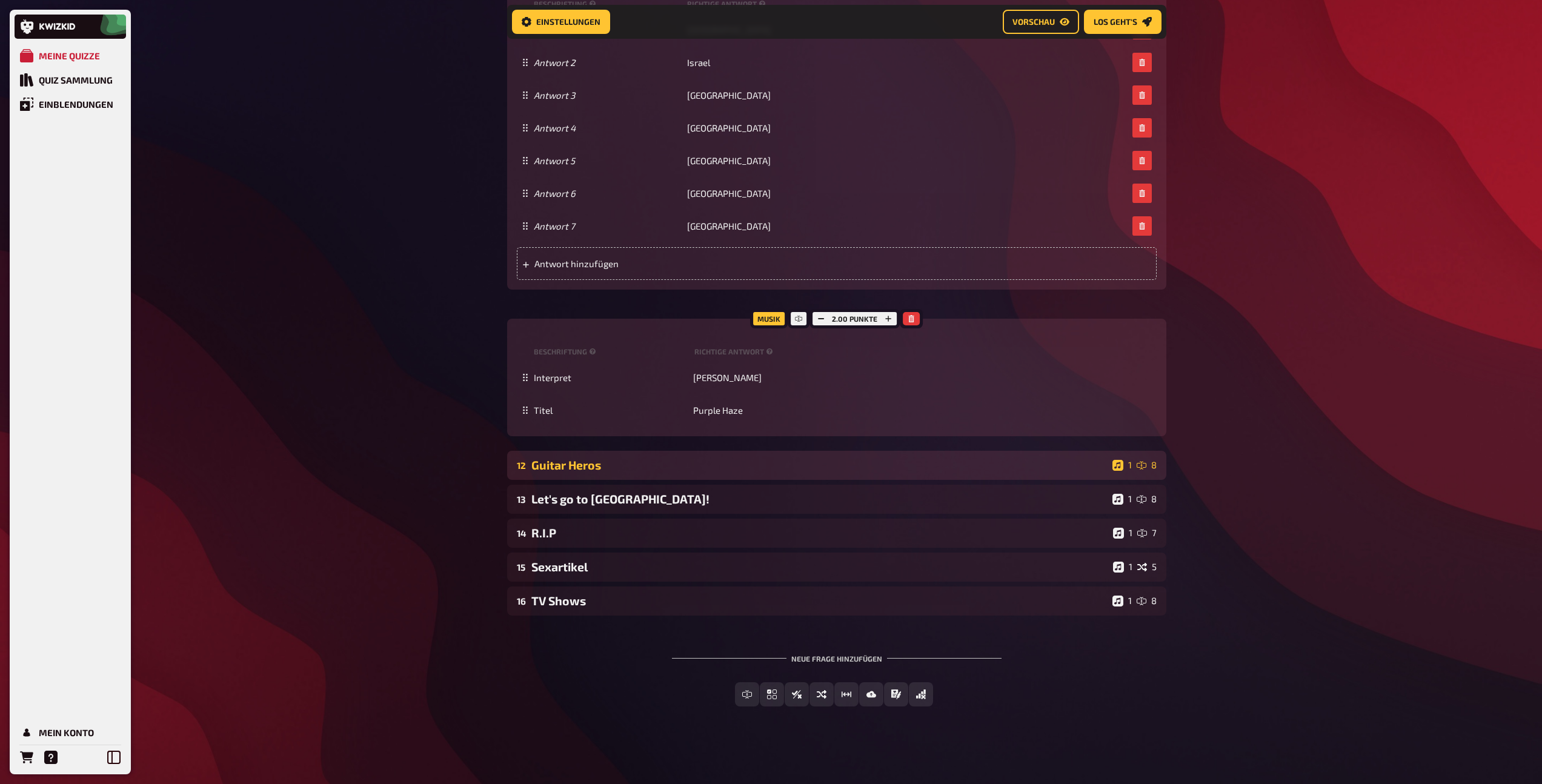
click at [687, 469] on div "Guitar Heros" at bounding box center [819, 465] width 576 height 14
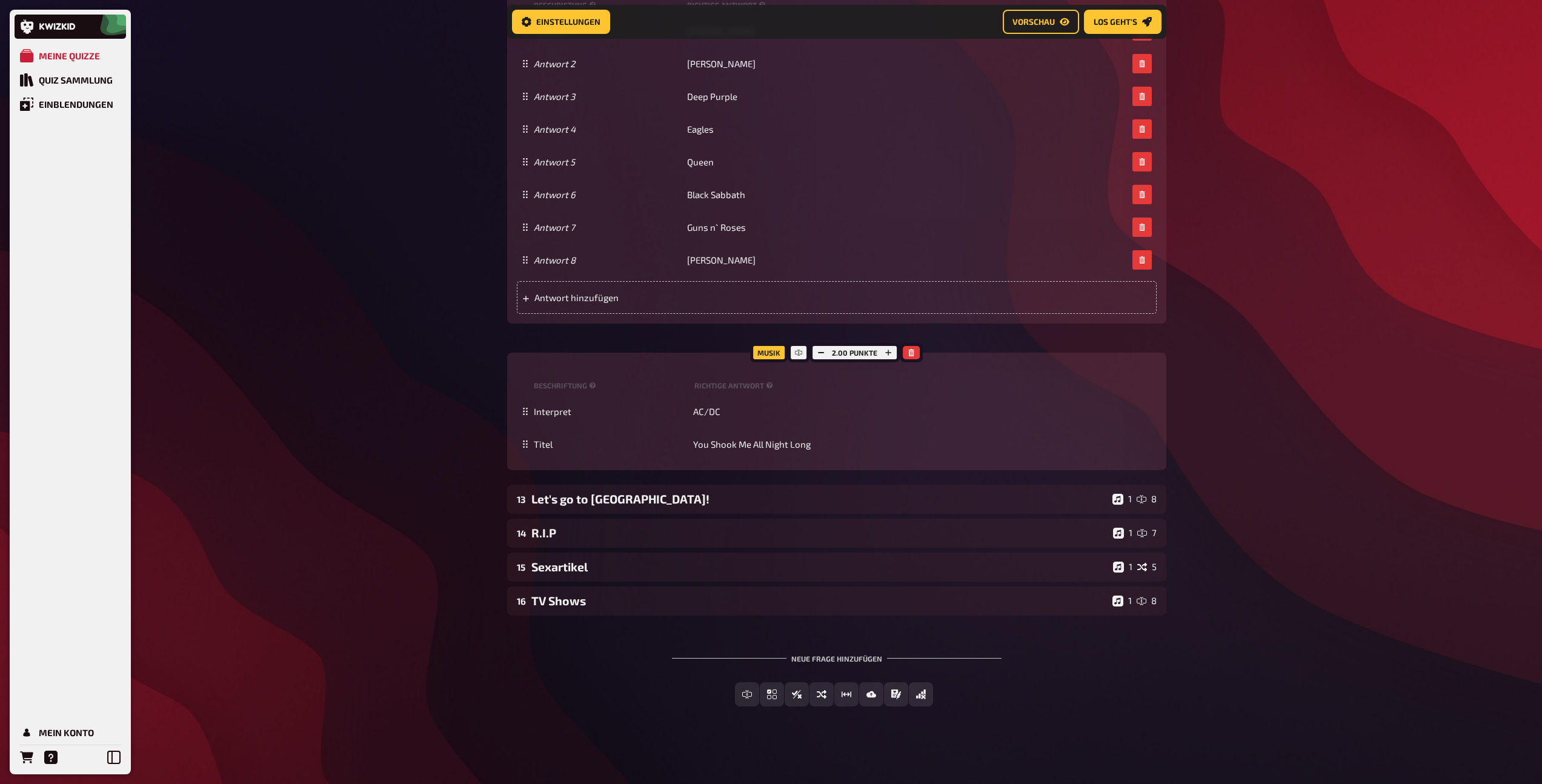
scroll to position [7780, 0]
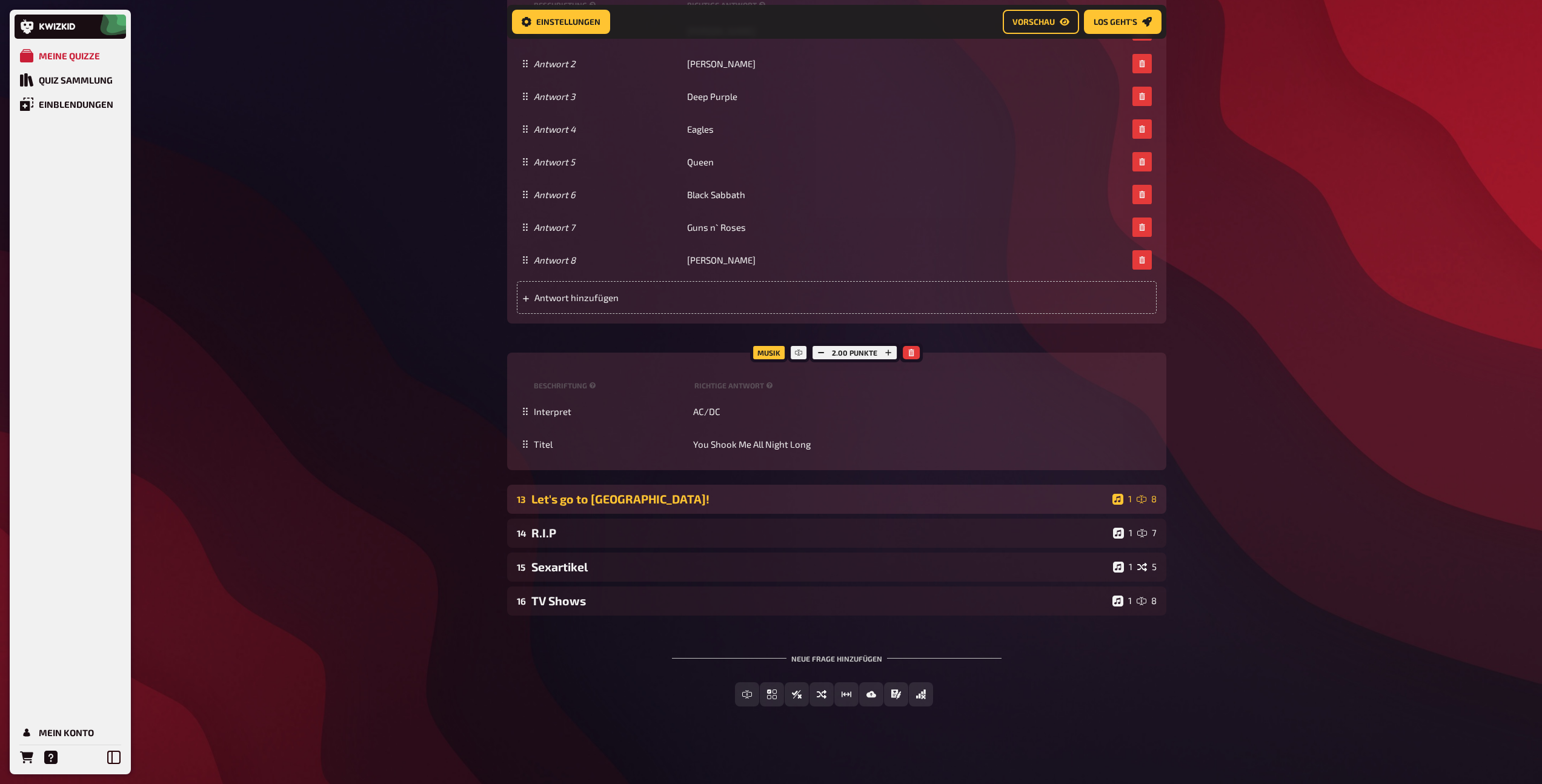
click at [699, 506] on div "Let's go to [GEOGRAPHIC_DATA]!" at bounding box center [819, 498] width 576 height 14
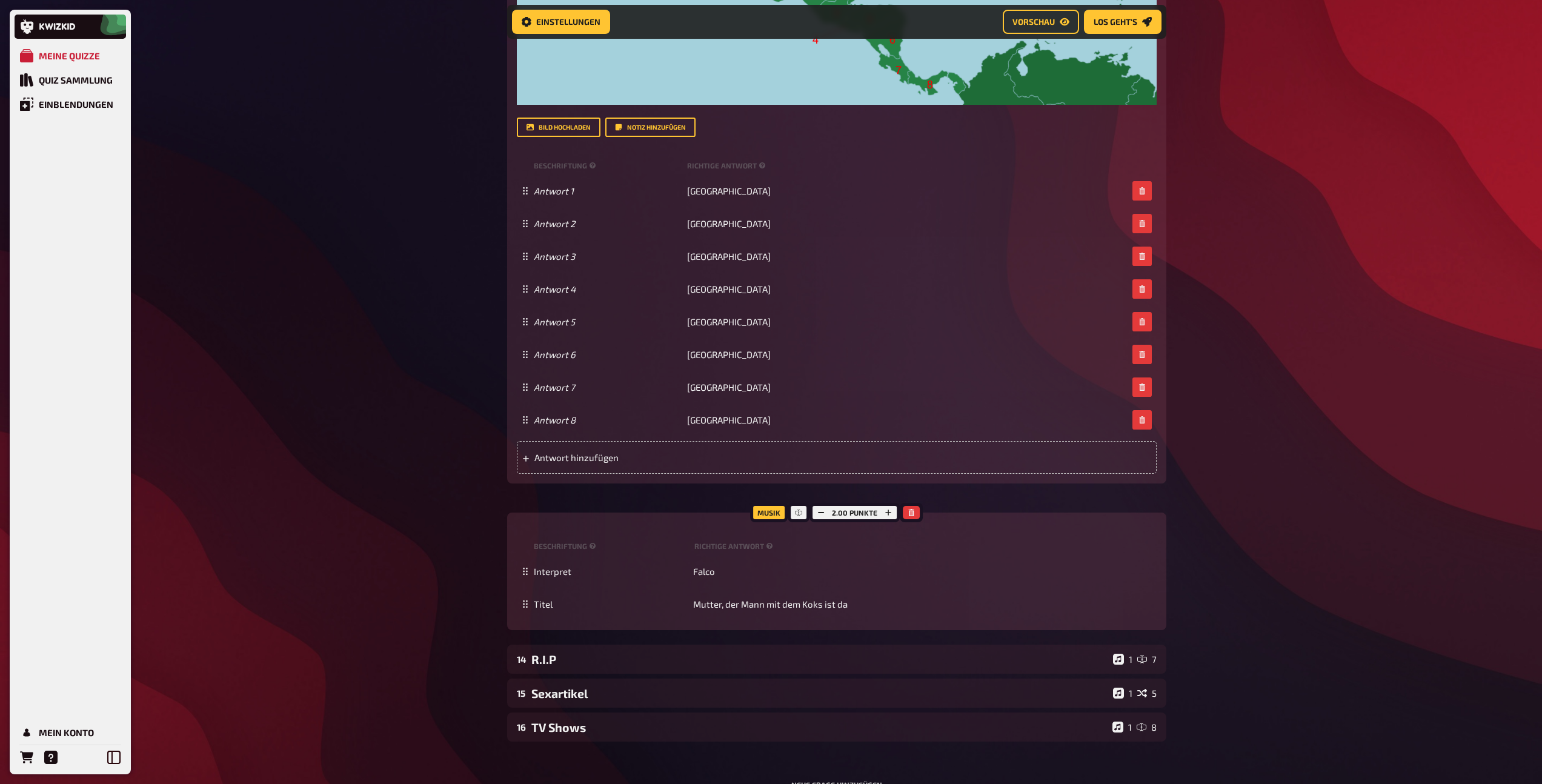
scroll to position [8777, 0]
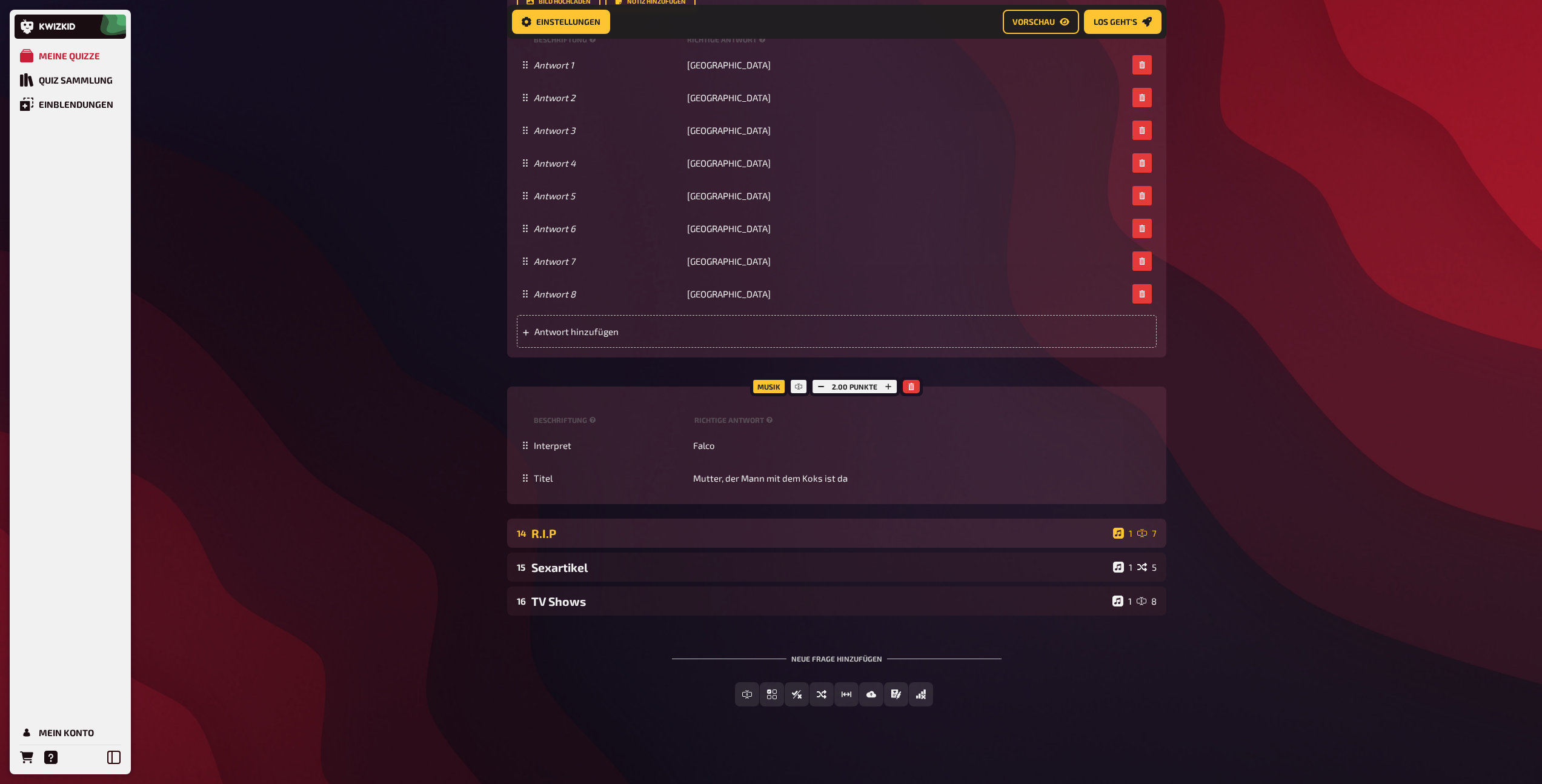
click at [635, 548] on div "14 R.I.P 1 7" at bounding box center [836, 533] width 659 height 29
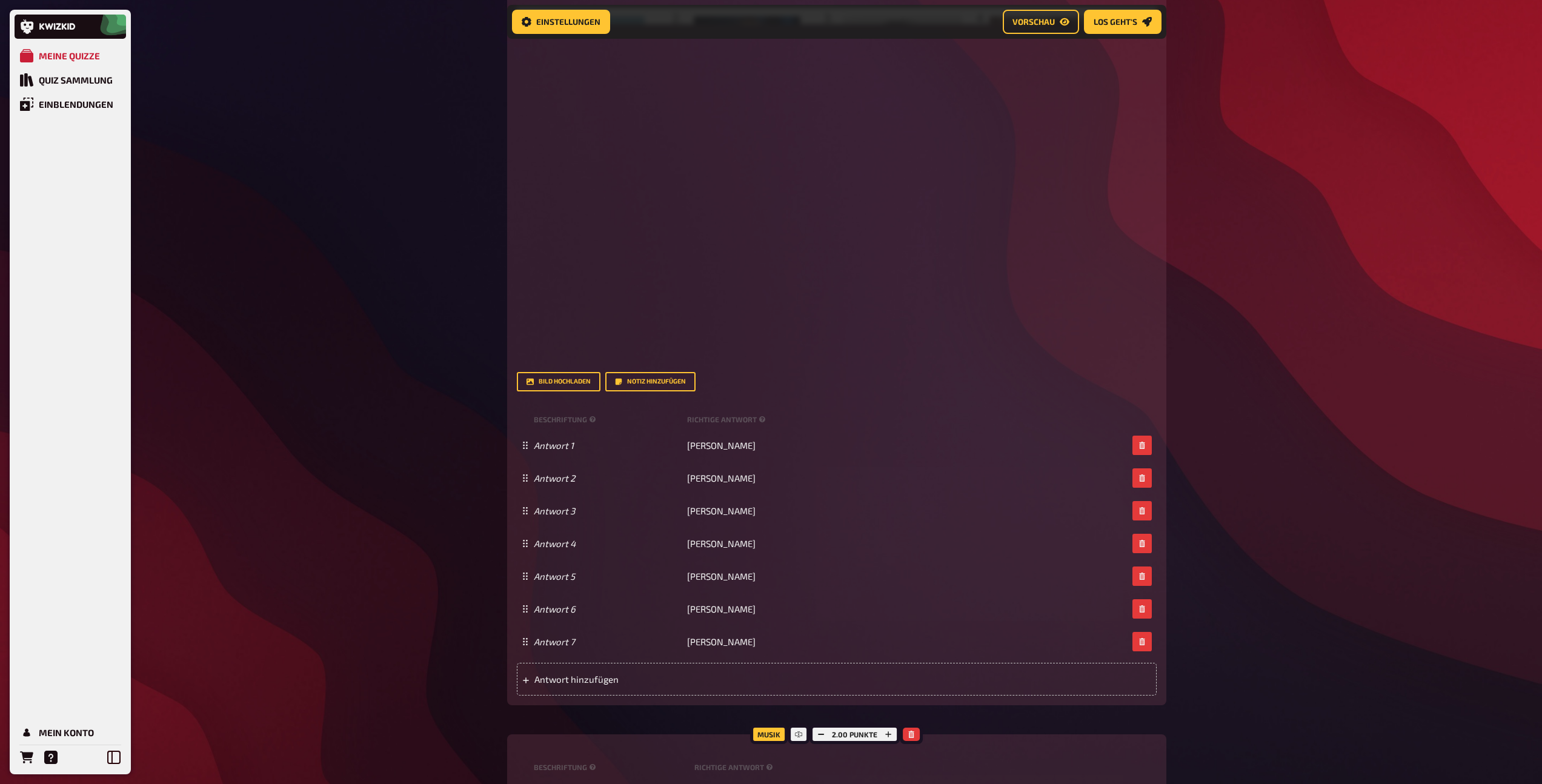
scroll to position [9713, 0]
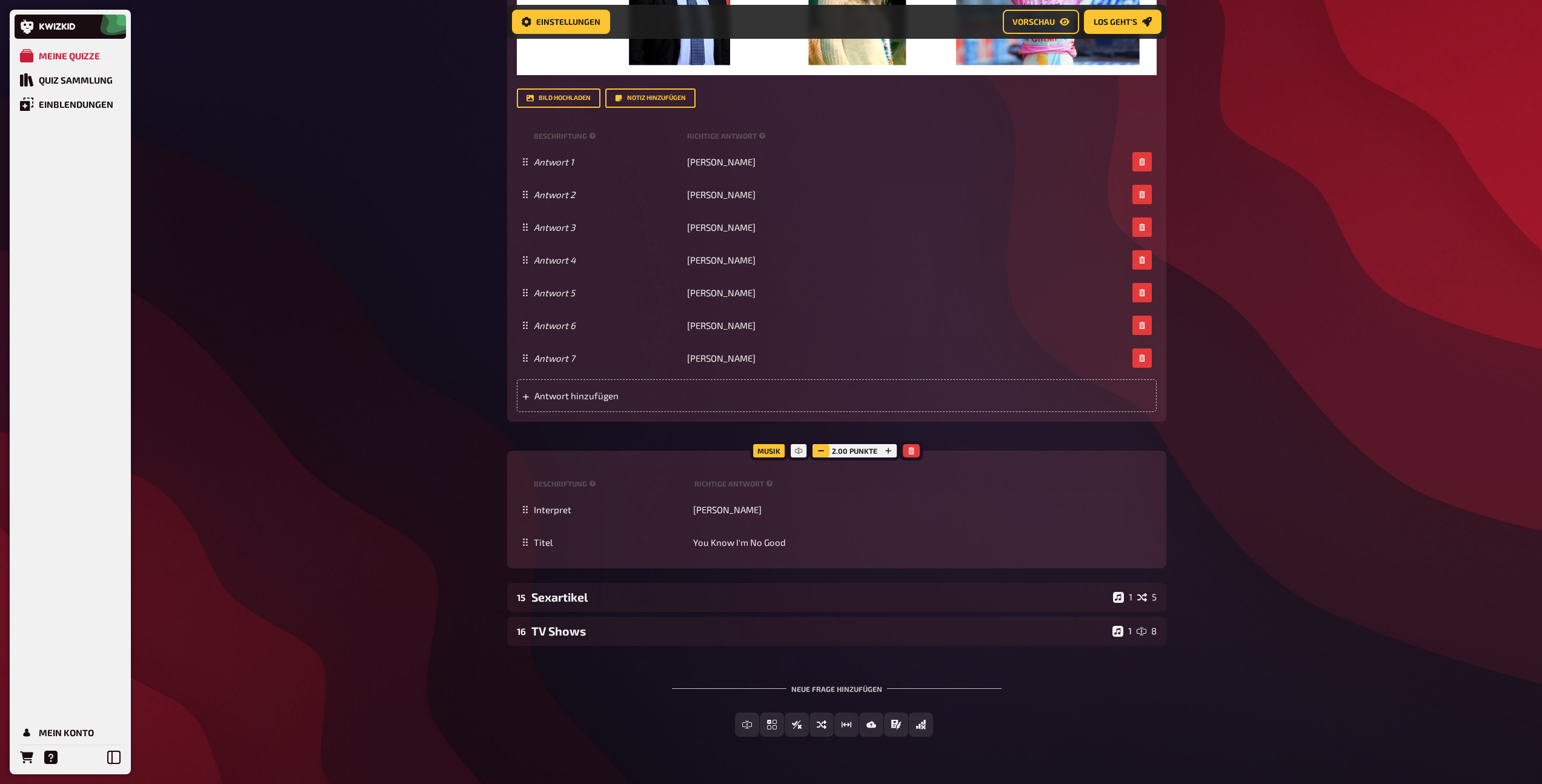
click at [826, 457] on button "button" at bounding box center [821, 451] width 17 height 13
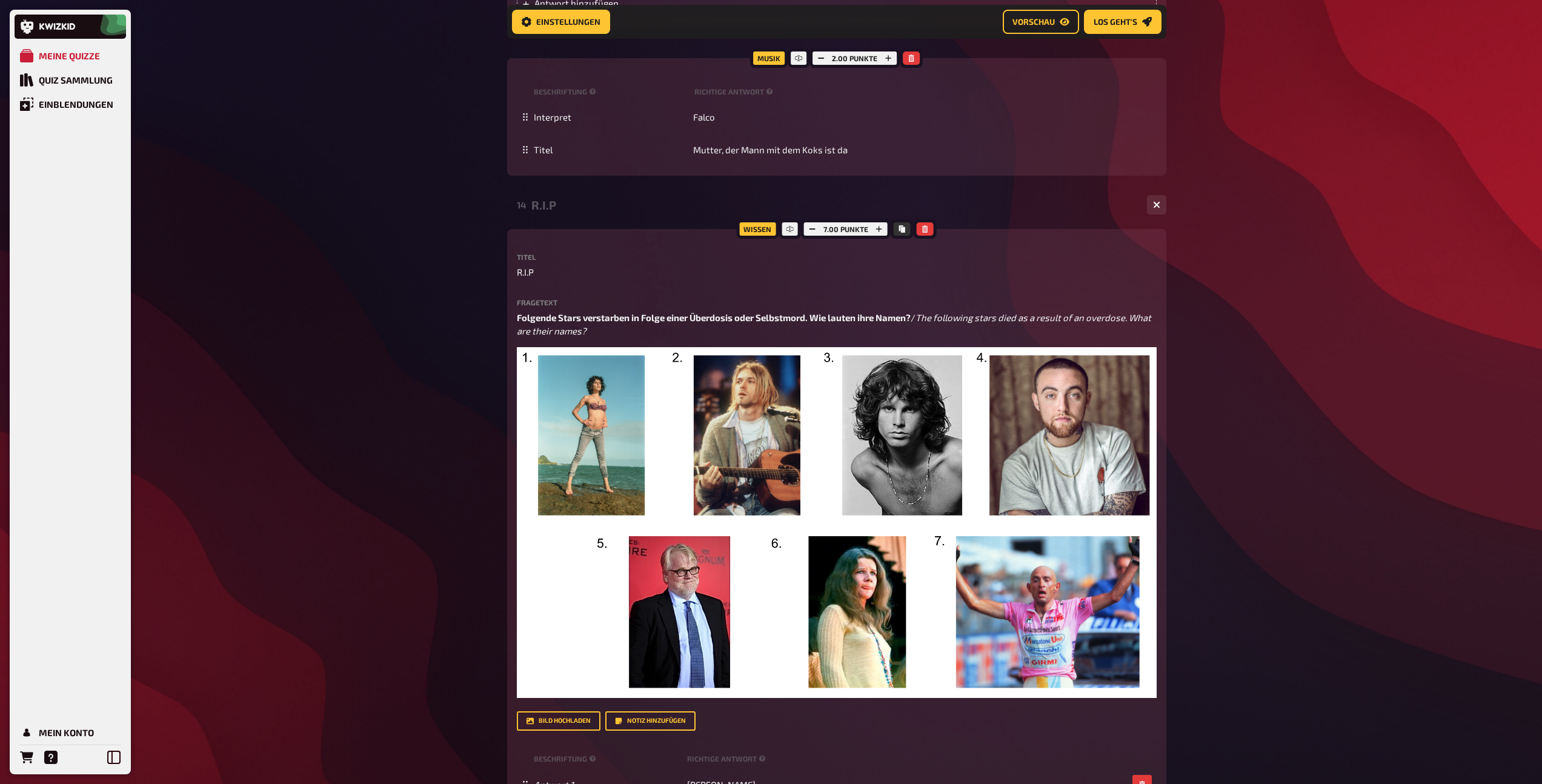
scroll to position [8874, 0]
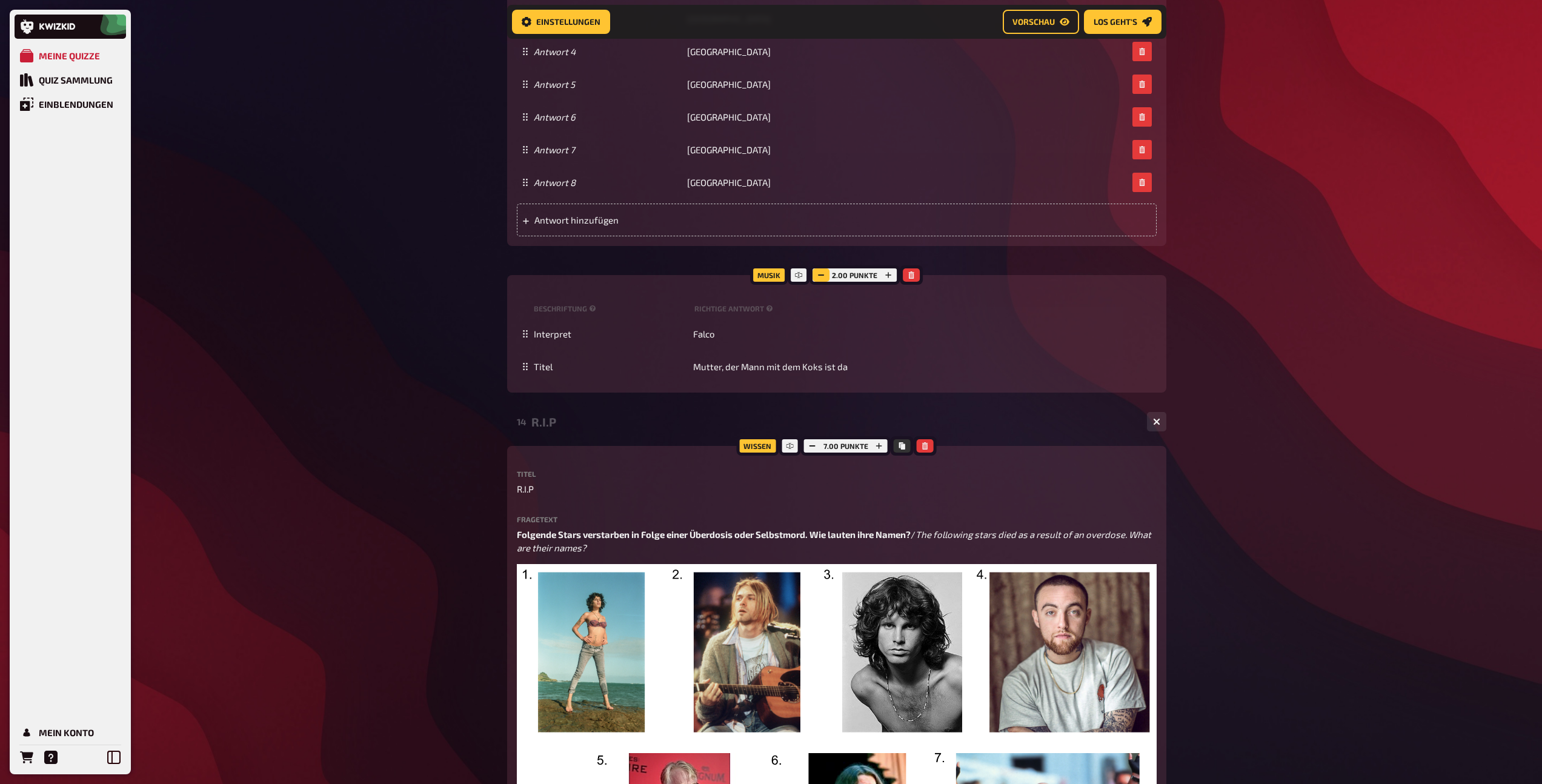
click at [818, 278] on icon "button" at bounding box center [821, 274] width 7 height 7
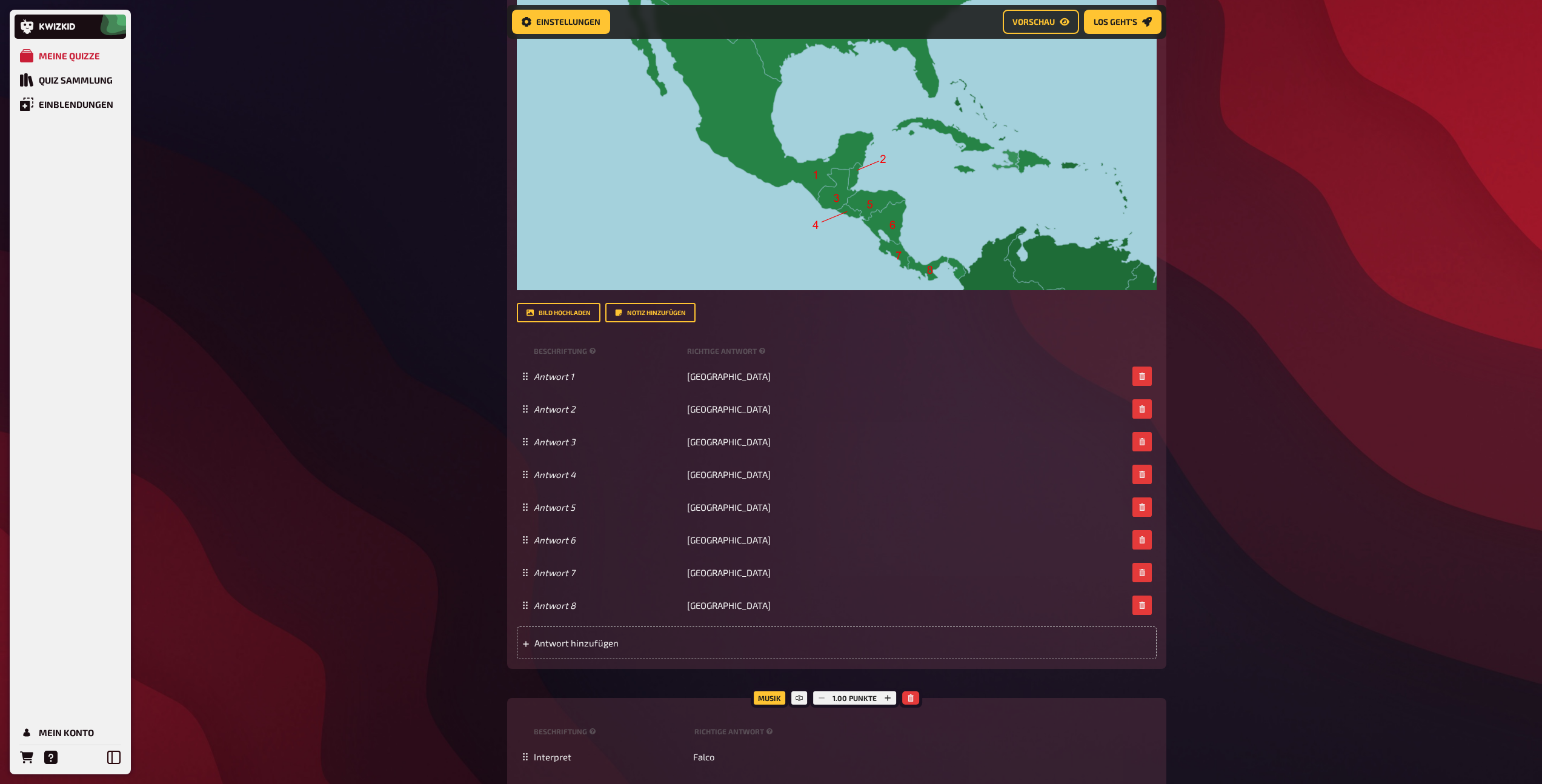
scroll to position [7870, 0]
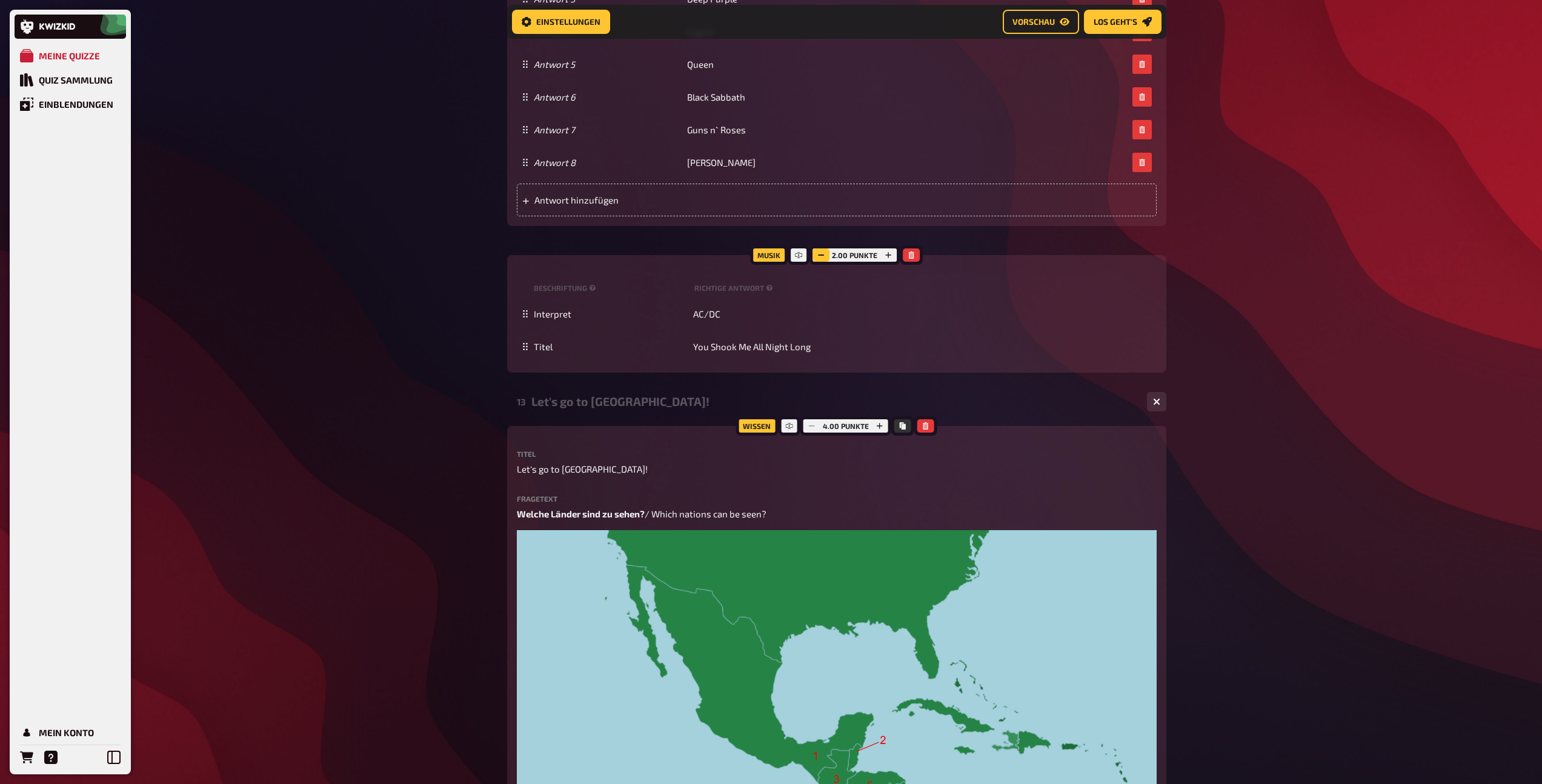
click at [817, 262] on button "button" at bounding box center [821, 255] width 17 height 13
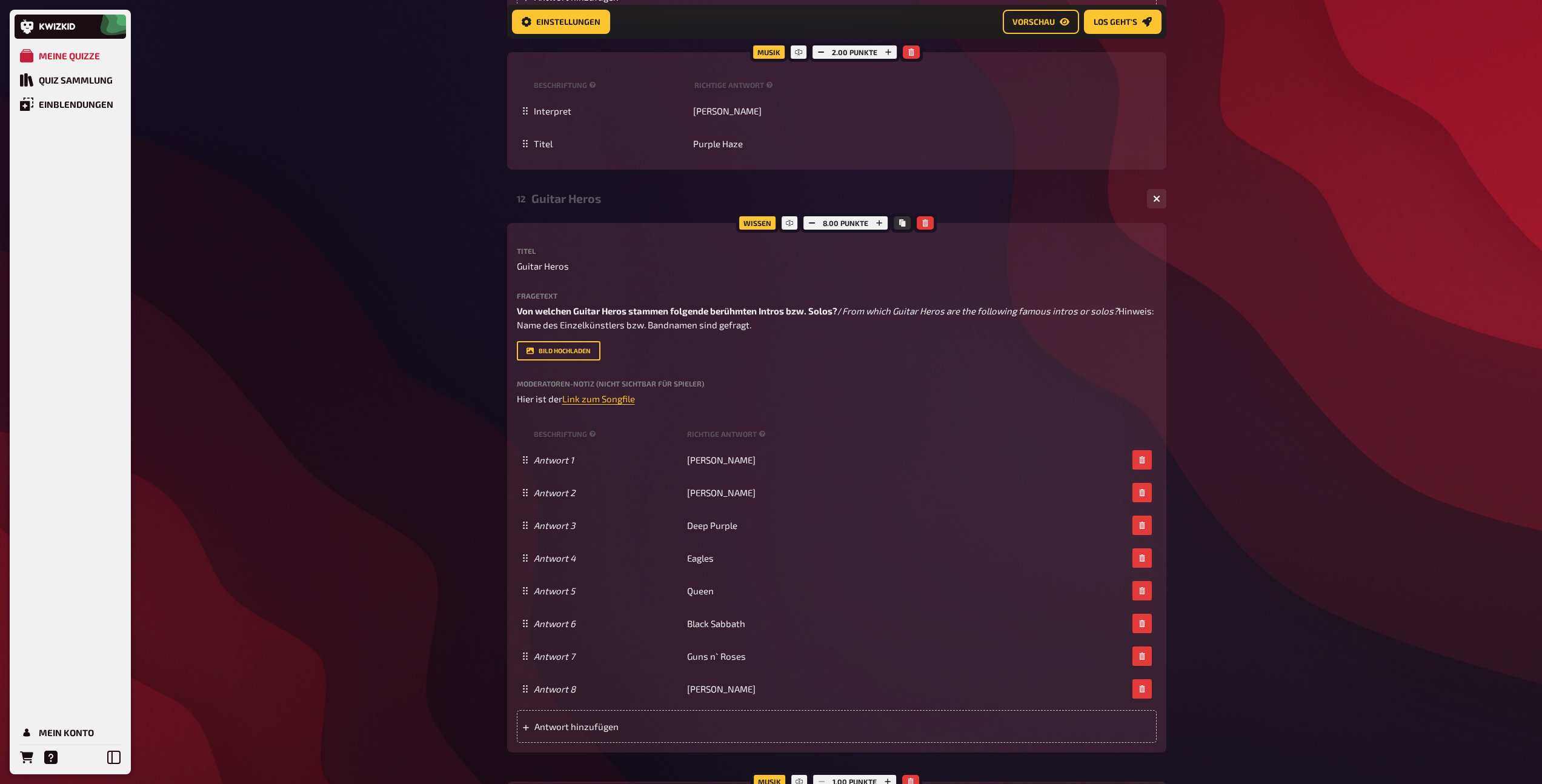
scroll to position [7172, 0]
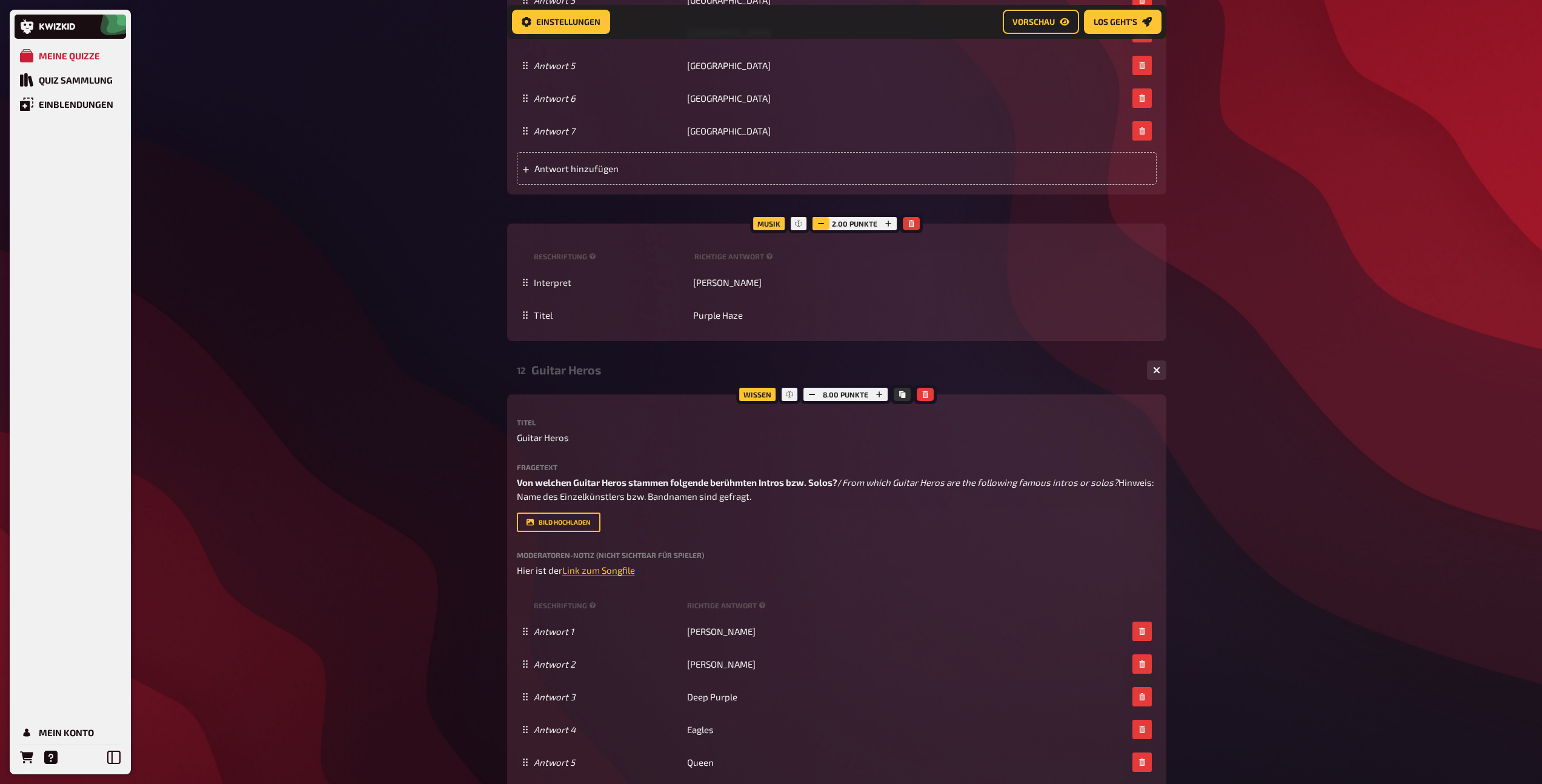
click at [815, 230] on button "button" at bounding box center [821, 223] width 17 height 13
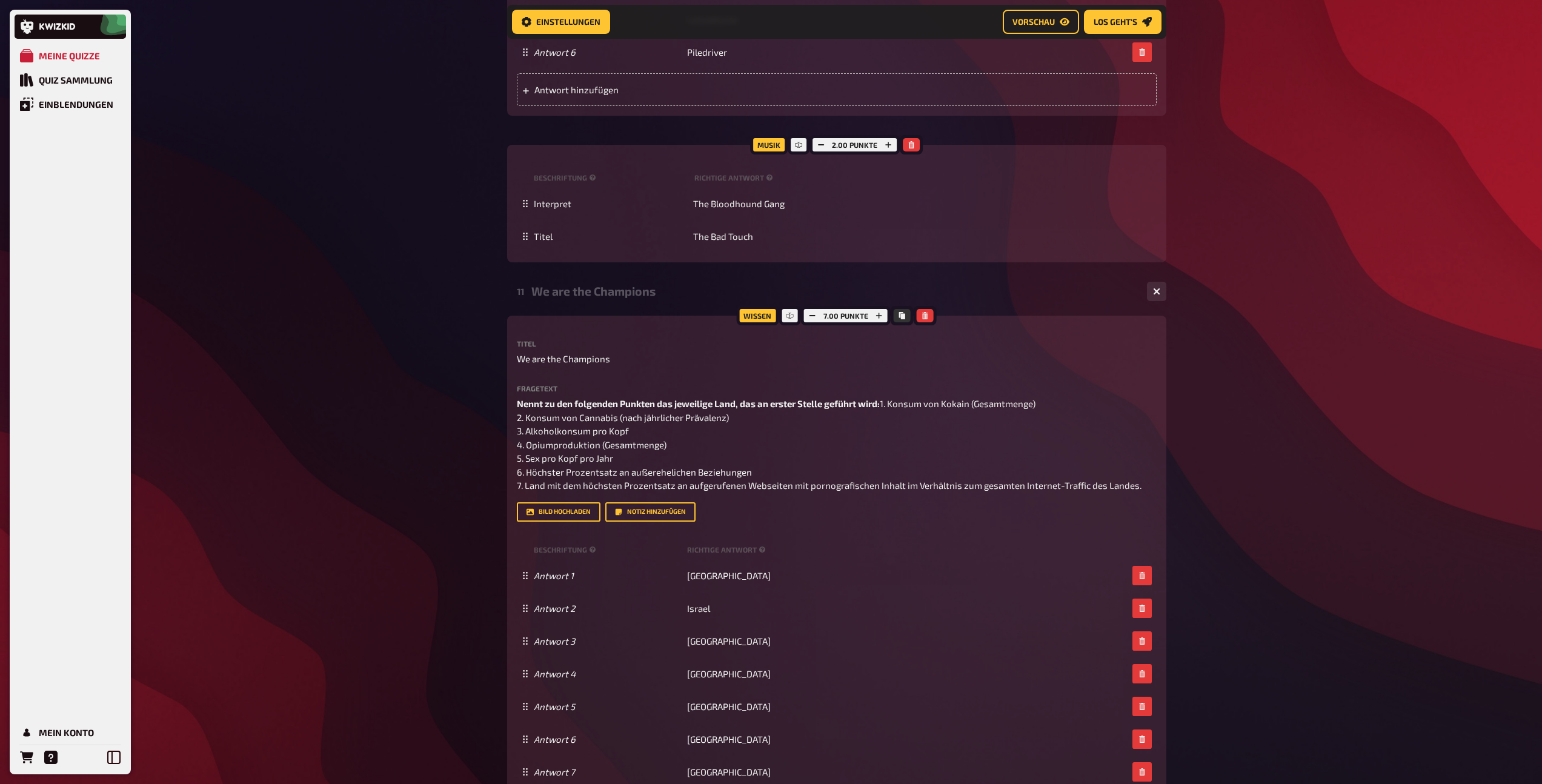
scroll to position [6525, 0]
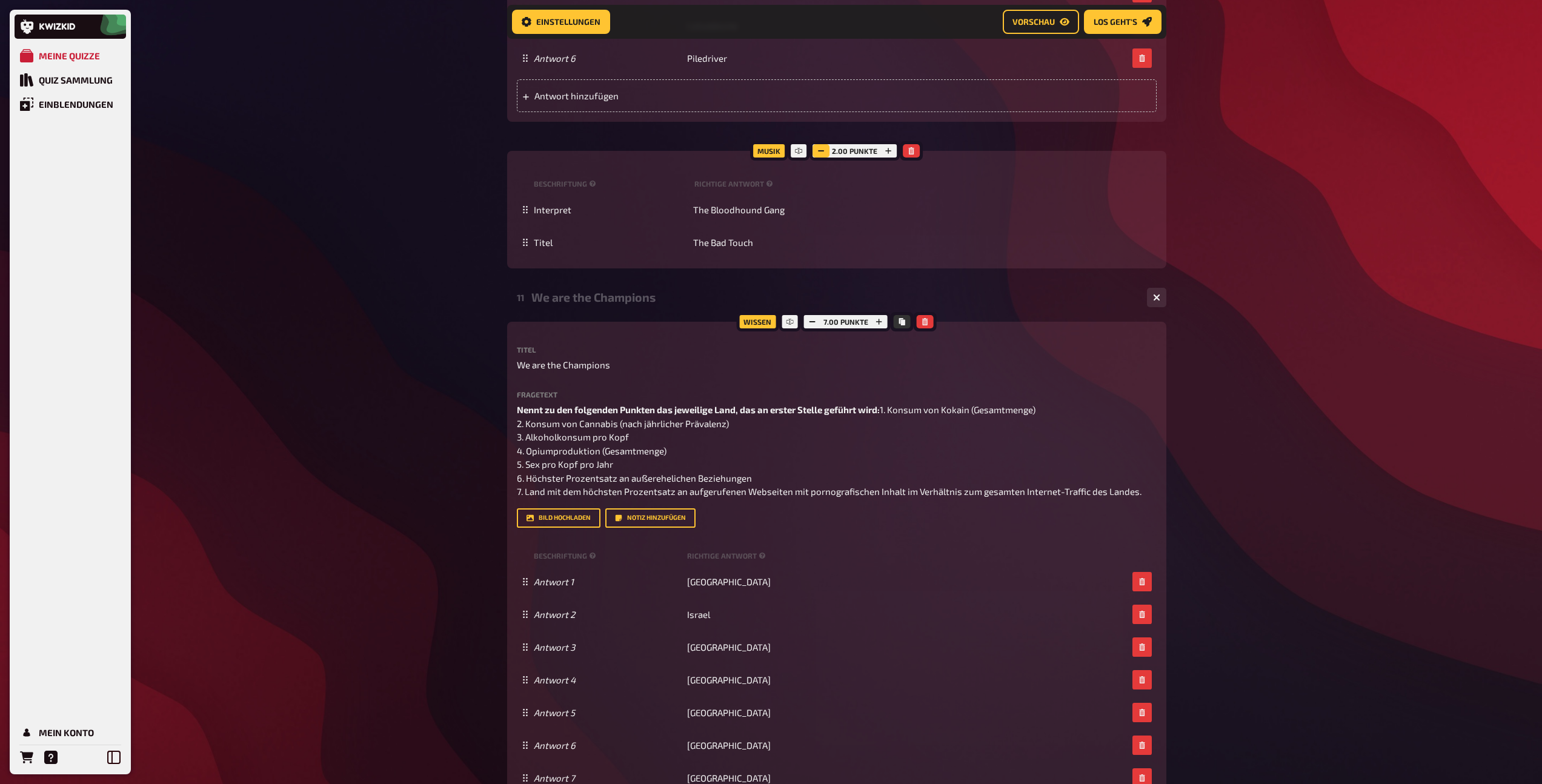
click at [818, 155] on icon "button" at bounding box center [821, 151] width 7 height 7
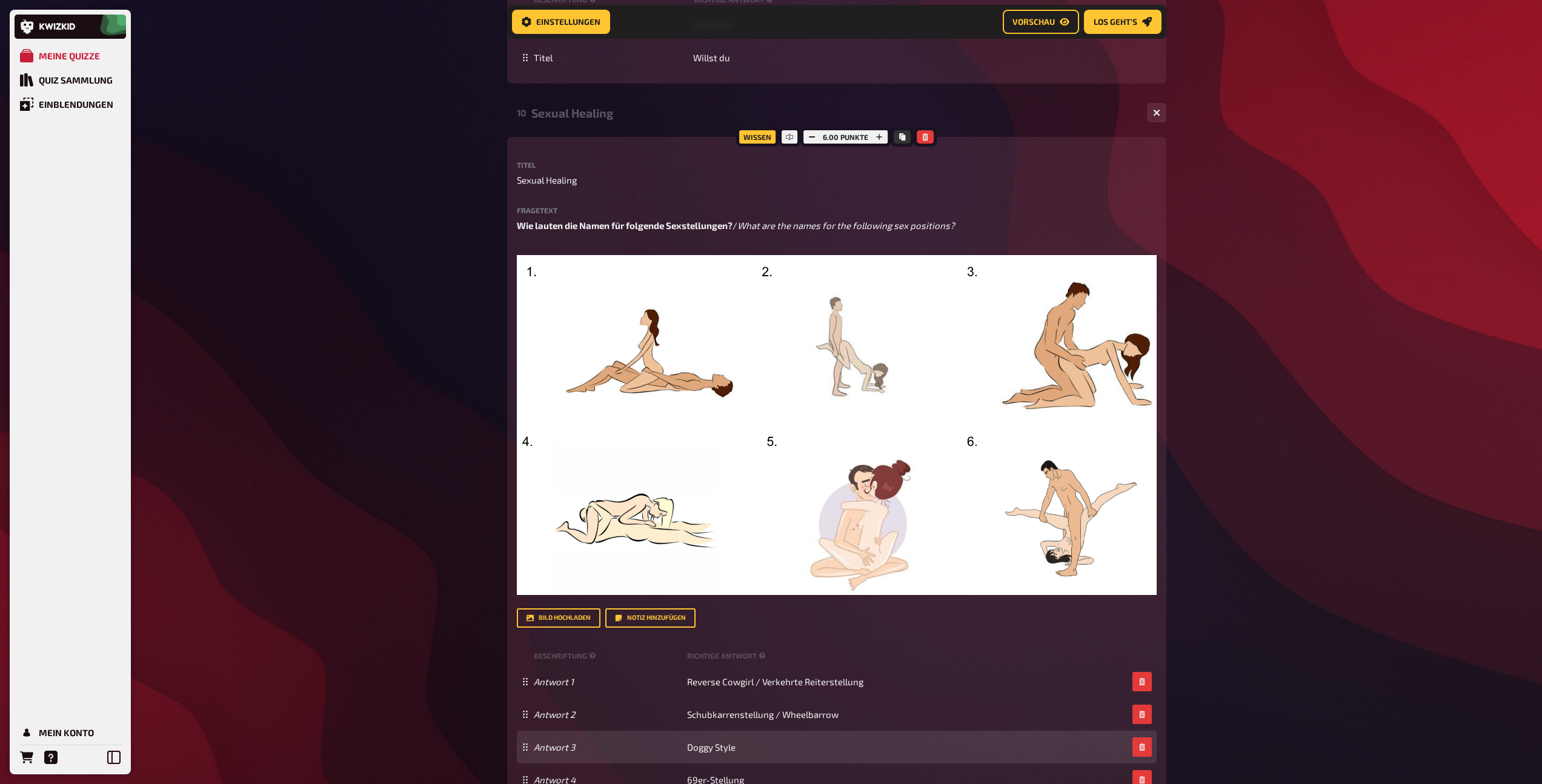
scroll to position [5613, 0]
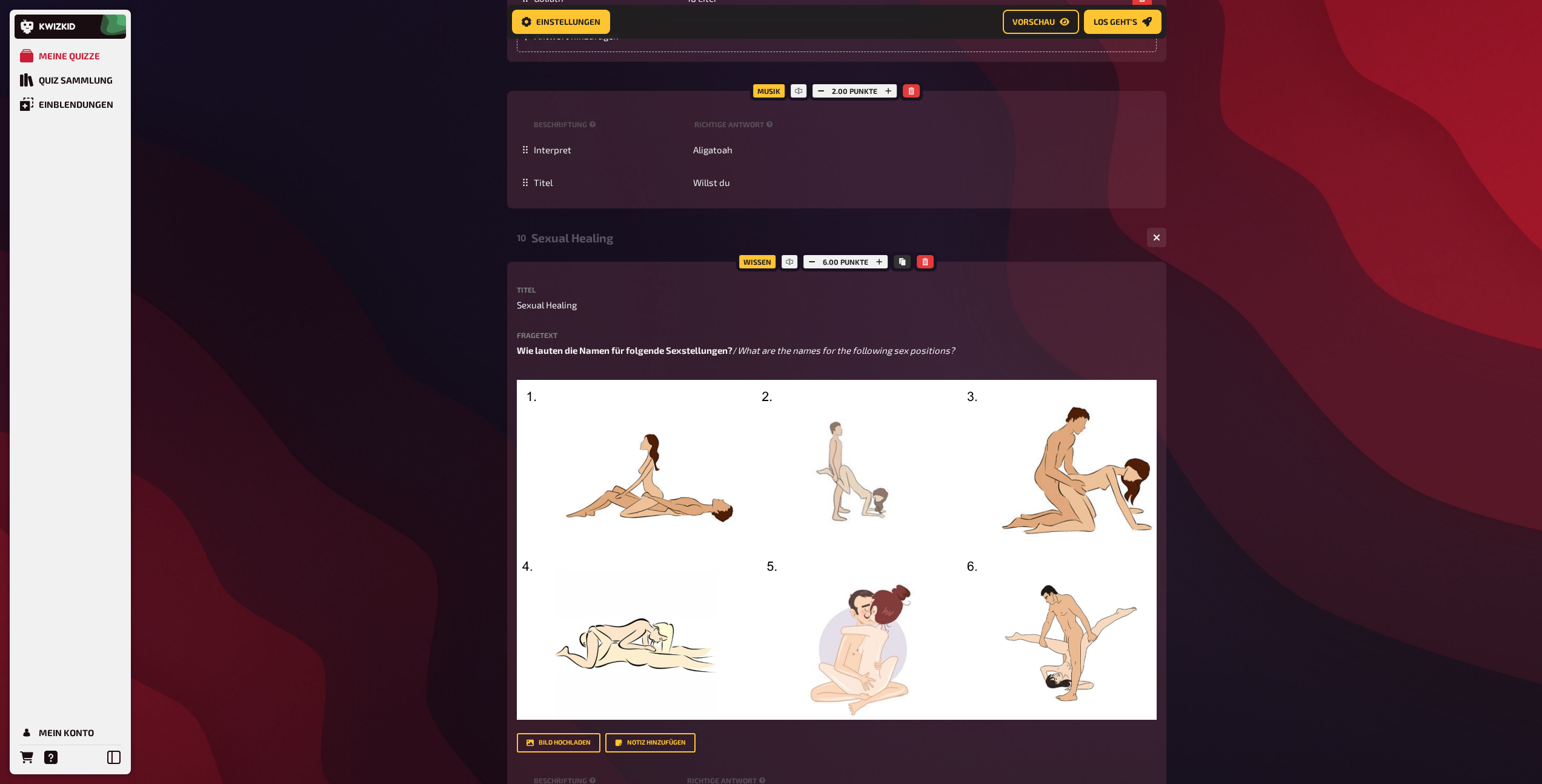
drag, startPoint x: 823, startPoint y: 149, endPoint x: 818, endPoint y: 159, distance: 11.2
click at [823, 97] on button "button" at bounding box center [821, 91] width 17 height 13
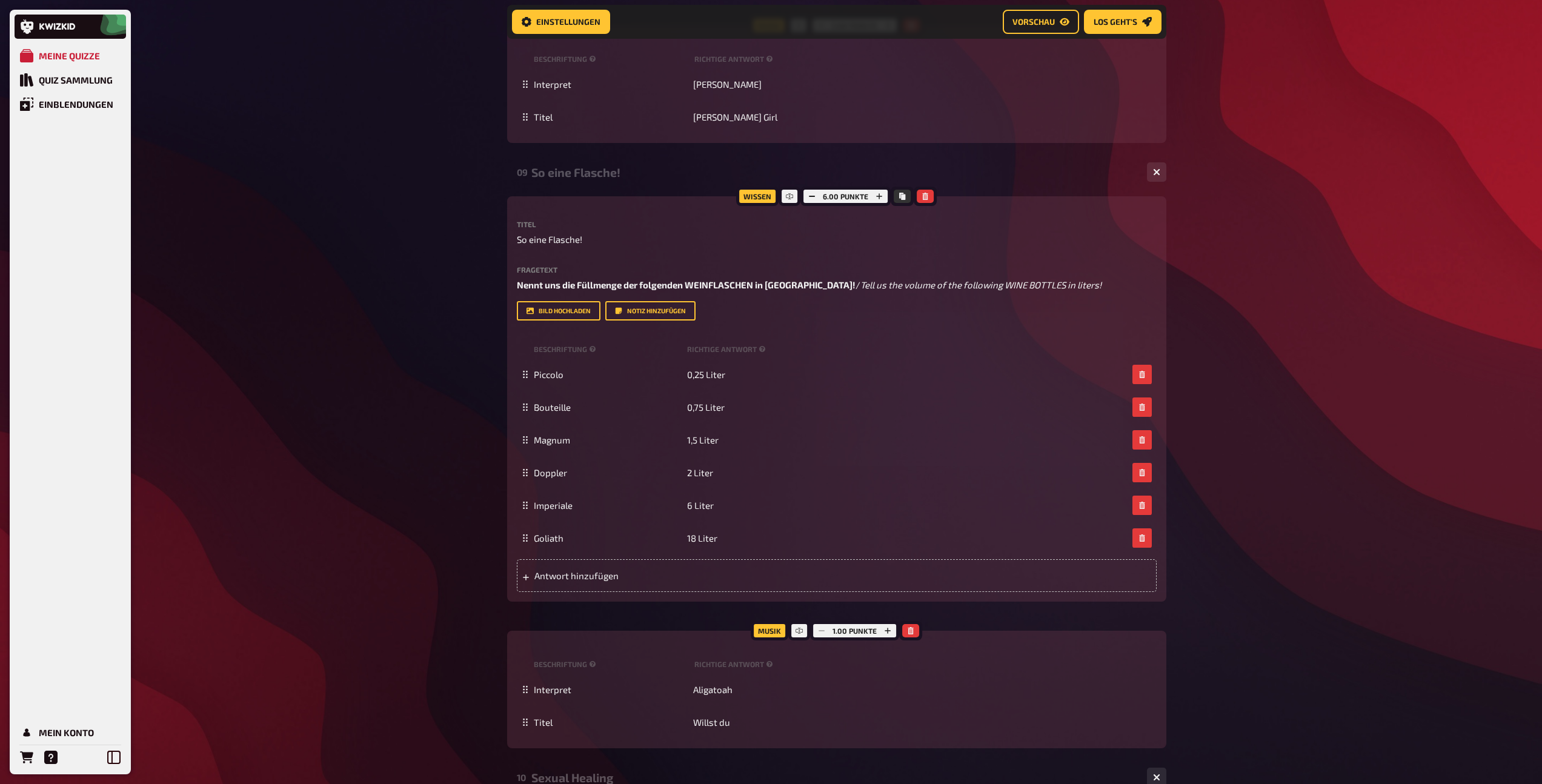
scroll to position [5050, 0]
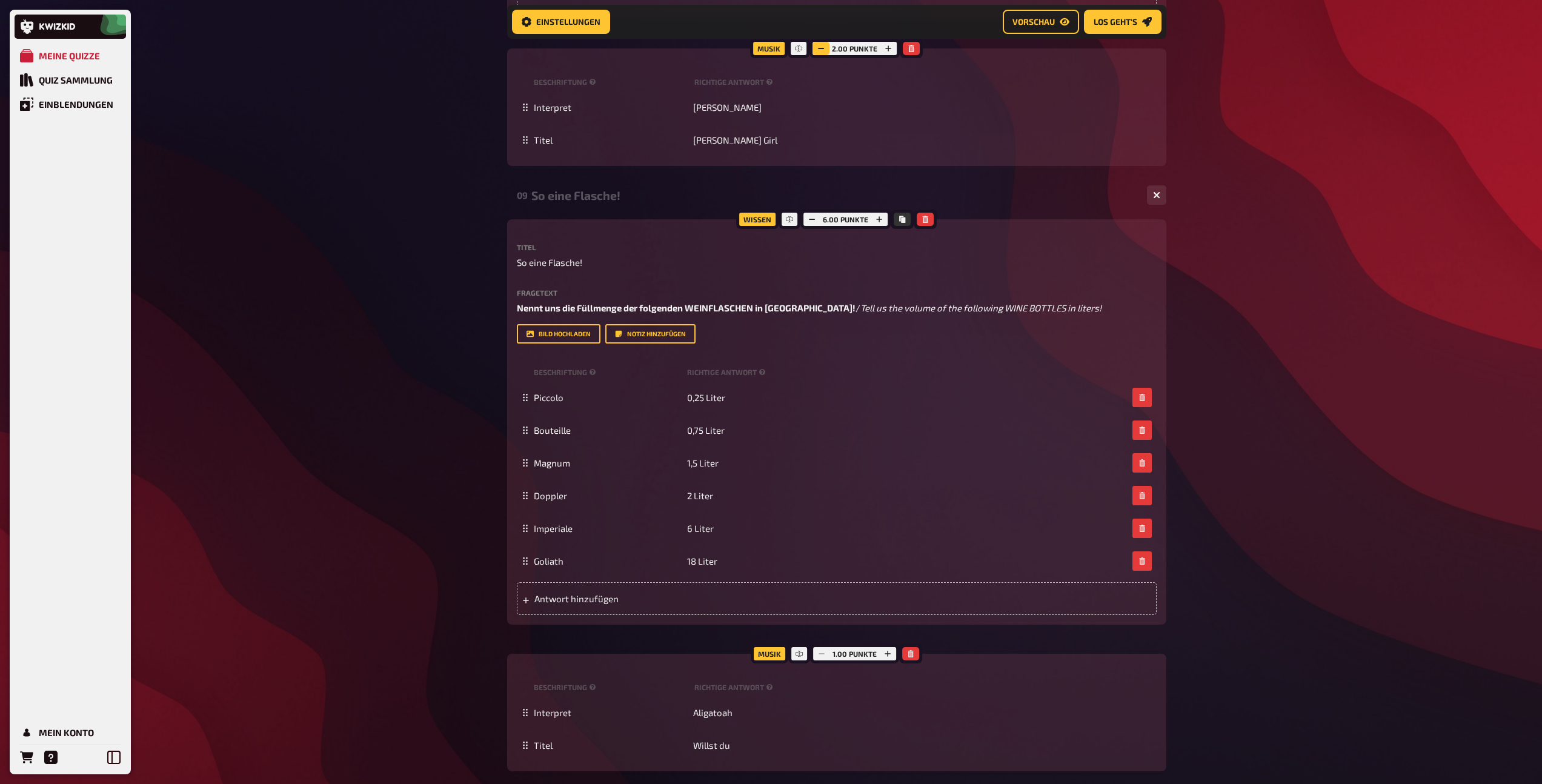
click at [818, 52] on icon "button" at bounding box center [821, 48] width 7 height 7
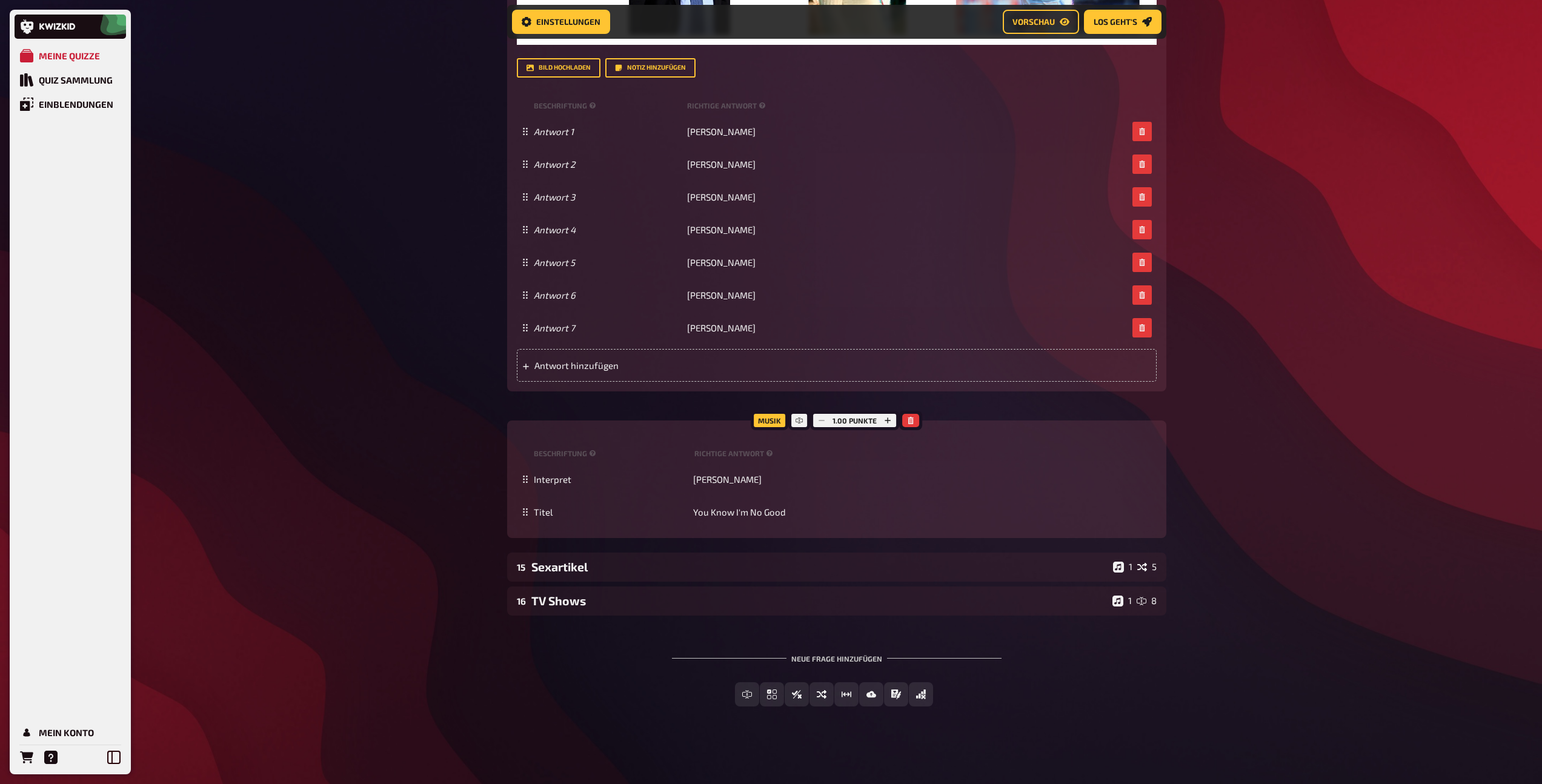
scroll to position [9839, 0]
click at [682, 576] on div "15 Sexartikel 1 5" at bounding box center [836, 567] width 659 height 29
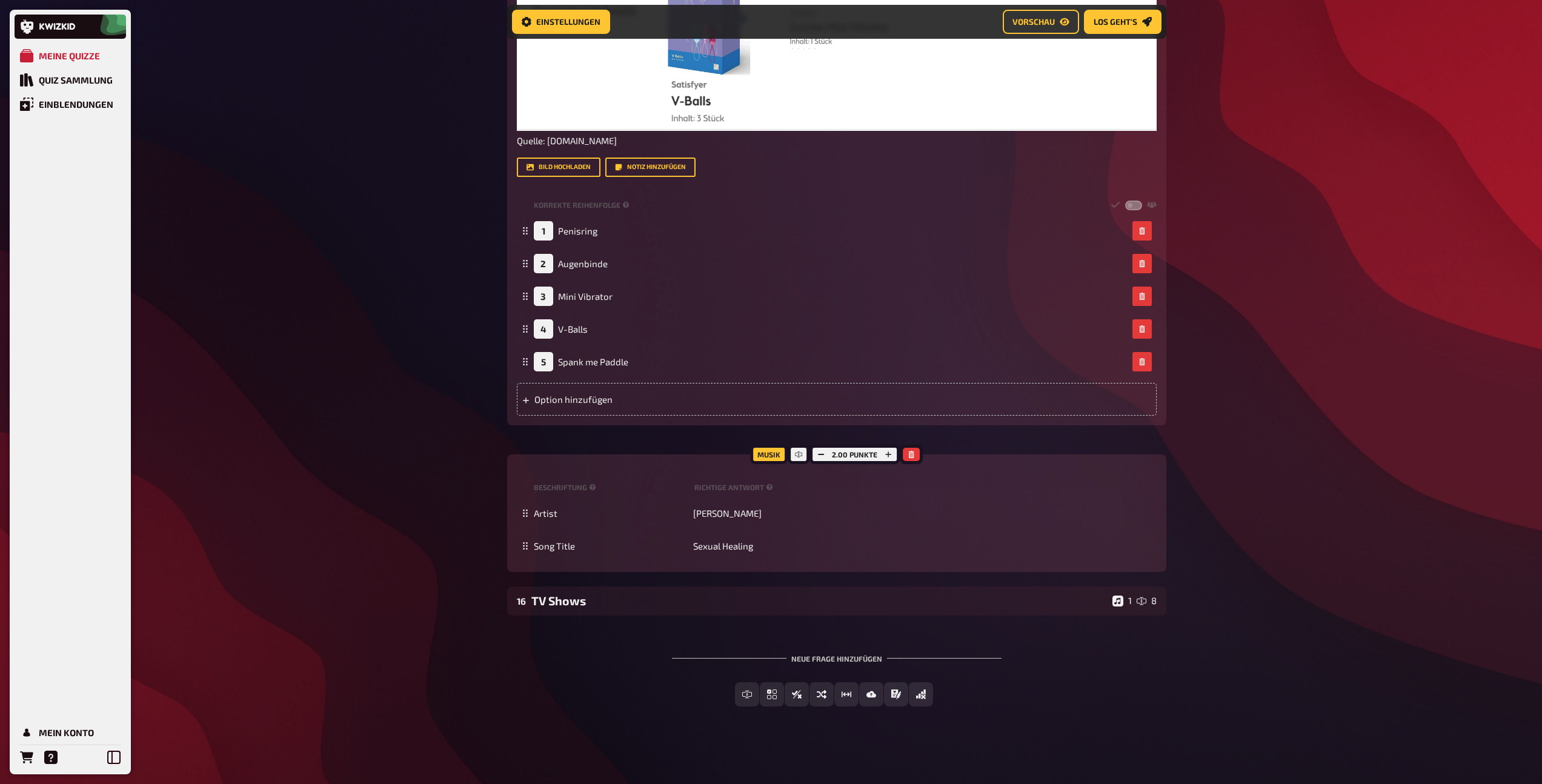
scroll to position [10827, 0]
click at [823, 457] on icon "button" at bounding box center [821, 454] width 7 height 7
click at [659, 608] on div "16 TV Shows 1 8" at bounding box center [836, 601] width 659 height 29
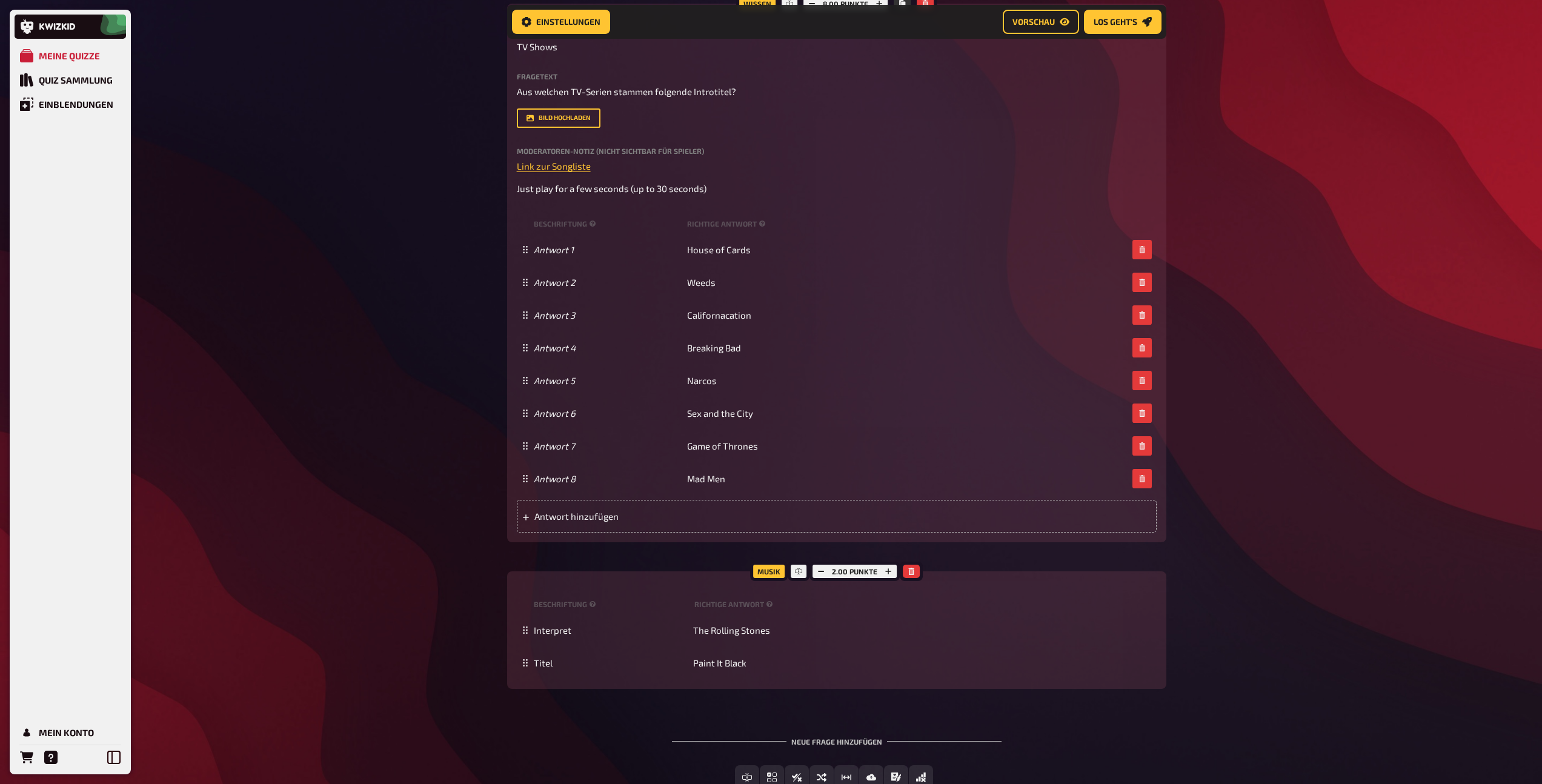
scroll to position [11412, 0]
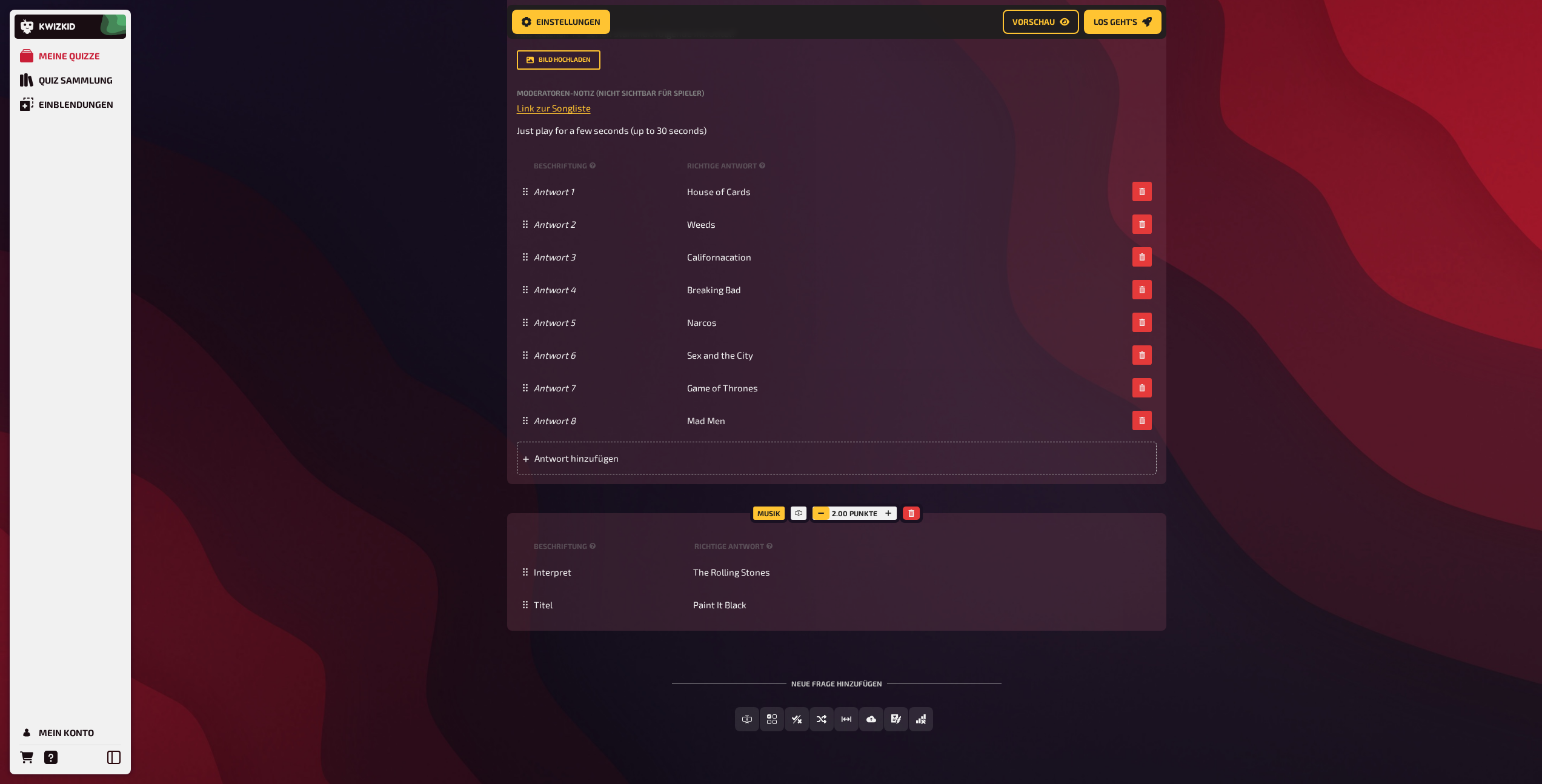
click at [822, 517] on icon "button" at bounding box center [821, 513] width 7 height 7
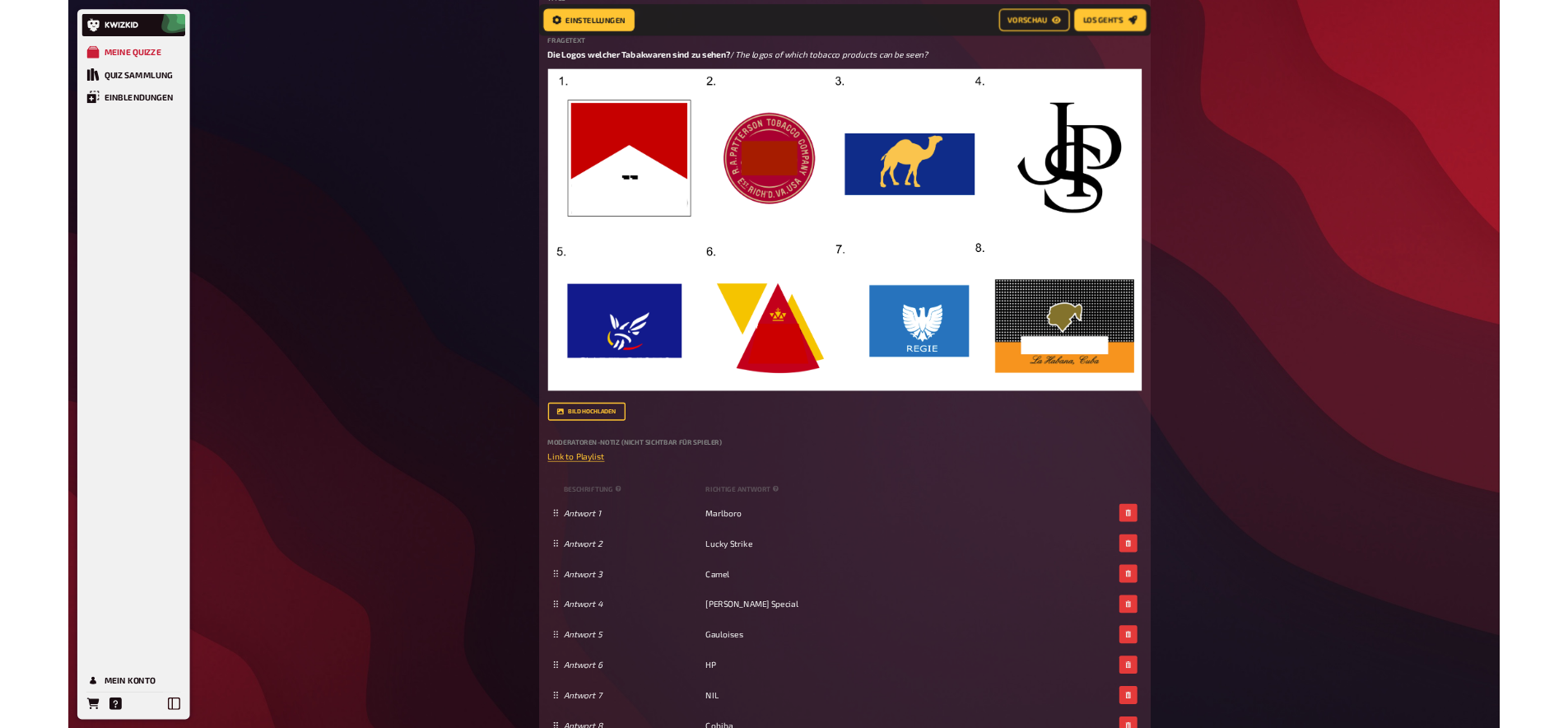
scroll to position [0, 0]
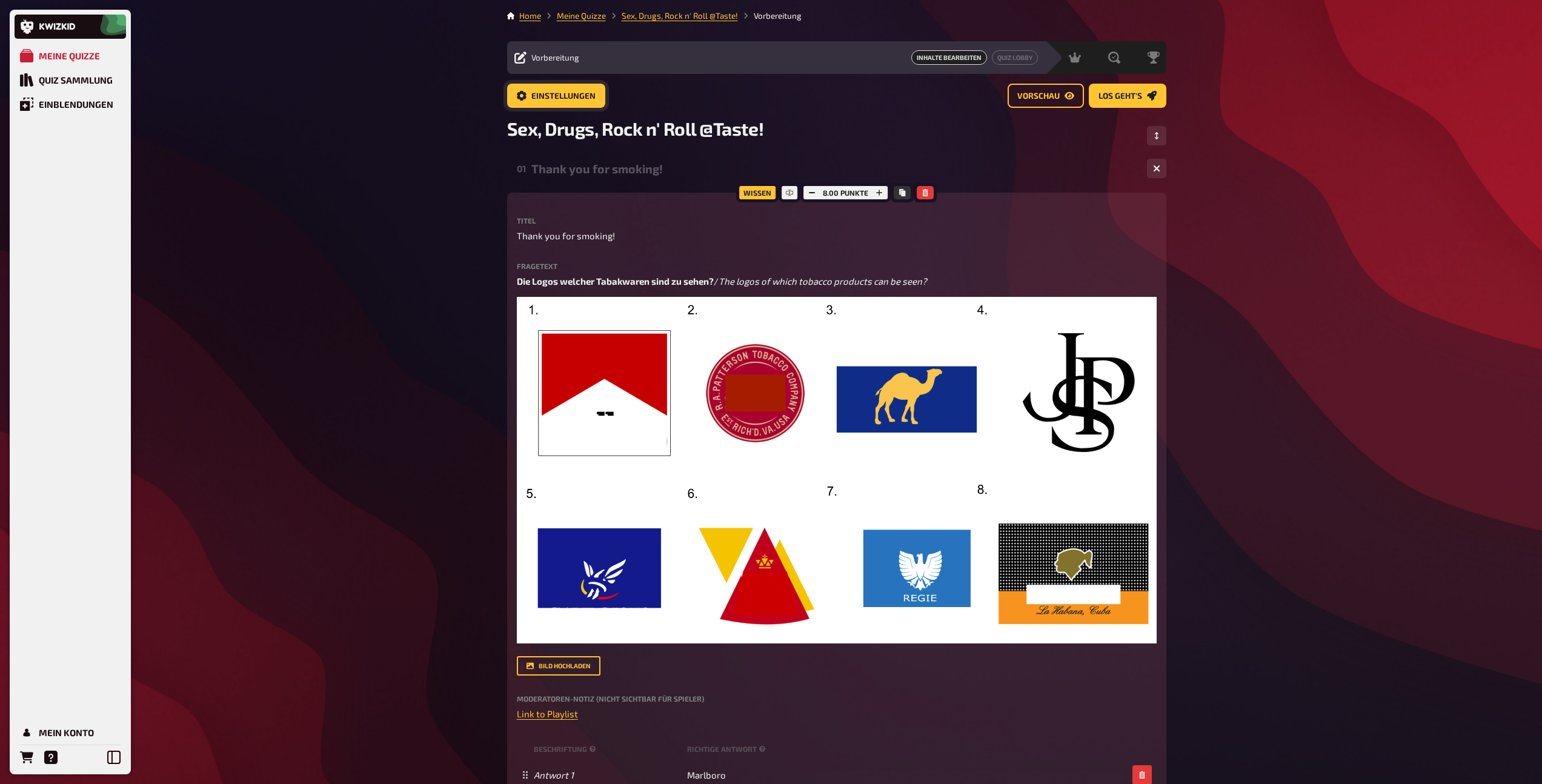
click at [574, 97] on span "Einstellungen" at bounding box center [564, 96] width 65 height 9
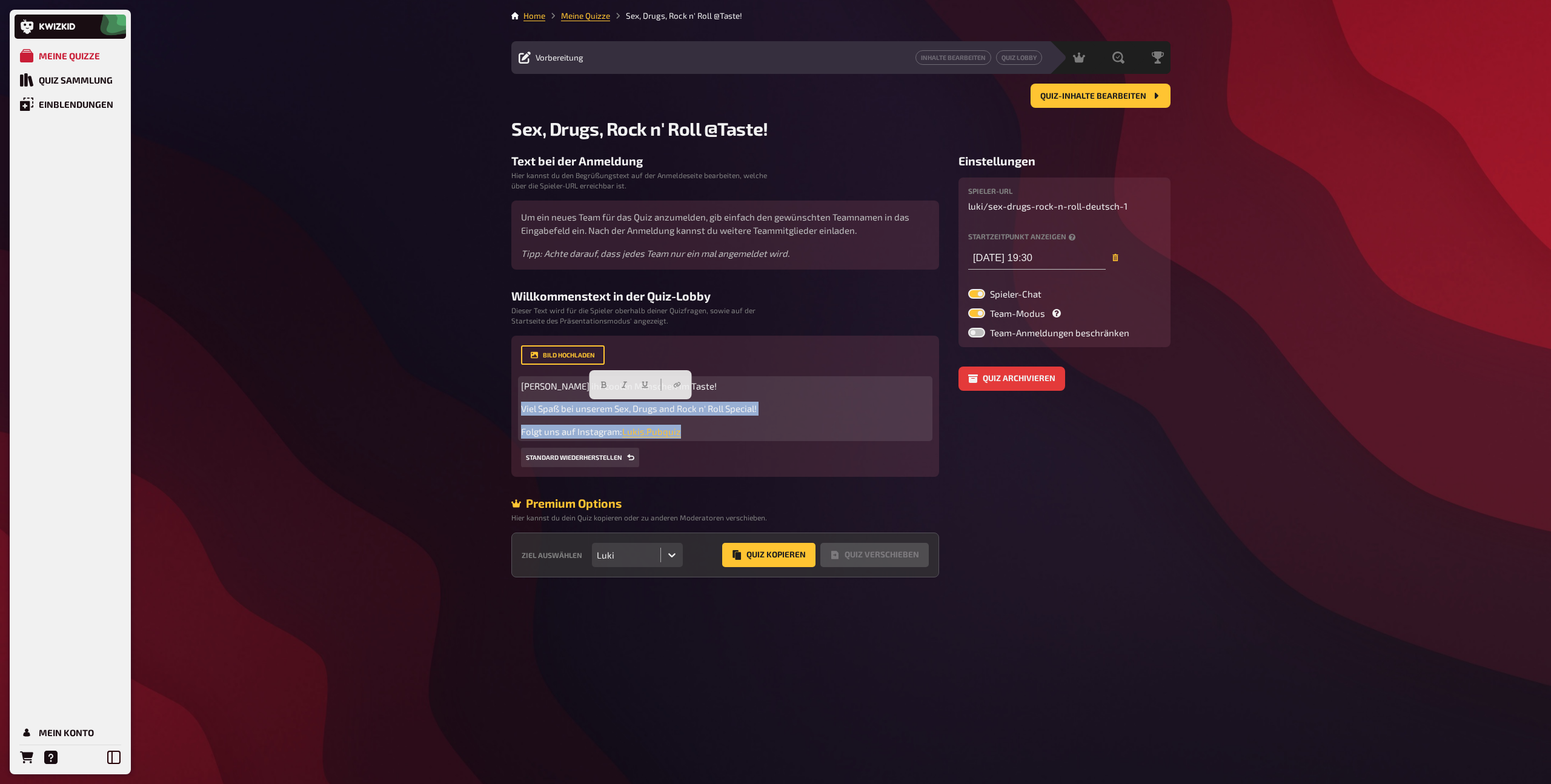
drag, startPoint x: 692, startPoint y: 433, endPoint x: 518, endPoint y: 412, distance: 175.3
click at [518, 412] on div "Bild hochladen Hallo ihr coolen Menschen im Taste! Viel Spaß bei unserem Sex, D…" at bounding box center [725, 406] width 428 height 142
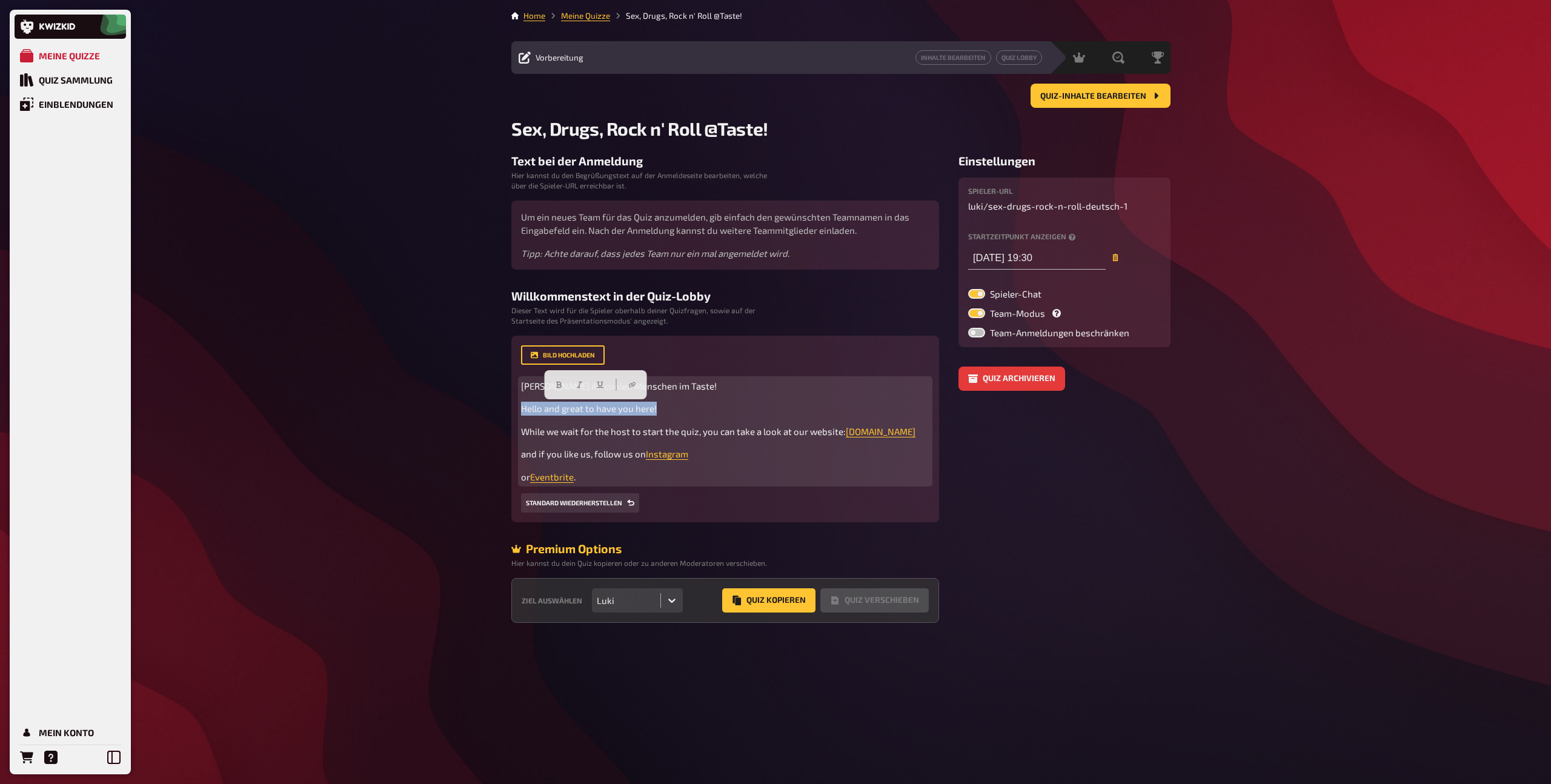
drag, startPoint x: 660, startPoint y: 410, endPoint x: 478, endPoint y: 413, distance: 182.0
click at [478, 413] on div "Meine Quizze Quiz Sammlung Einblendungen Mein Konto Home Meine Quizze Sex, Drug…" at bounding box center [776, 392] width 1551 height 784
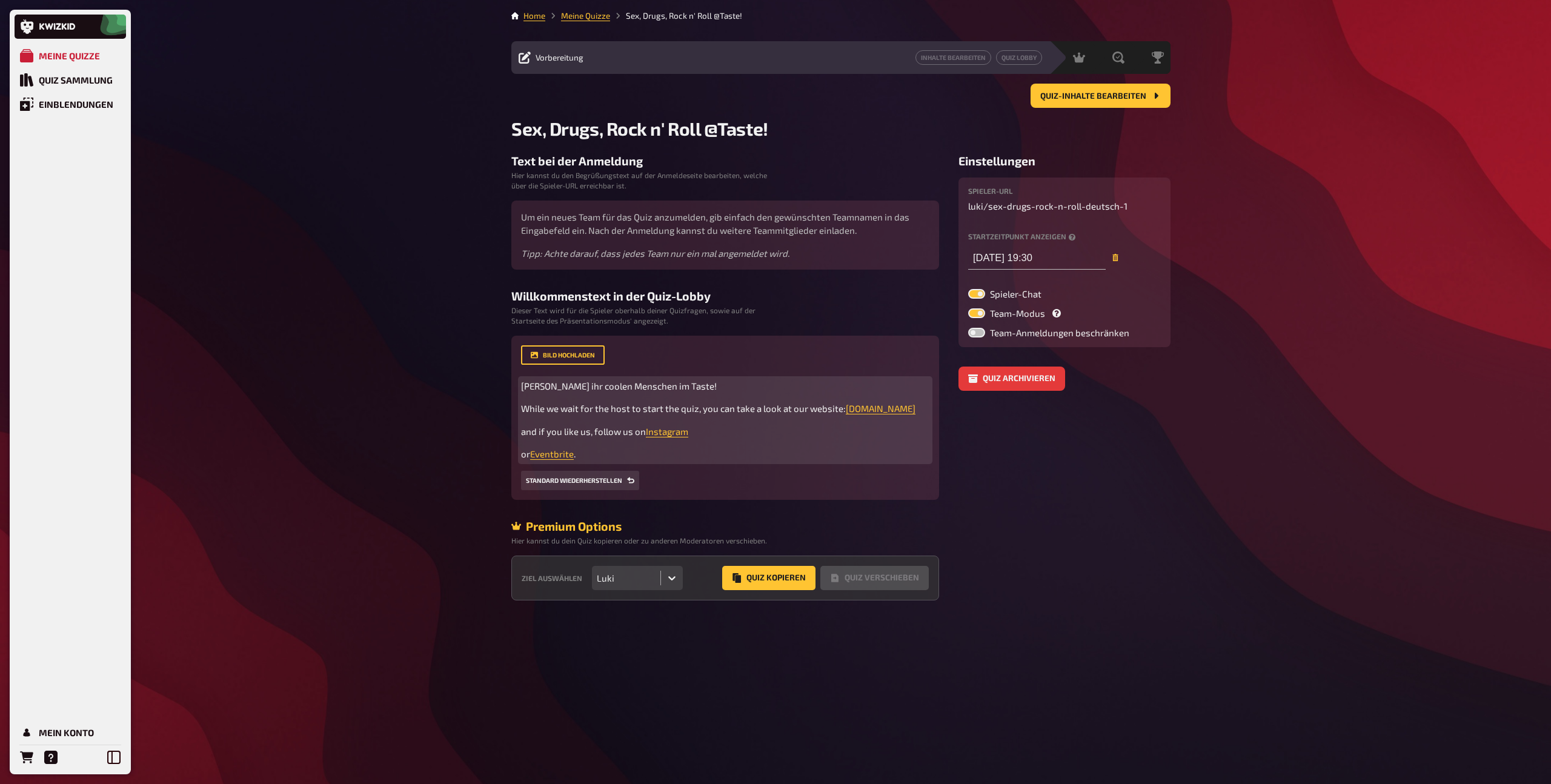
click at [670, 460] on p "or Eventbrite ." at bounding box center [725, 454] width 408 height 14
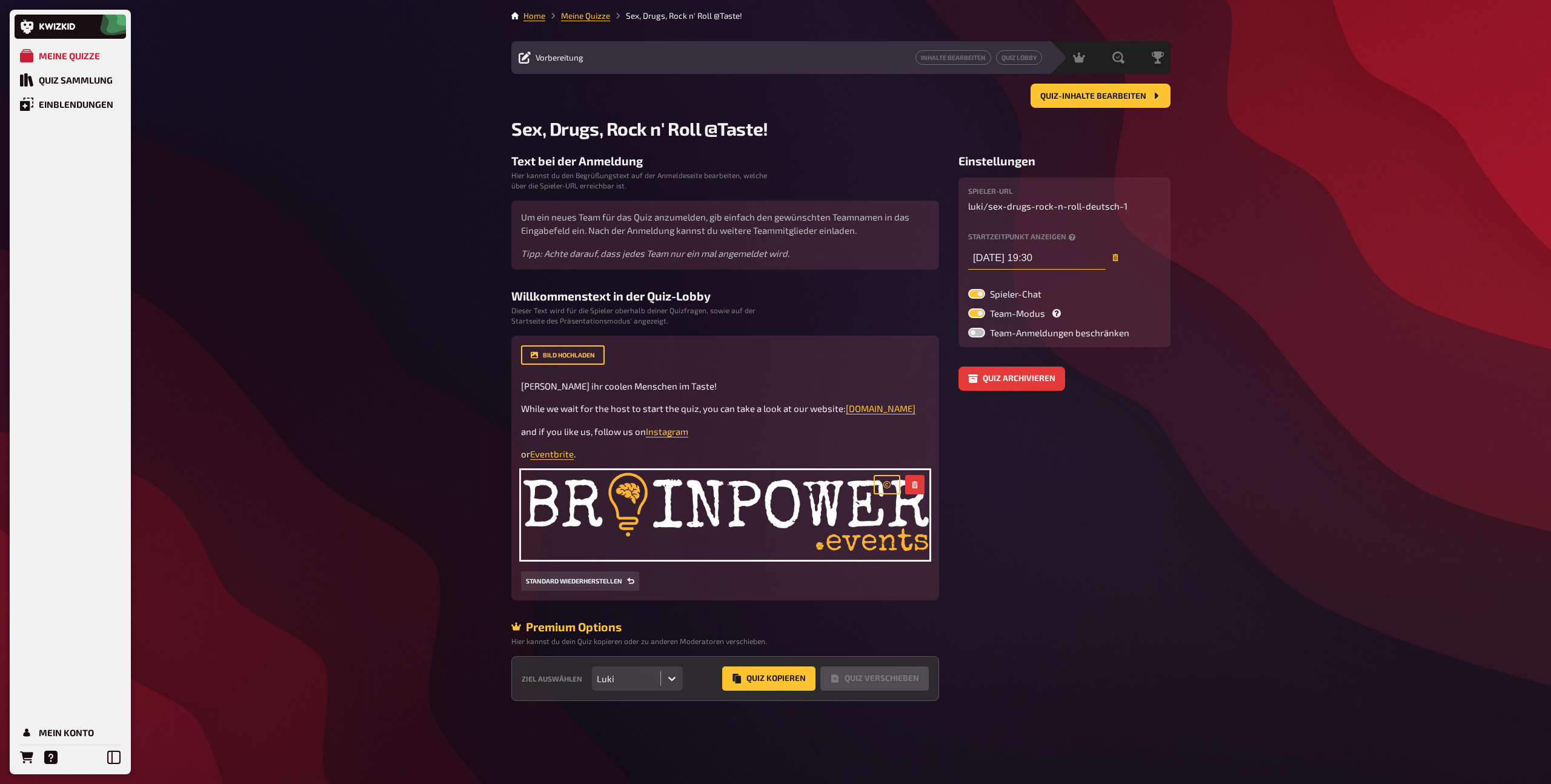
click at [1050, 259] on input "[DATE] 19:30" at bounding box center [1037, 257] width 138 height 24
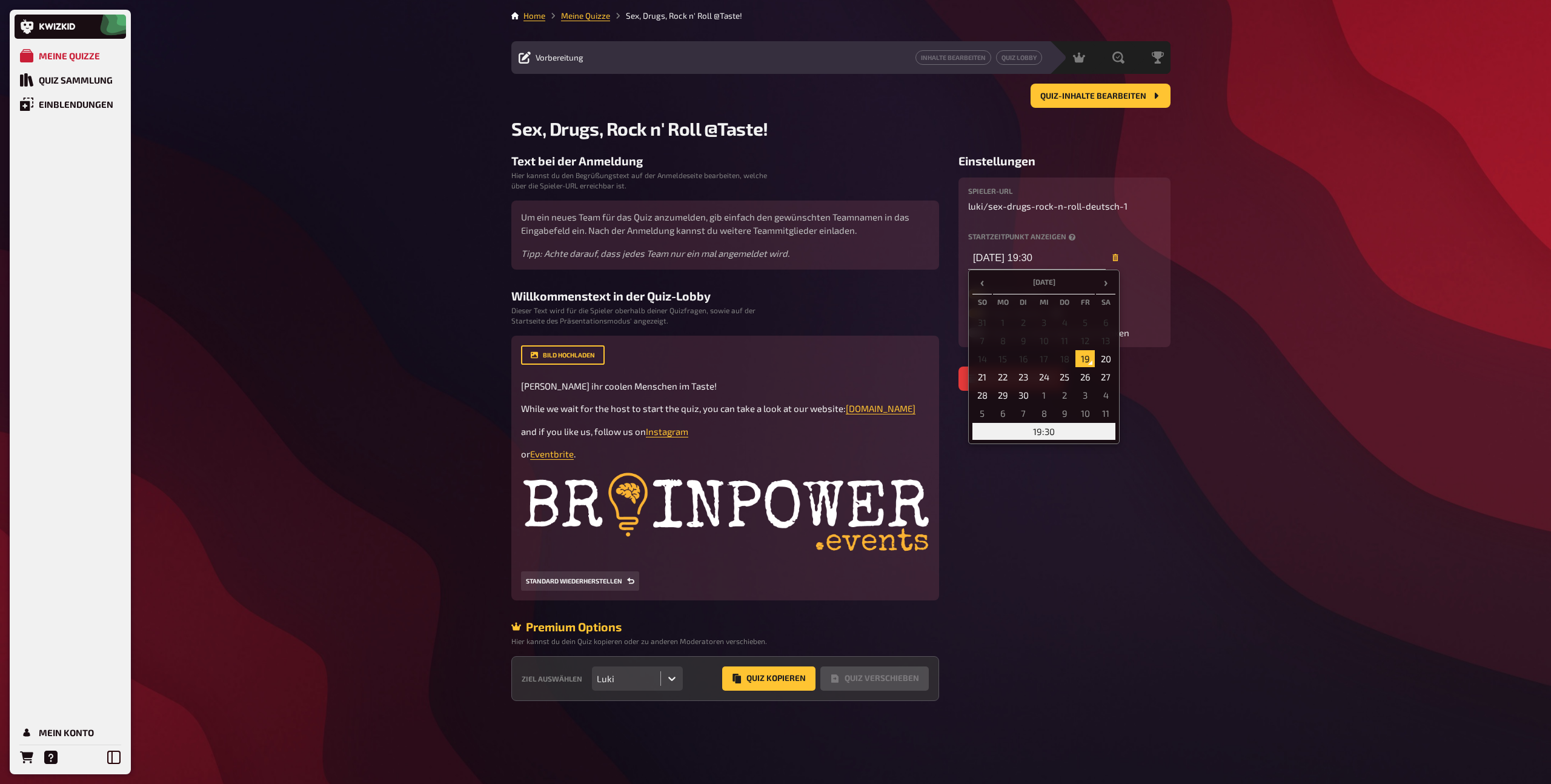
click at [1046, 431] on td "19:30" at bounding box center [1043, 431] width 143 height 17
click at [1057, 353] on span "▼" at bounding box center [1057, 351] width 24 height 24
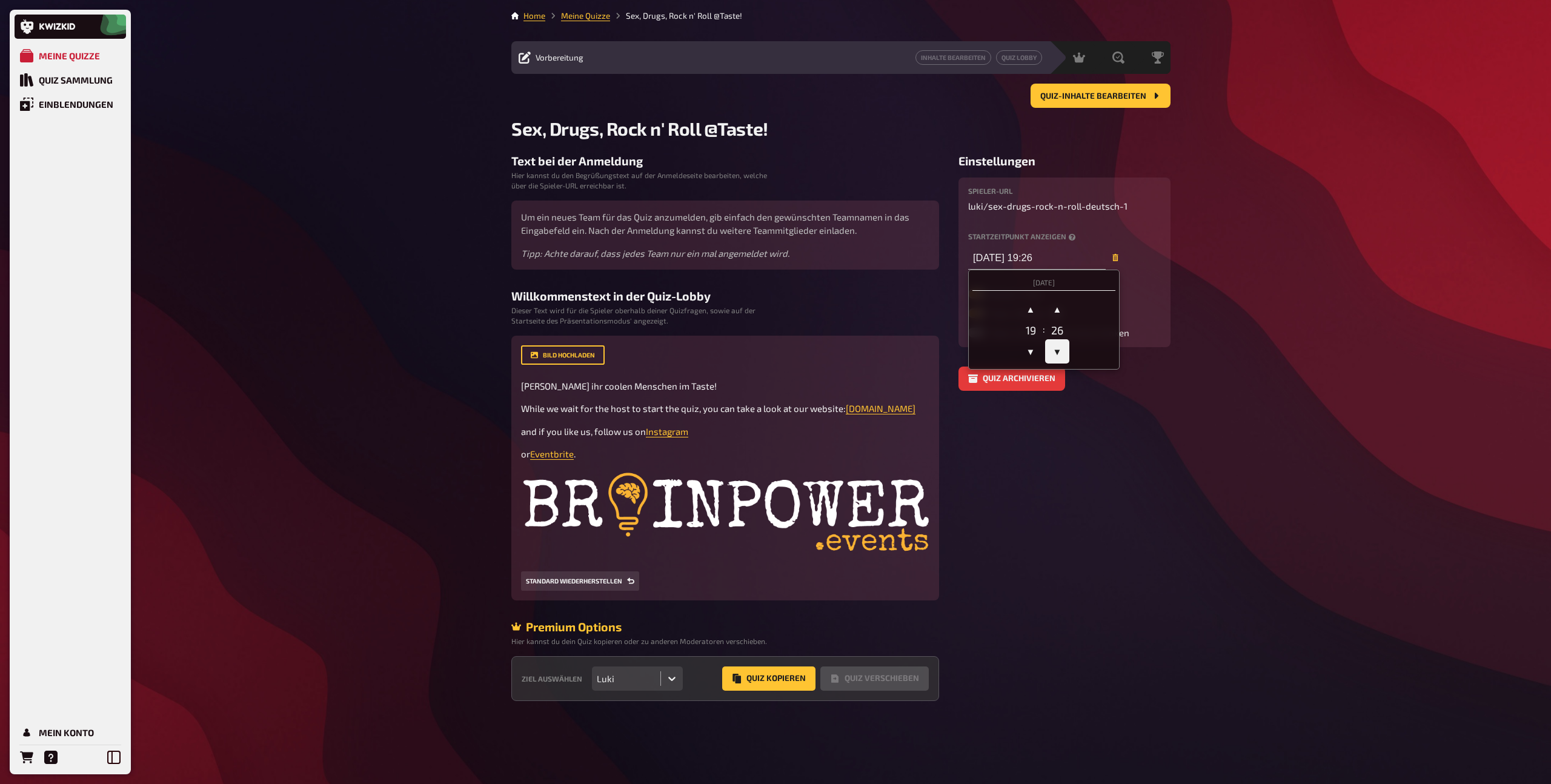
click at [1057, 353] on span "▼" at bounding box center [1057, 351] width 24 height 24
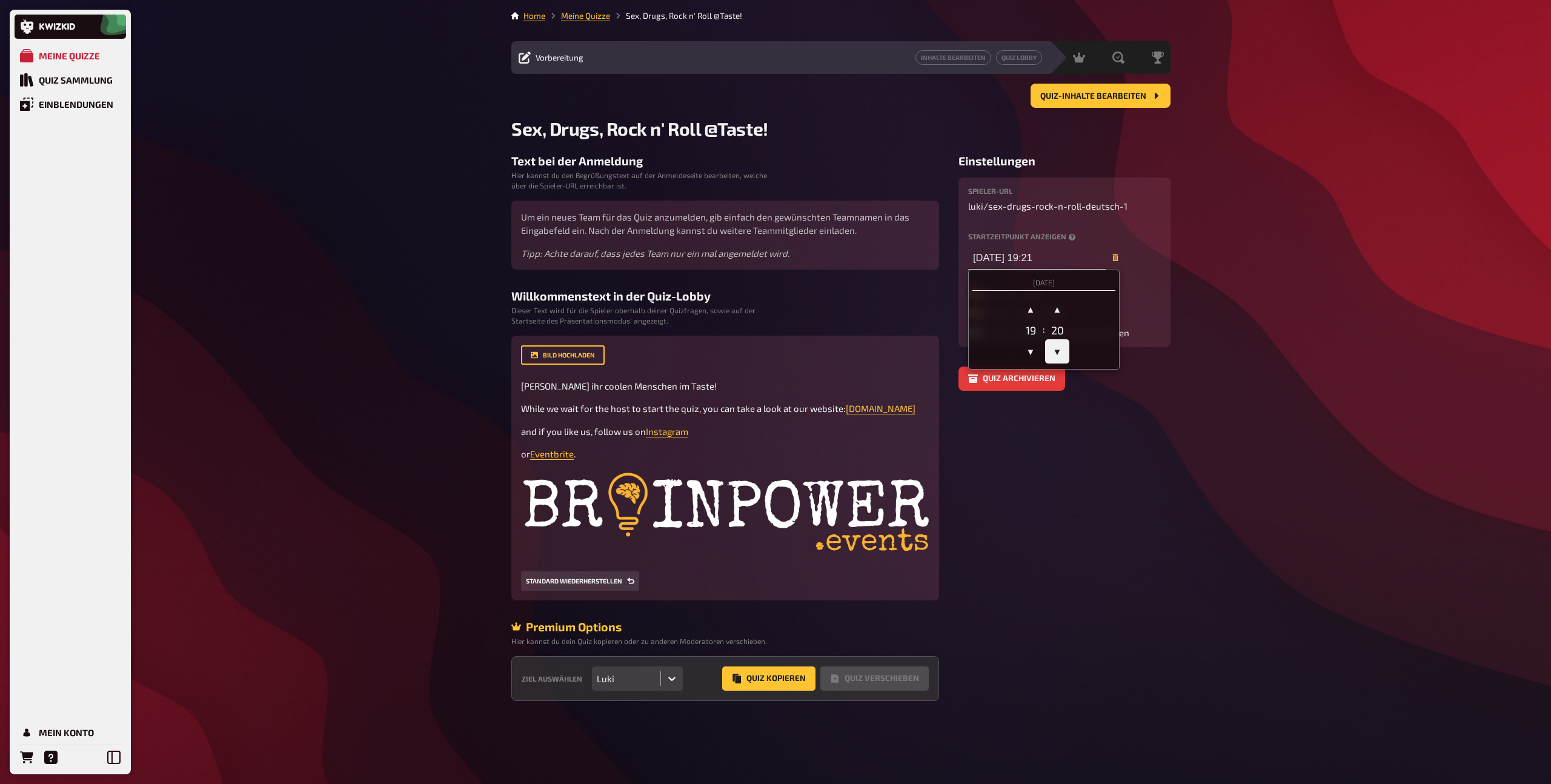
click at [1057, 353] on span "▼" at bounding box center [1057, 351] width 24 height 24
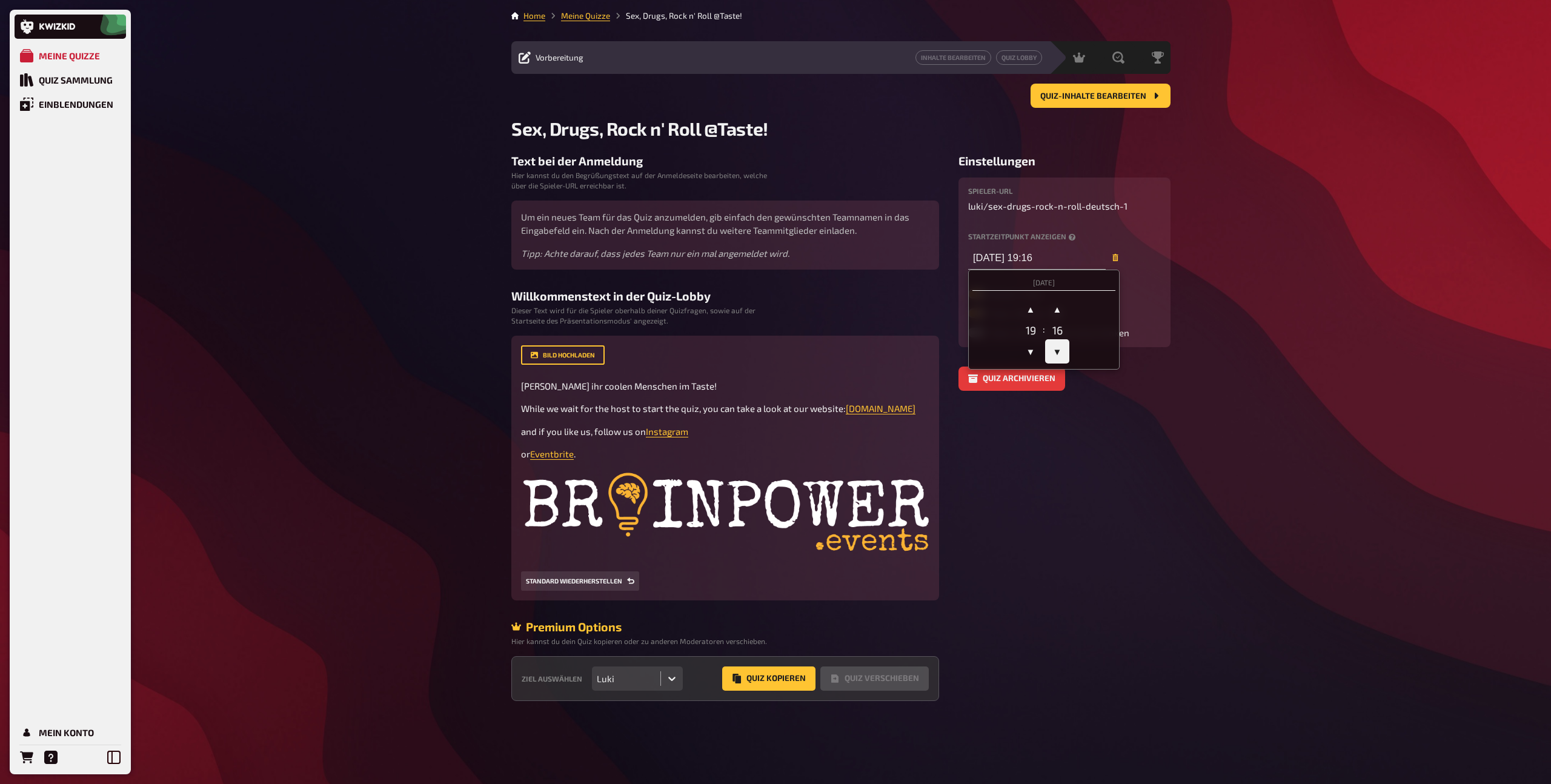
click at [1057, 353] on span "▼" at bounding box center [1057, 351] width 24 height 24
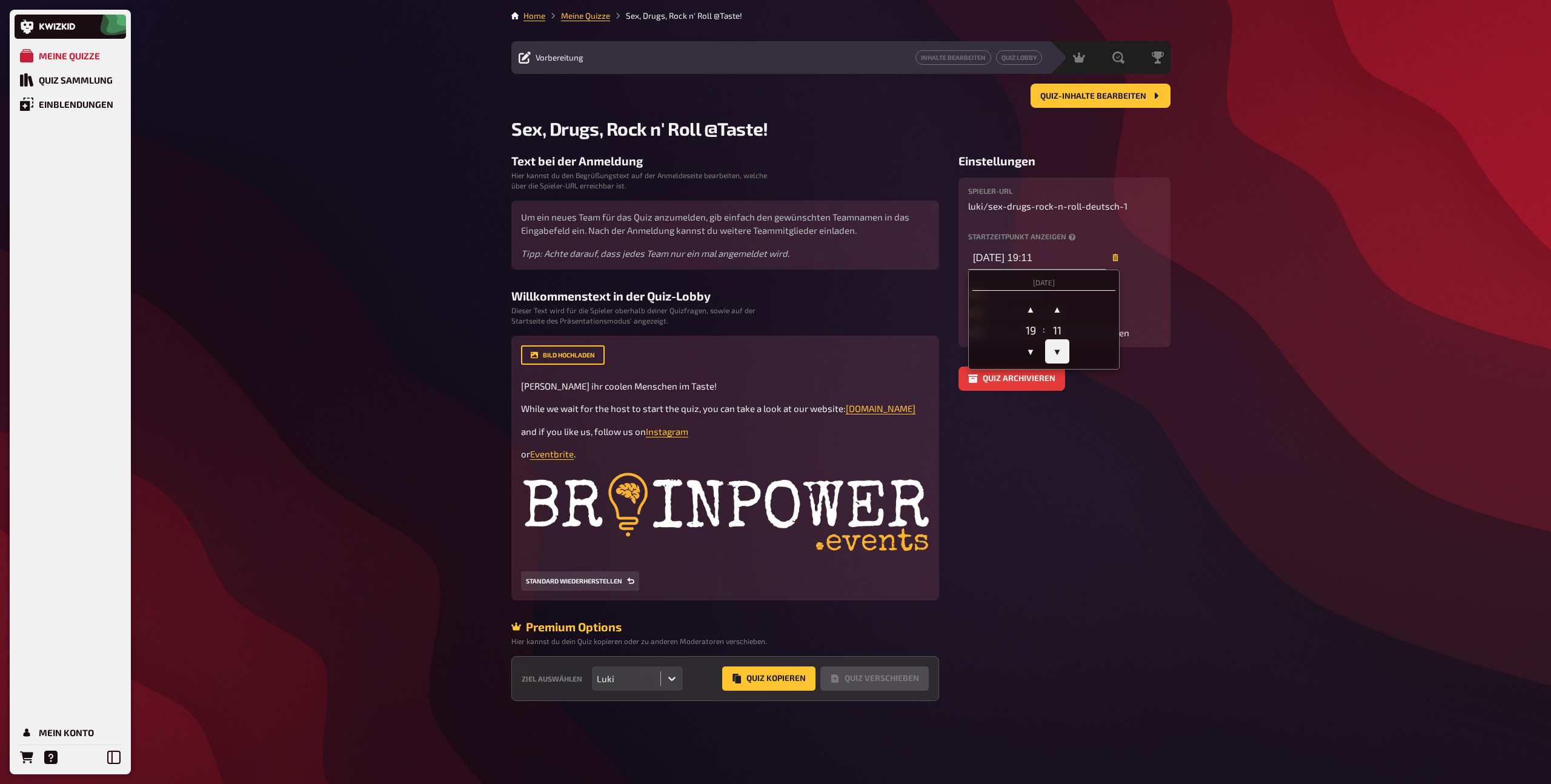
click at [1057, 353] on span "▼" at bounding box center [1057, 351] width 24 height 24
click at [1056, 354] on span "▼" at bounding box center [1057, 351] width 24 height 24
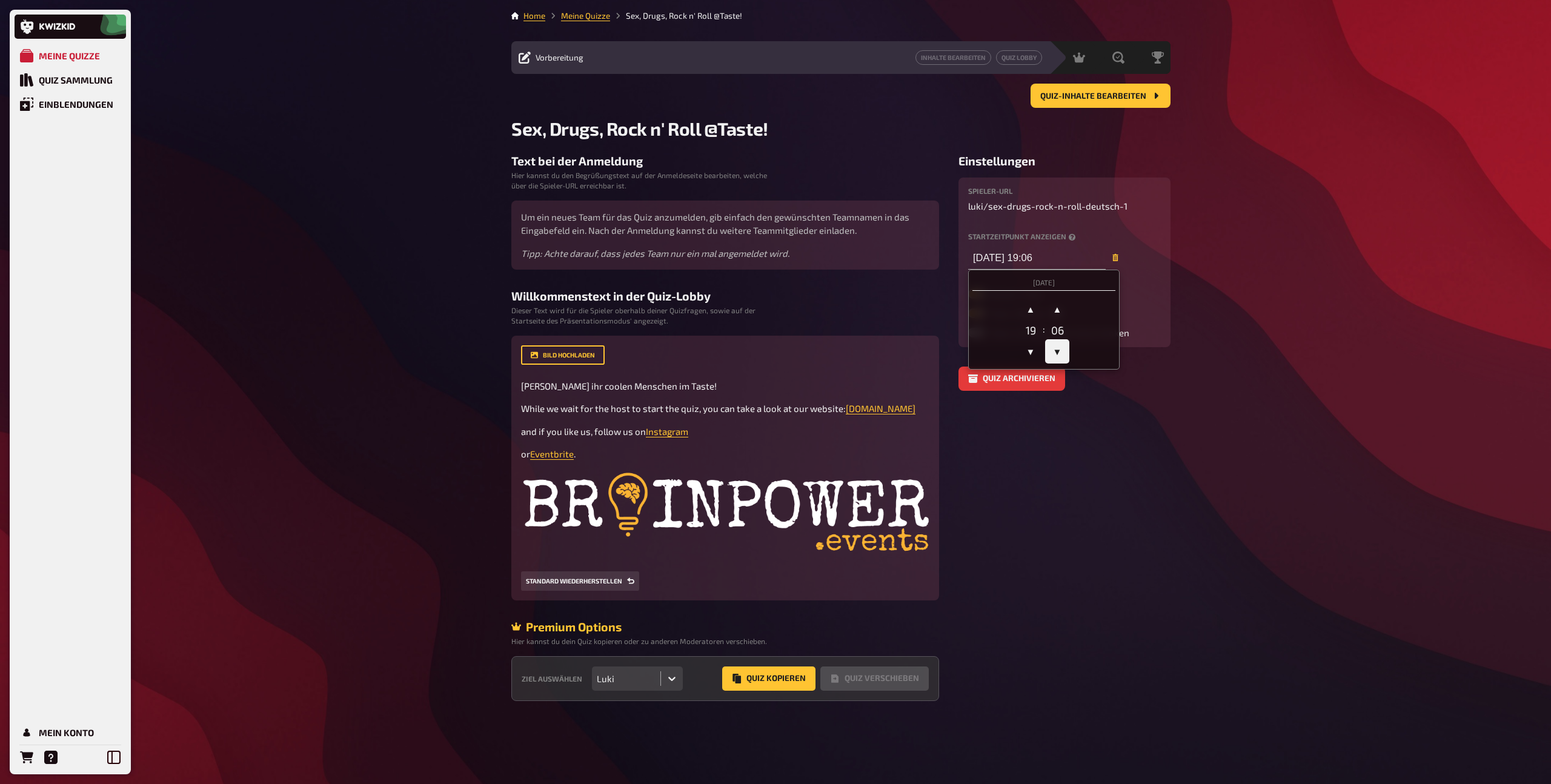
click at [1056, 354] on span "▼" at bounding box center [1057, 351] width 24 height 24
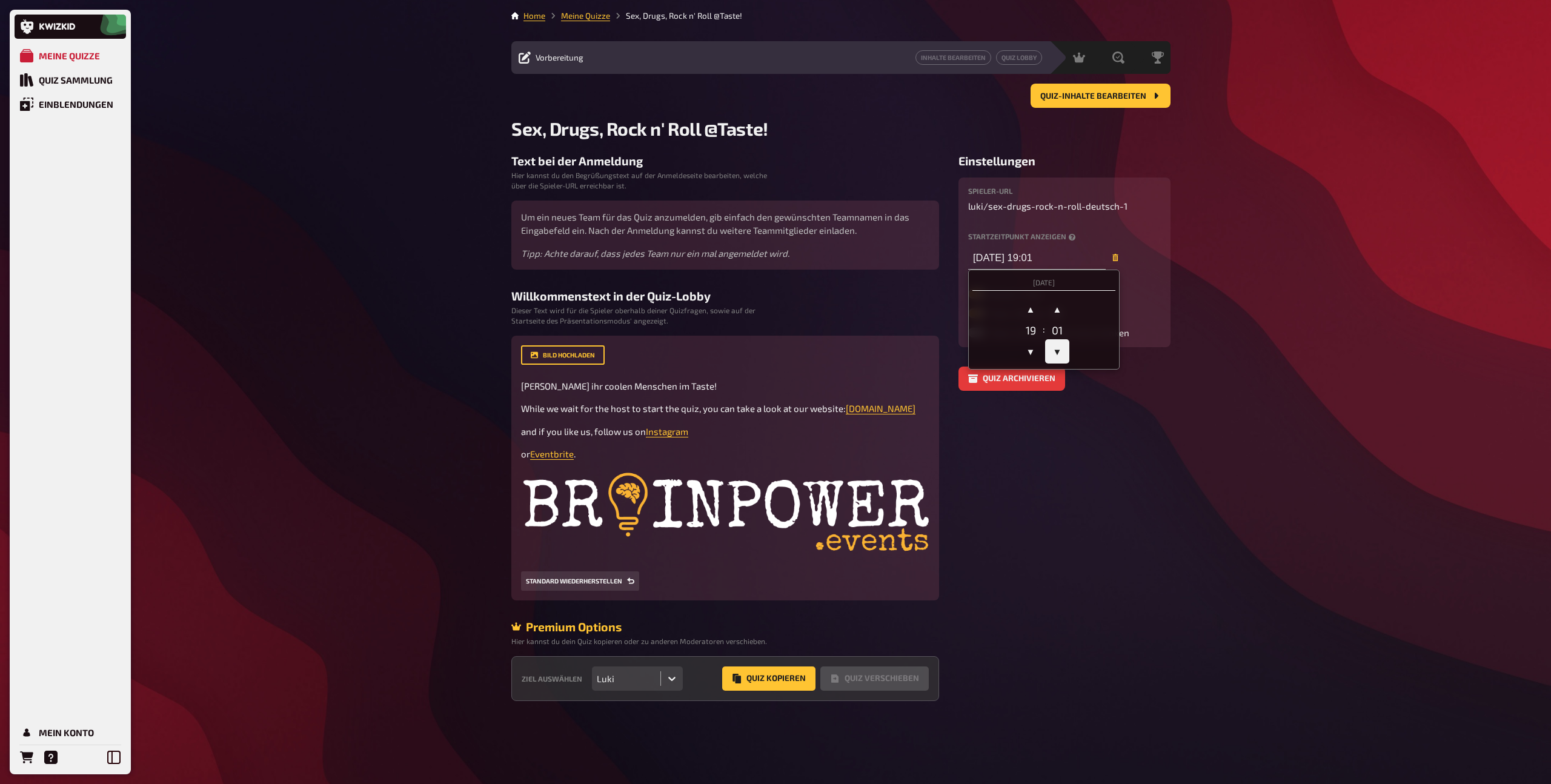
click at [1056, 354] on span "▼" at bounding box center [1057, 351] width 24 height 24
type input "[DATE] 19:00"
click at [1078, 448] on aside "Einstellungen Spieler-URL luki / sex-drugs-rock-n-roll-deutsch-1 Startzeitpunkt…" at bounding box center [1065, 427] width 212 height 546
click at [671, 685] on icon at bounding box center [671, 679] width 12 height 12
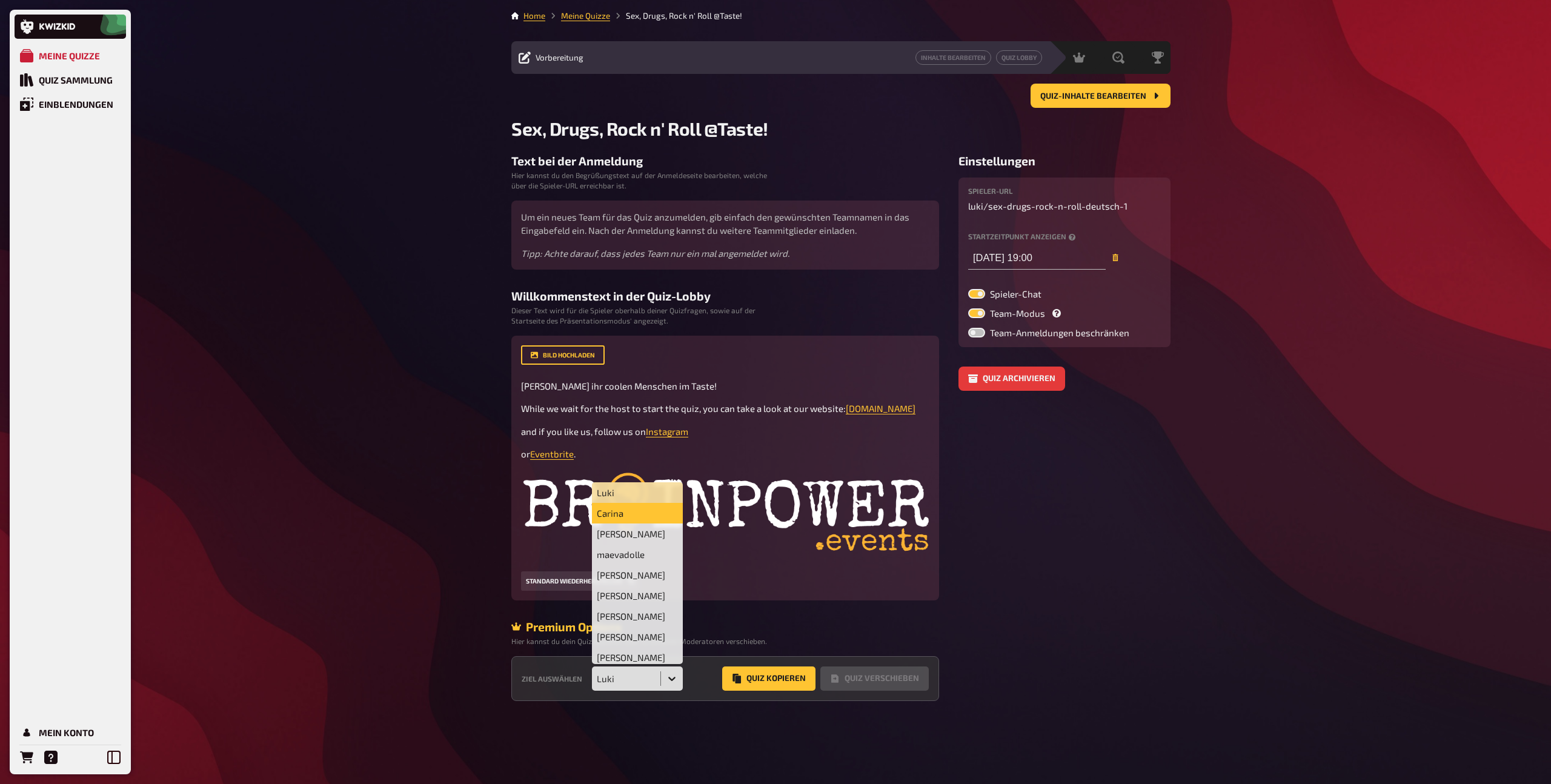
click at [637, 523] on div "Carina" at bounding box center [637, 513] width 91 height 20
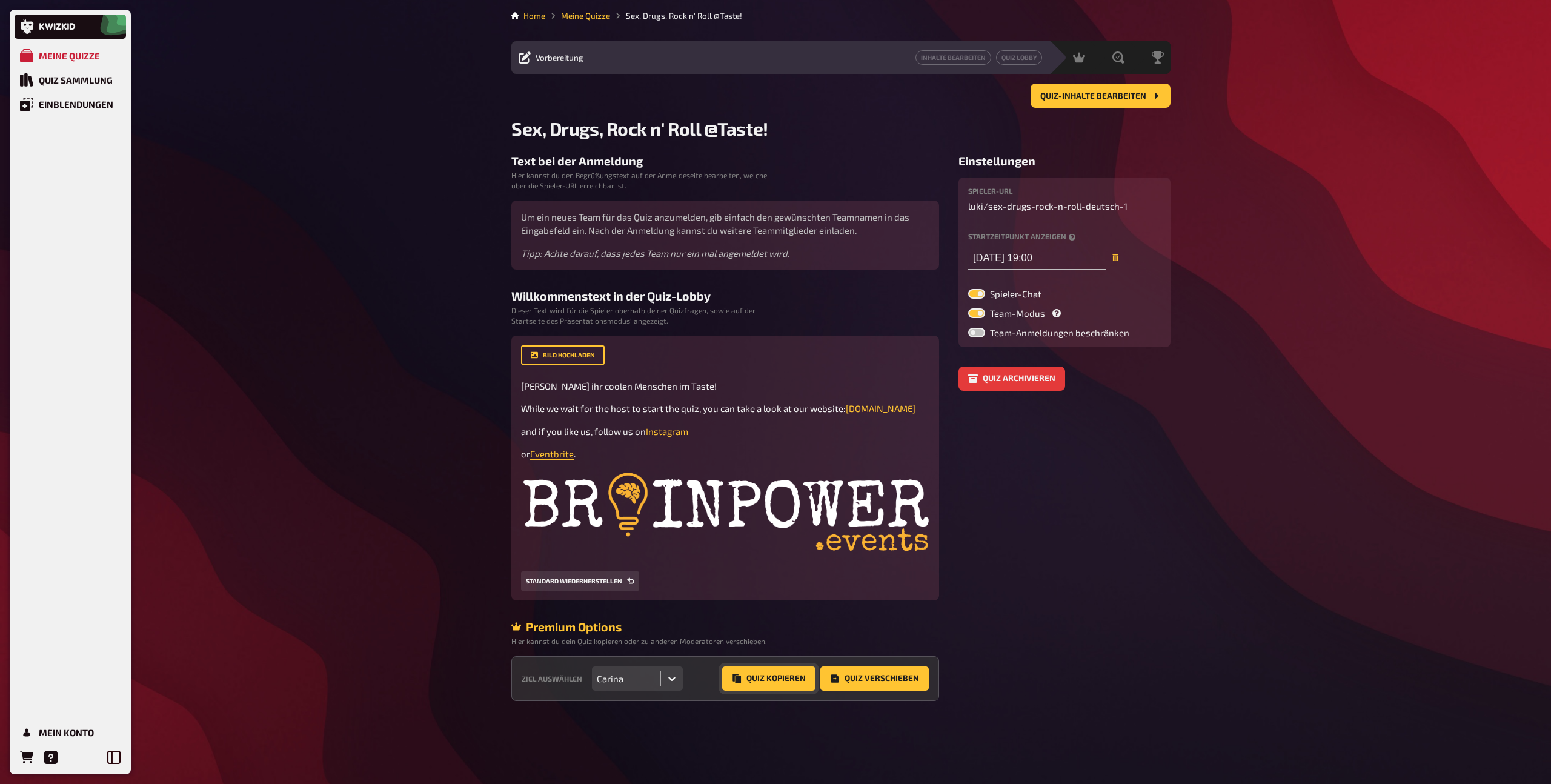
click at [788, 691] on button "Quiz Kopieren" at bounding box center [769, 678] width 93 height 24
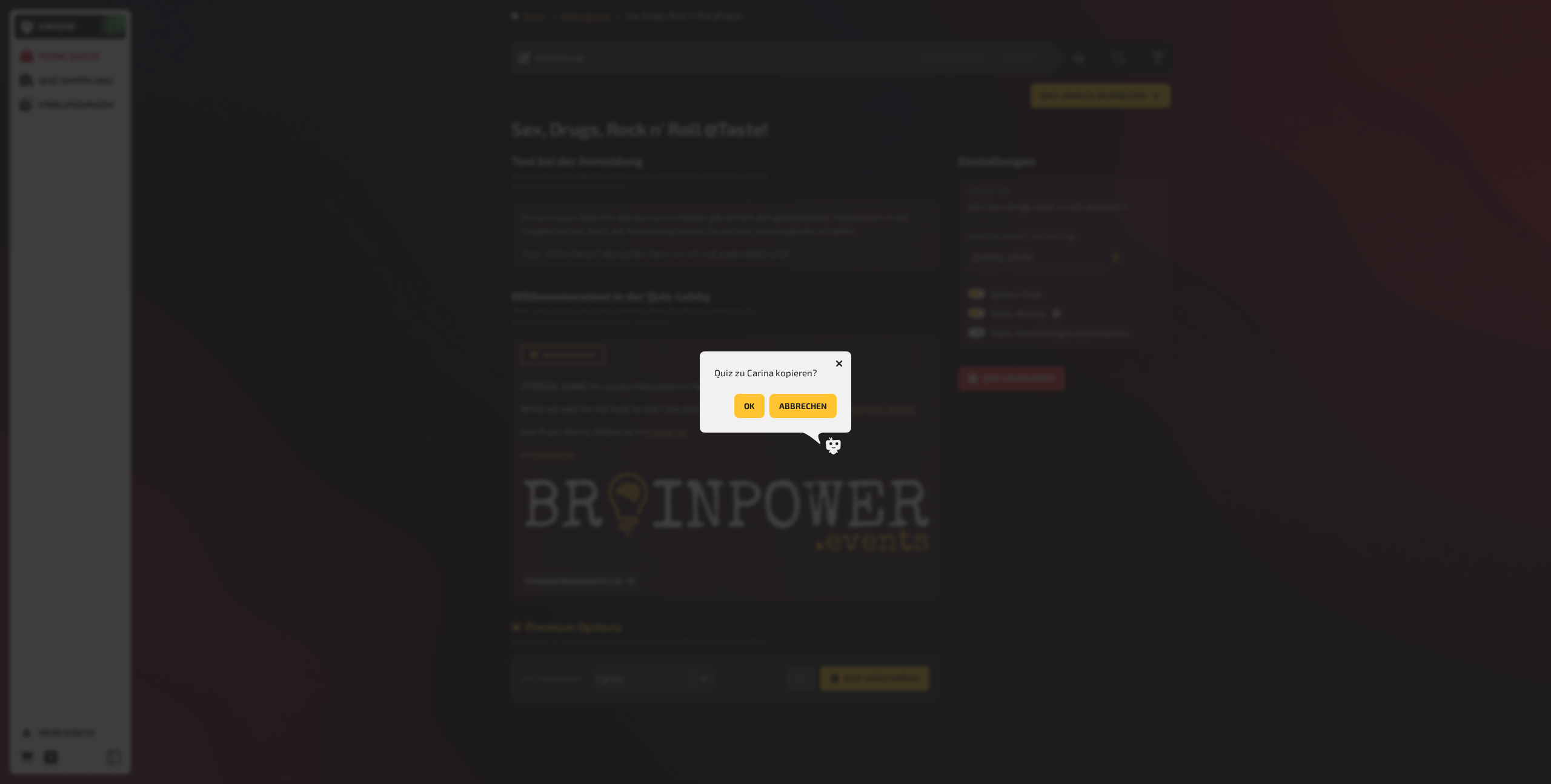
click at [749, 406] on button "OK" at bounding box center [749, 405] width 30 height 24
click at [824, 400] on button "OK" at bounding box center [822, 405] width 30 height 24
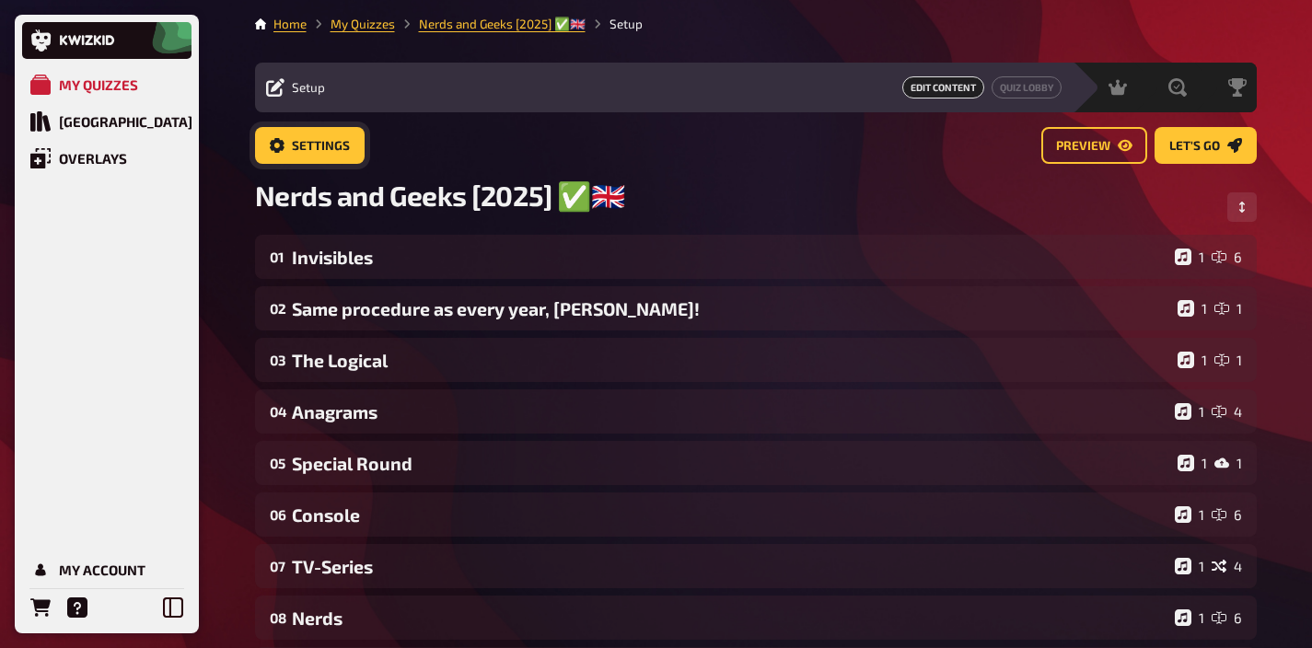
click at [317, 141] on span "Settings" at bounding box center [321, 146] width 58 height 13
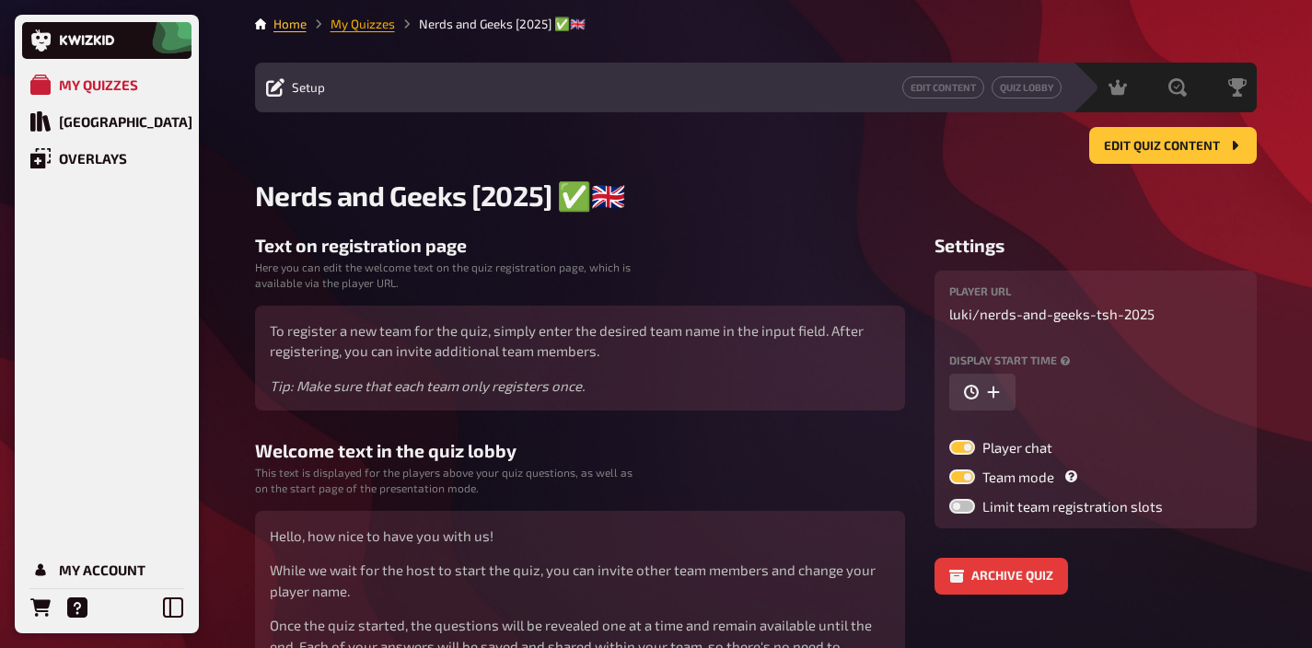
click at [364, 29] on link "My Quizzes" at bounding box center [362, 24] width 64 height 15
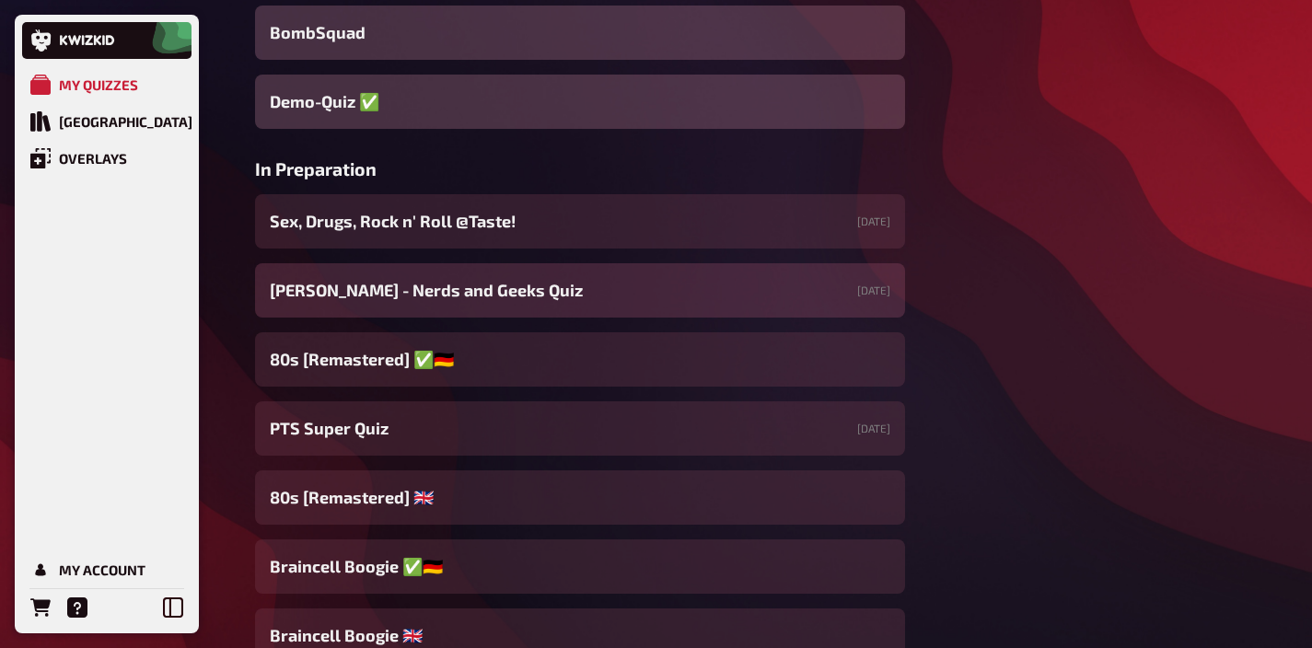
scroll to position [1000, 0]
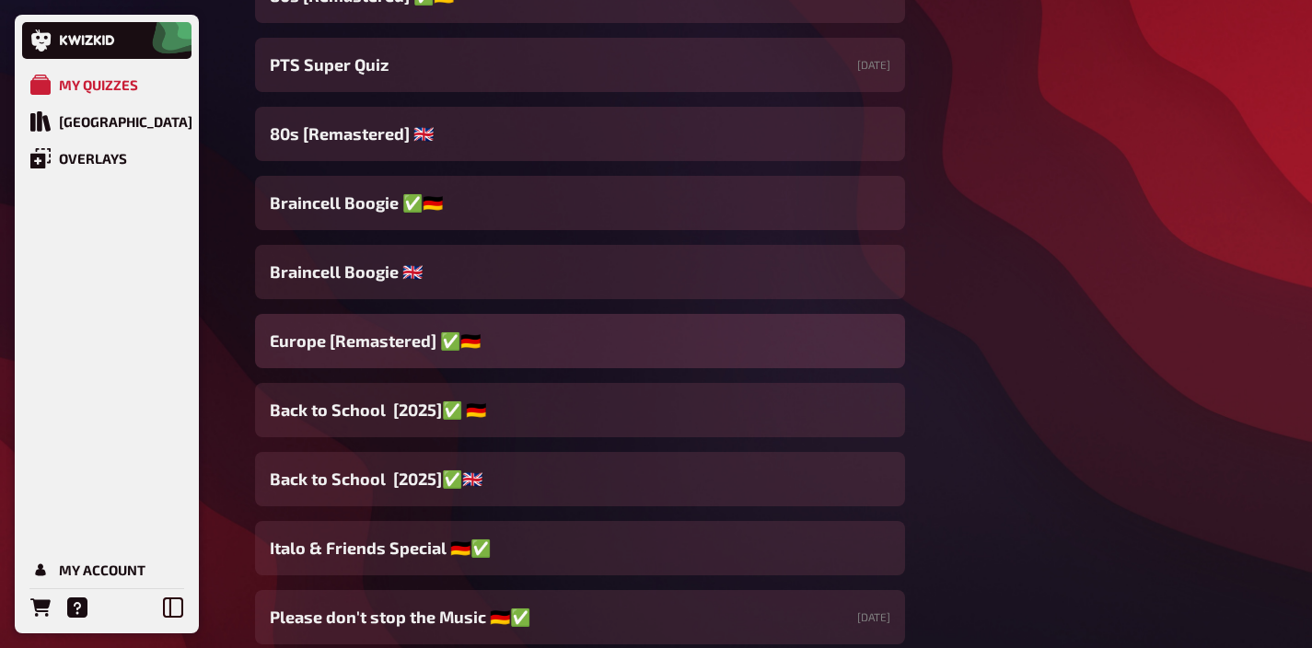
click at [353, 343] on span "Europe [Remastered] ✅​🇩🇪" at bounding box center [375, 341] width 211 height 25
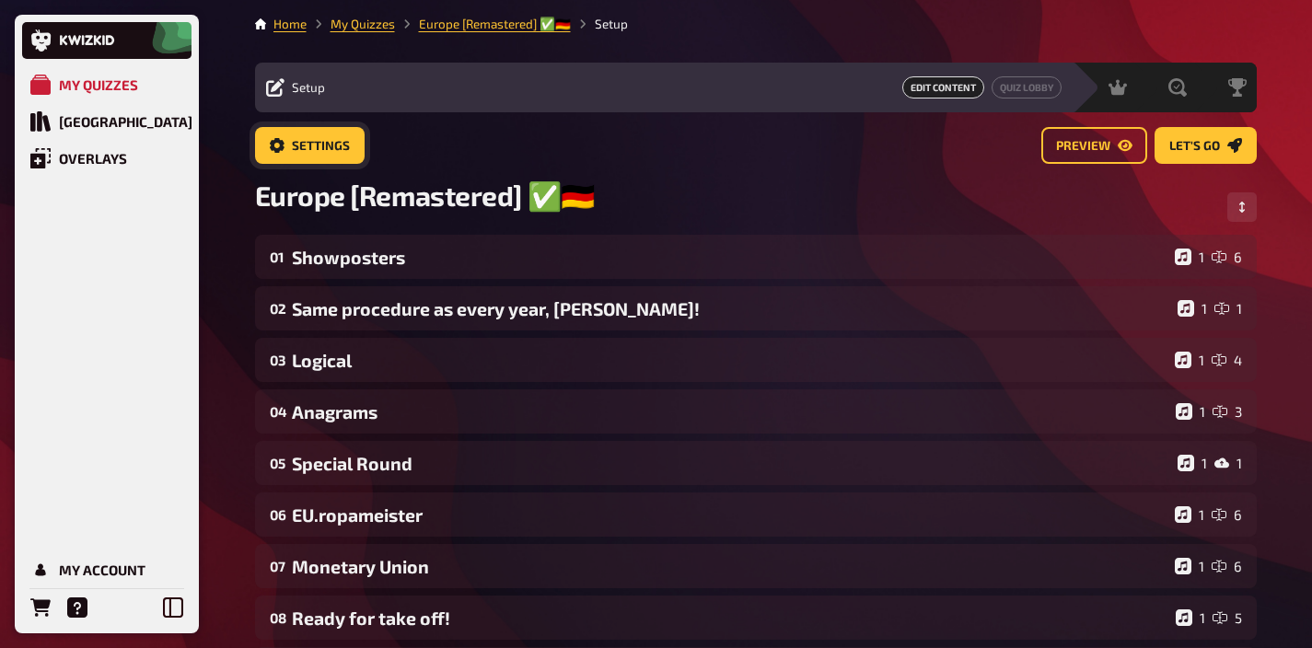
click at [325, 144] on span "Settings" at bounding box center [321, 146] width 58 height 13
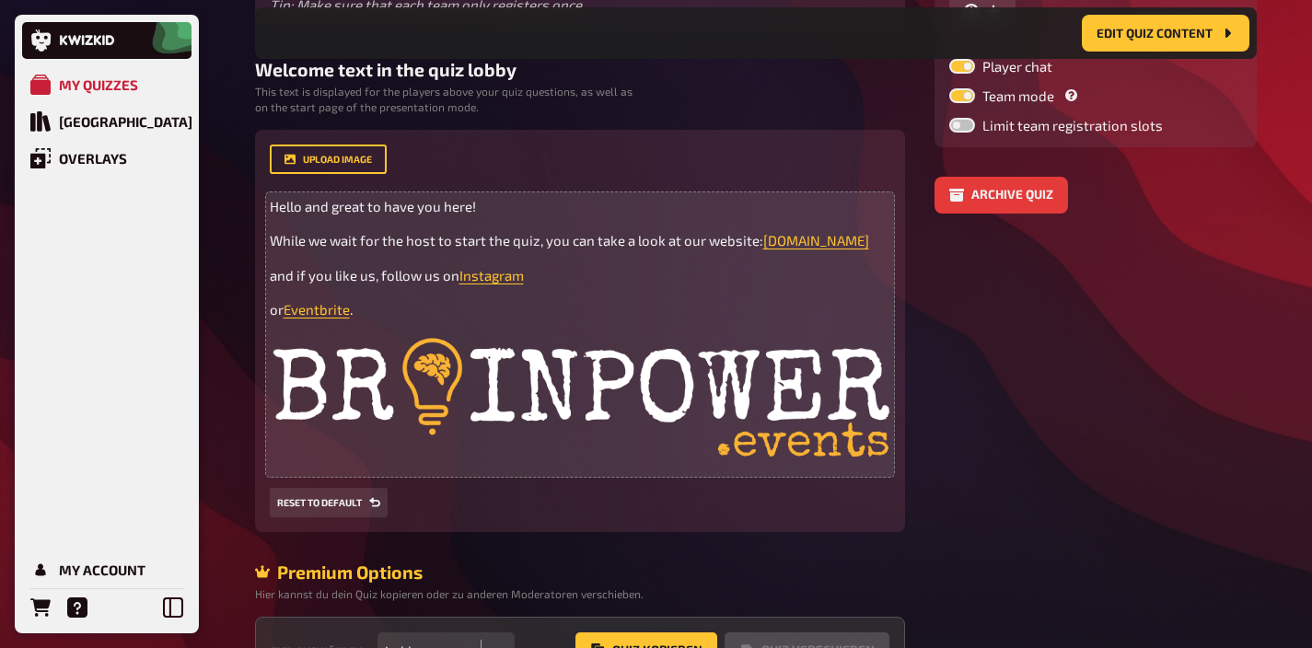
scroll to position [403, 0]
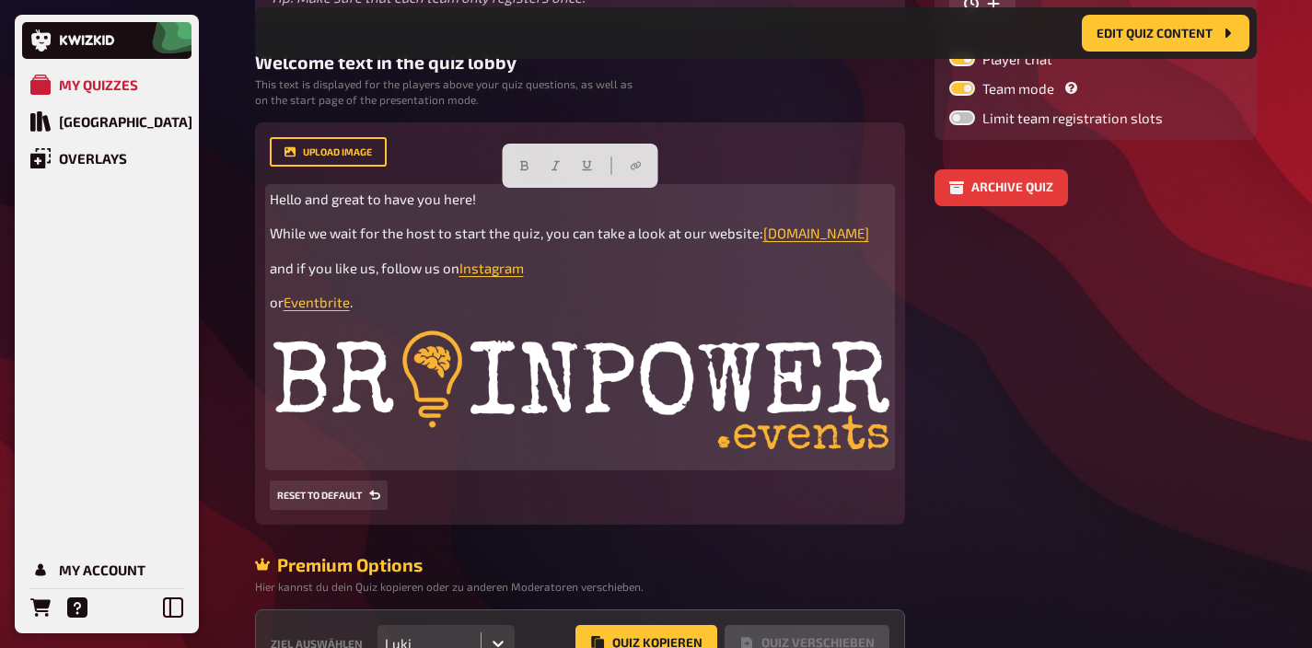
drag, startPoint x: 396, startPoint y: 308, endPoint x: 250, endPoint y: 179, distance: 194.3
click at [250, 179] on div "Home My Quizzes Europe [Remastered] ✅​🇩🇪 Setup Edit Content Quiz Lobby Hosting …" at bounding box center [755, 181] width 1031 height 1169
copy div "Hello and great to have you here! While we wait for the host to start the quiz,…"
